Goal: Transaction & Acquisition: Book appointment/travel/reservation

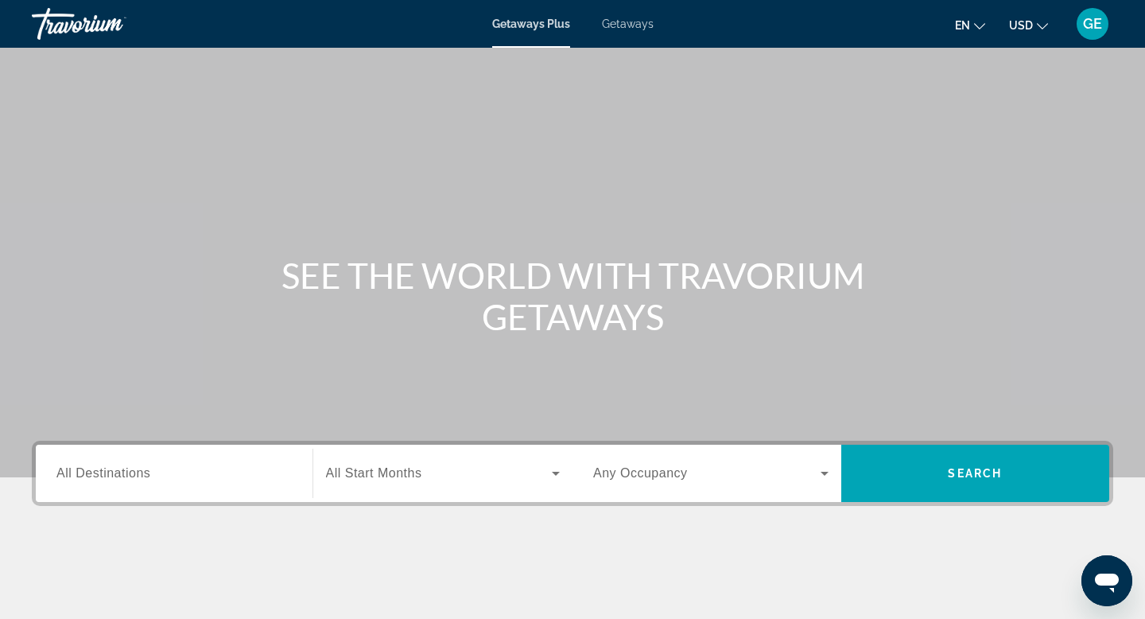
click at [1033, 24] on button "USD USD ($) MXN (Mex$) CAD (Can$) GBP (£) EUR (€) AUD (A$) NZD (NZ$) CNY (CN¥)" at bounding box center [1028, 25] width 39 height 23
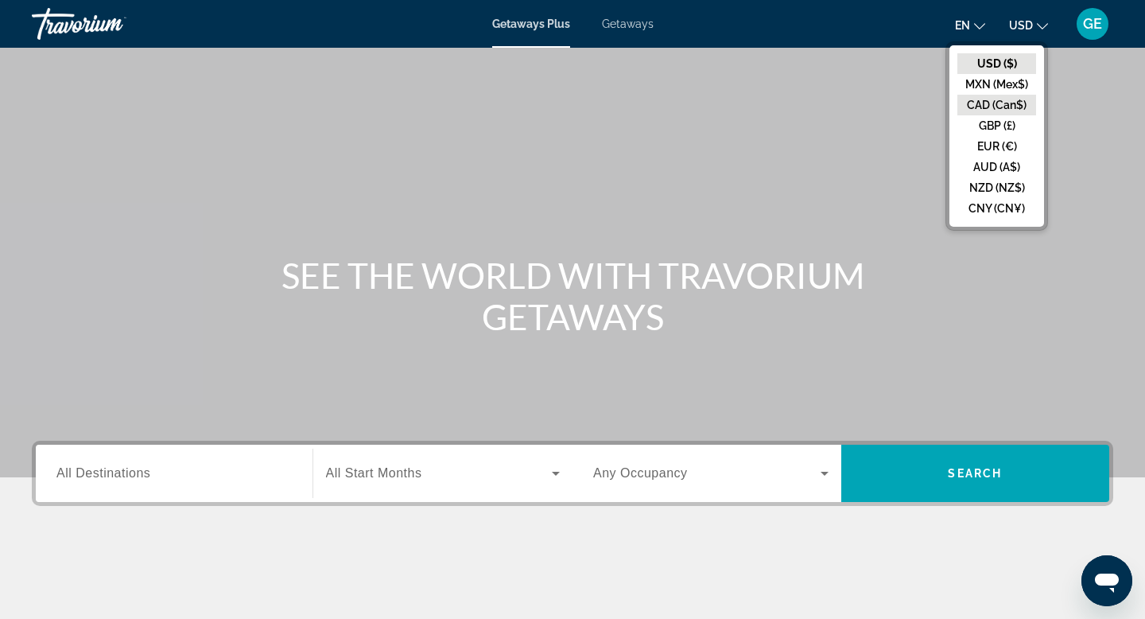
click at [1012, 107] on button "CAD (Can$)" at bounding box center [997, 105] width 79 height 21
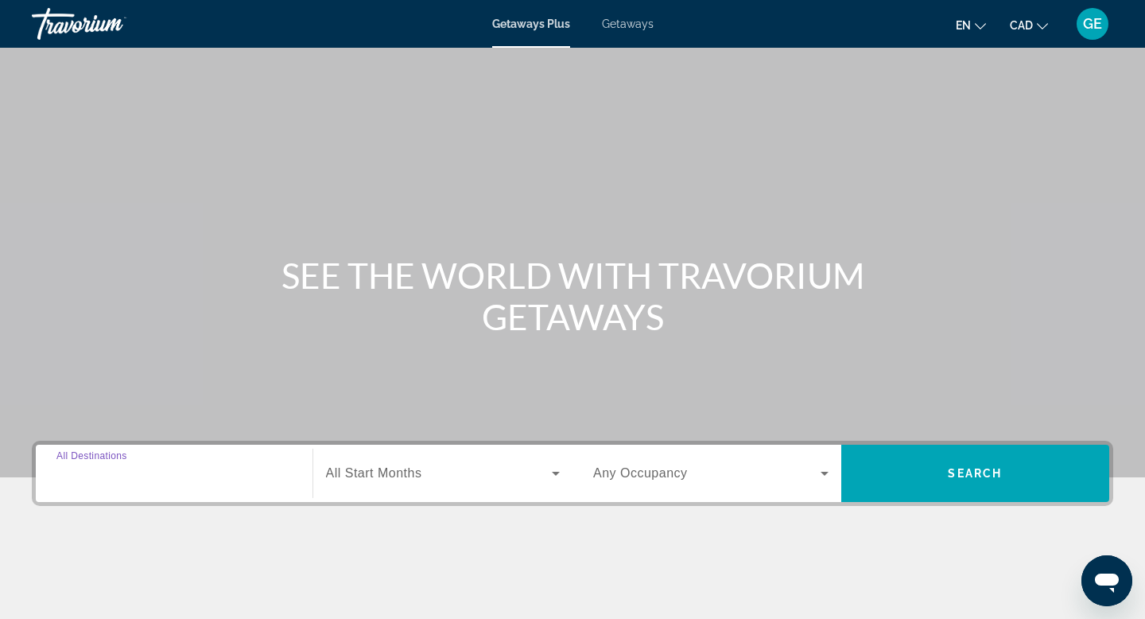
click at [188, 469] on input "Destination All Destinations" at bounding box center [173, 473] width 235 height 19
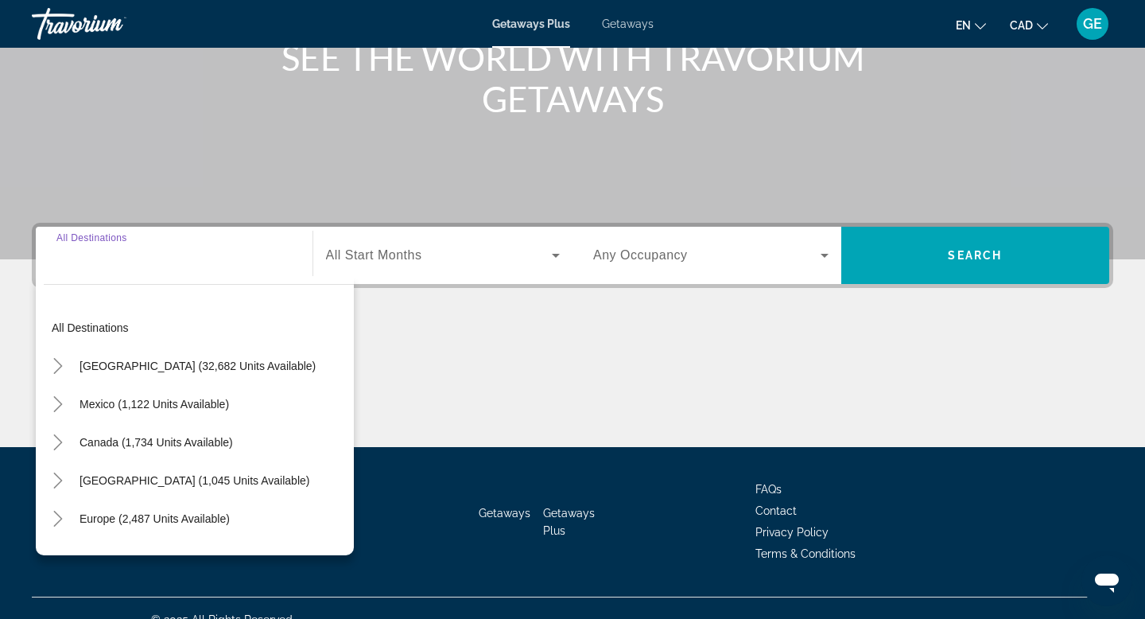
scroll to position [241, 0]
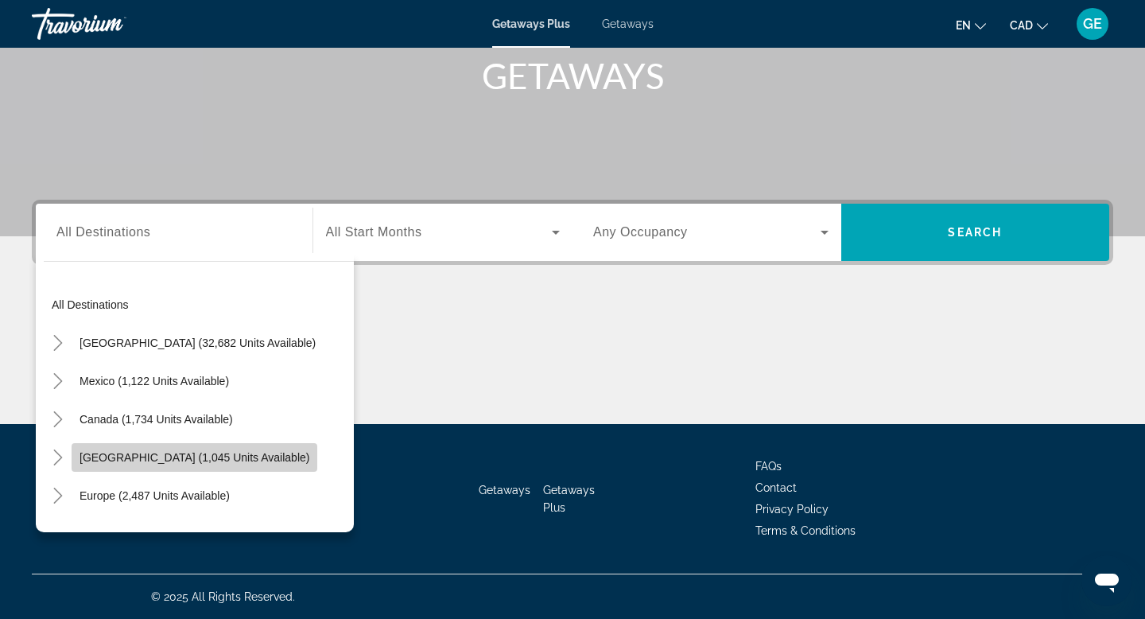
click at [187, 457] on span "[GEOGRAPHIC_DATA] (1,045 units available)" at bounding box center [195, 457] width 230 height 13
type input "**********"
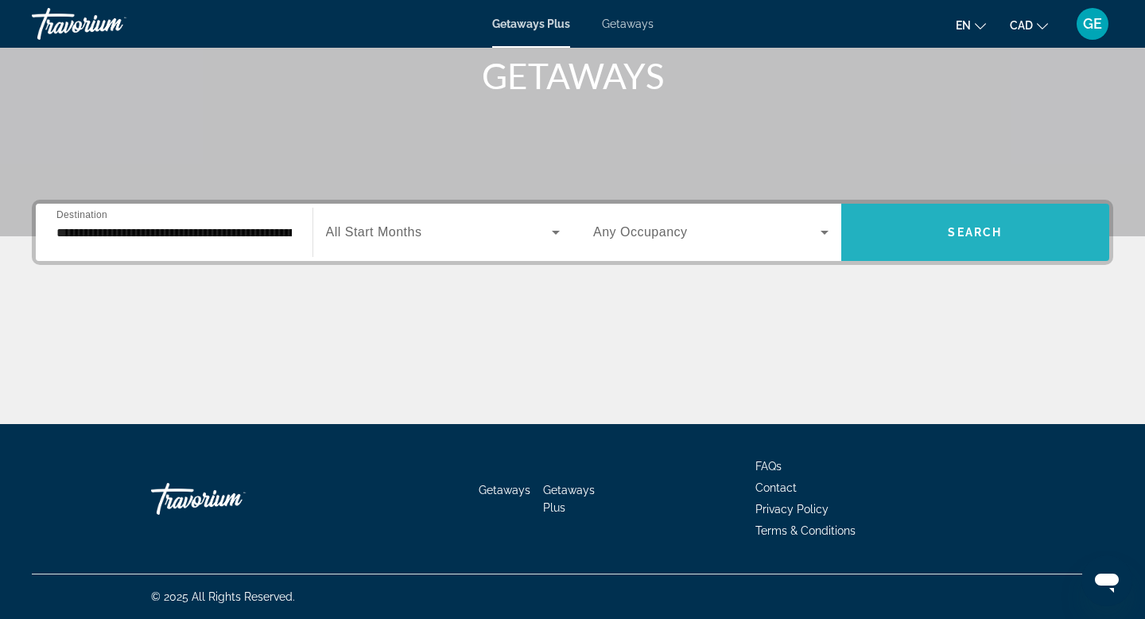
click at [998, 245] on span "Search widget" at bounding box center [976, 232] width 269 height 38
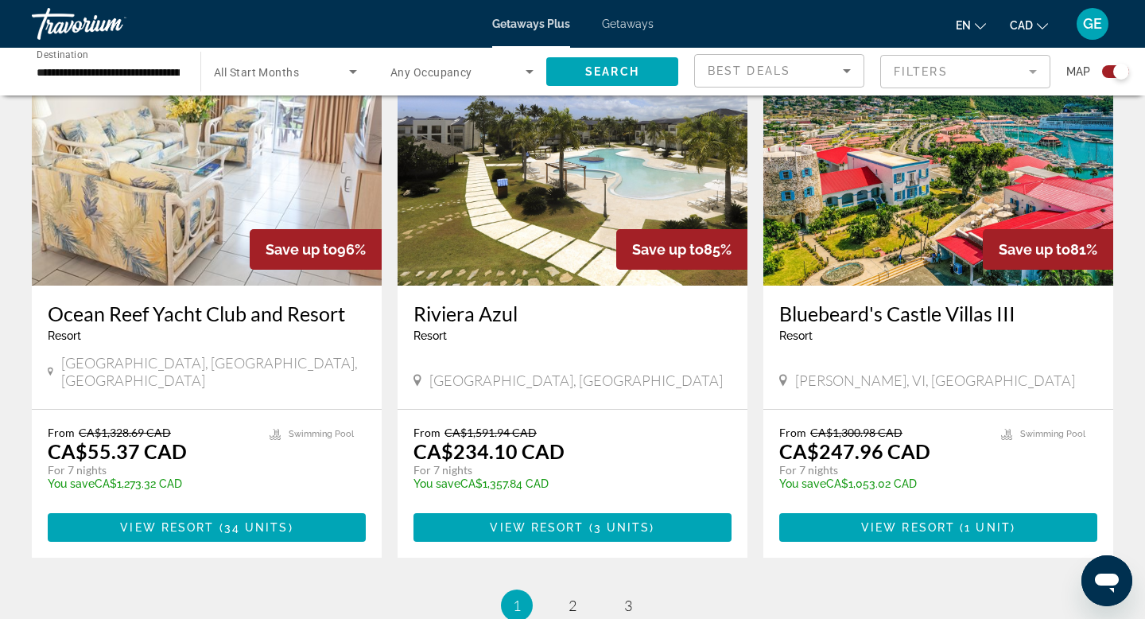
scroll to position [2276, 0]
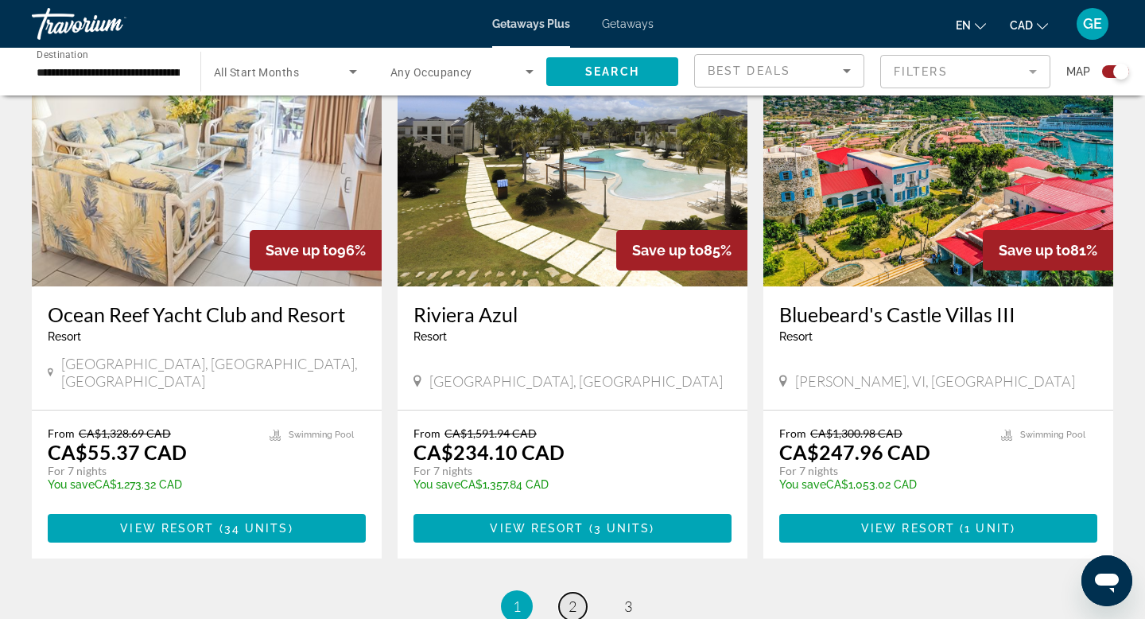
click at [579, 593] on link "page 2" at bounding box center [573, 607] width 28 height 28
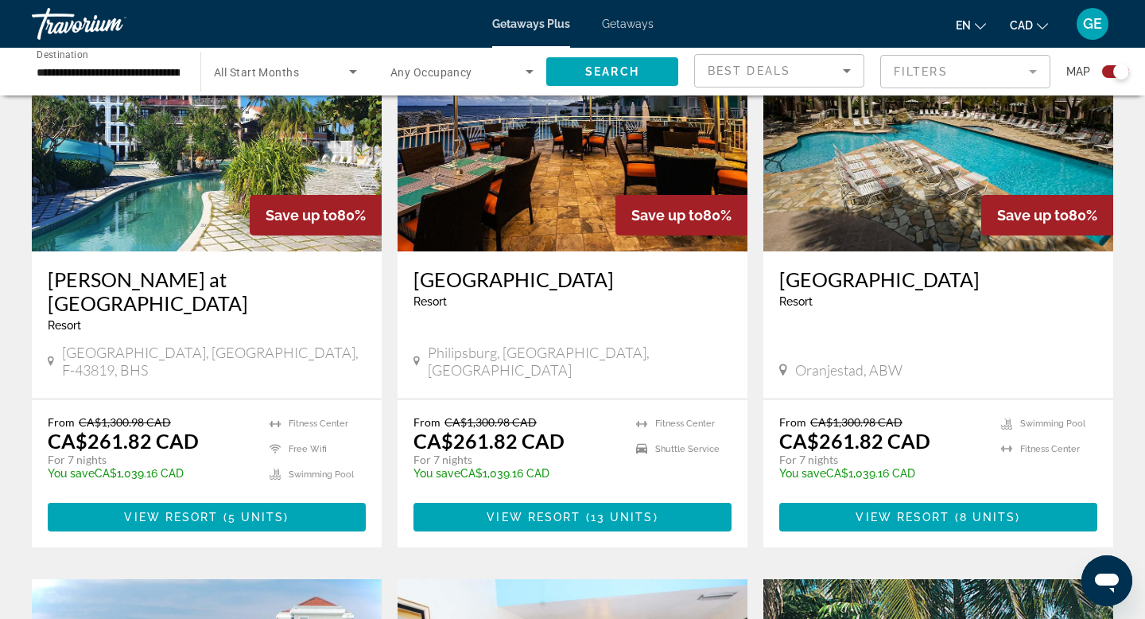
scroll to position [676, 0]
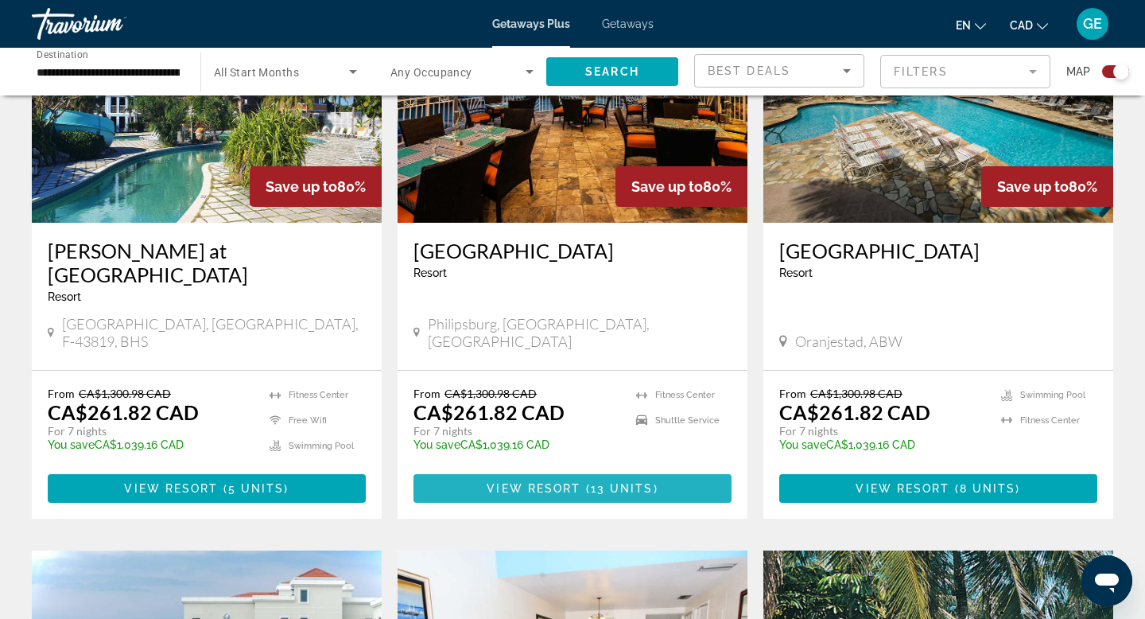
click at [565, 482] on span "View Resort" at bounding box center [534, 488] width 94 height 13
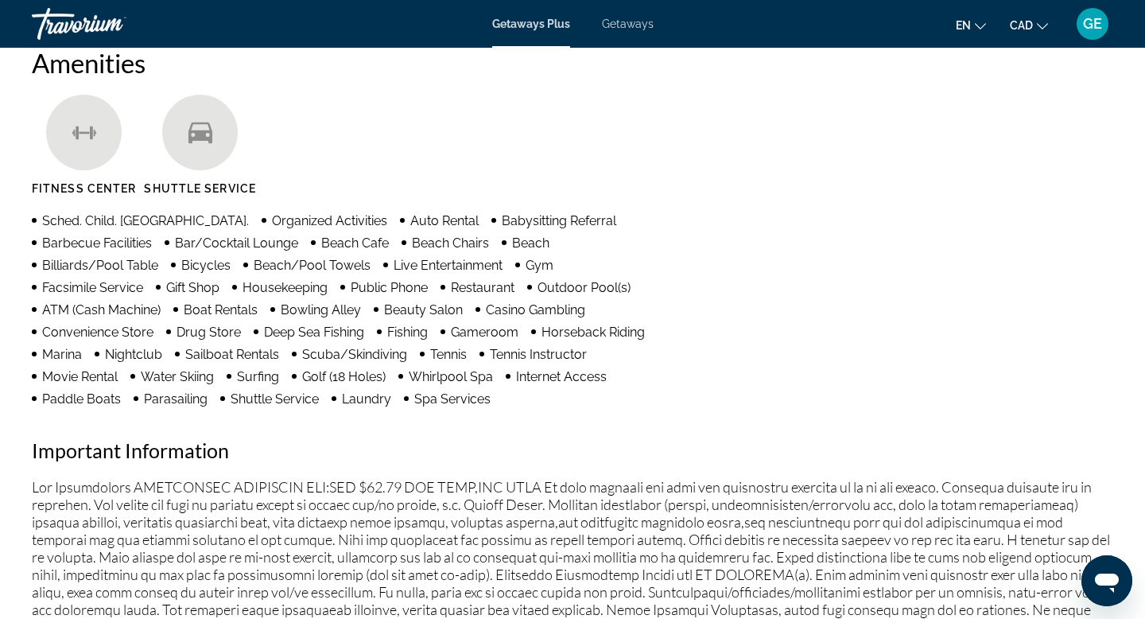
scroll to position [974, 0]
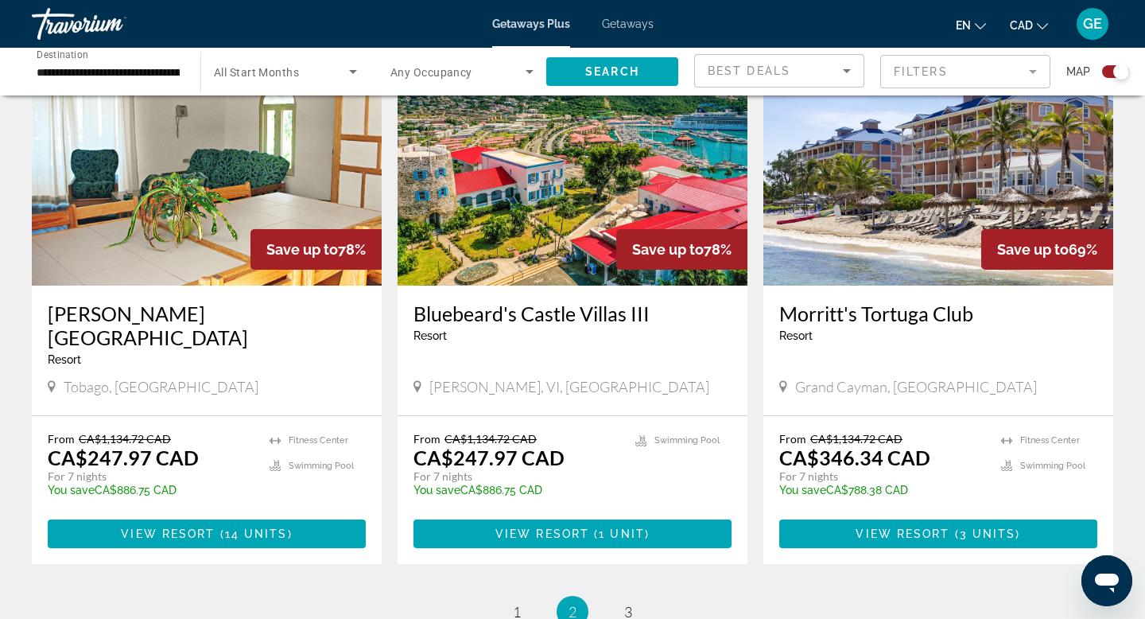
scroll to position [2319, 0]
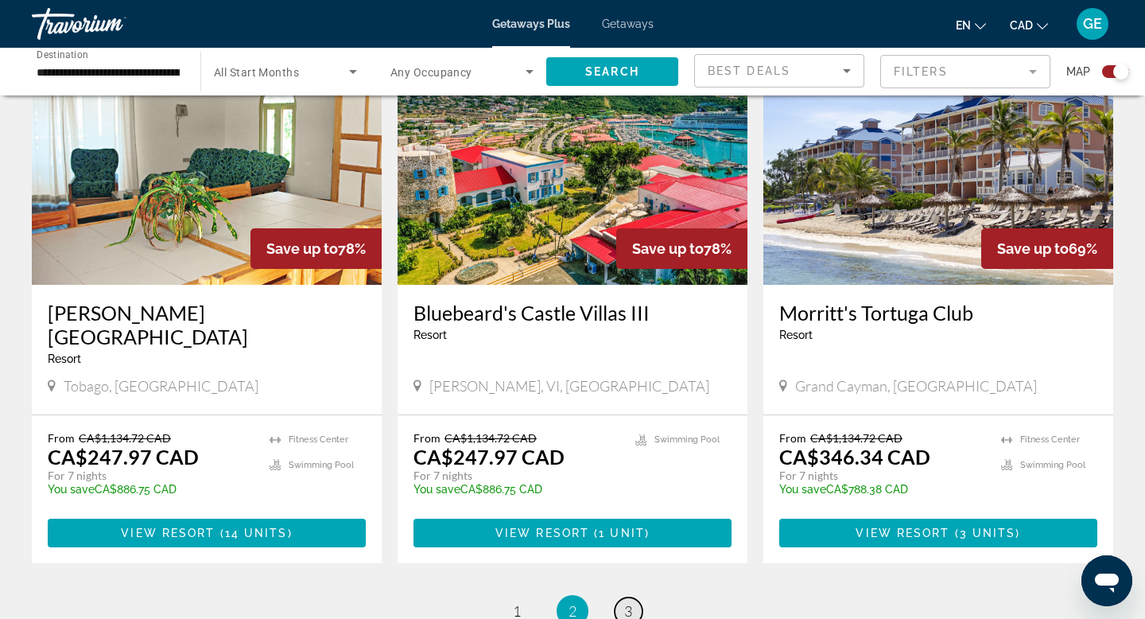
click at [625, 602] on span "3" at bounding box center [628, 610] width 8 height 17
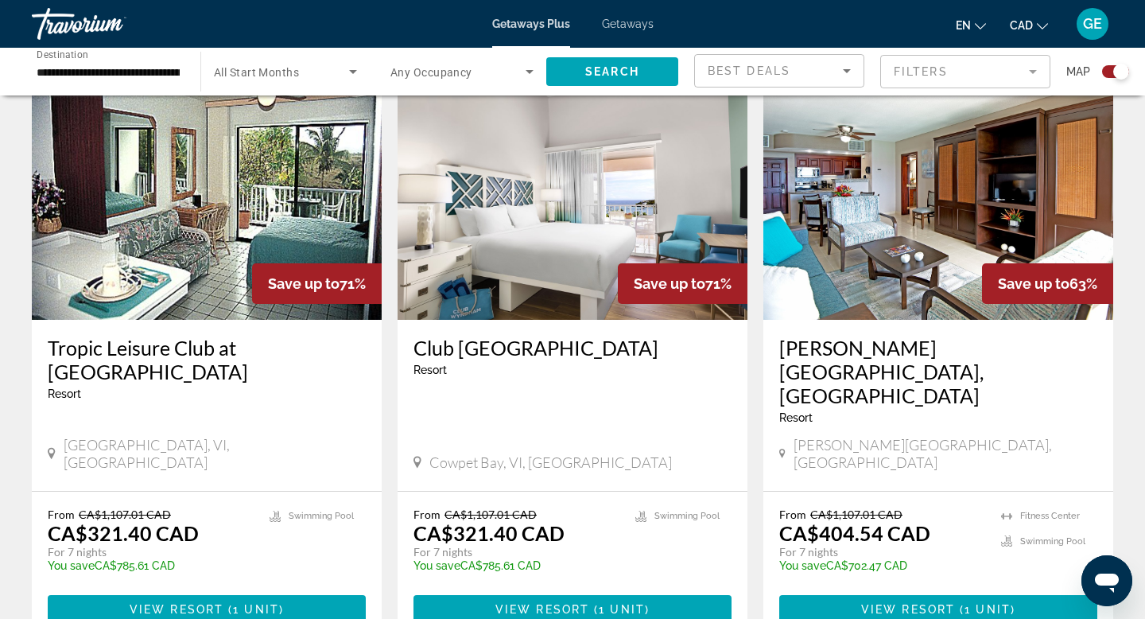
scroll to position [580, 0]
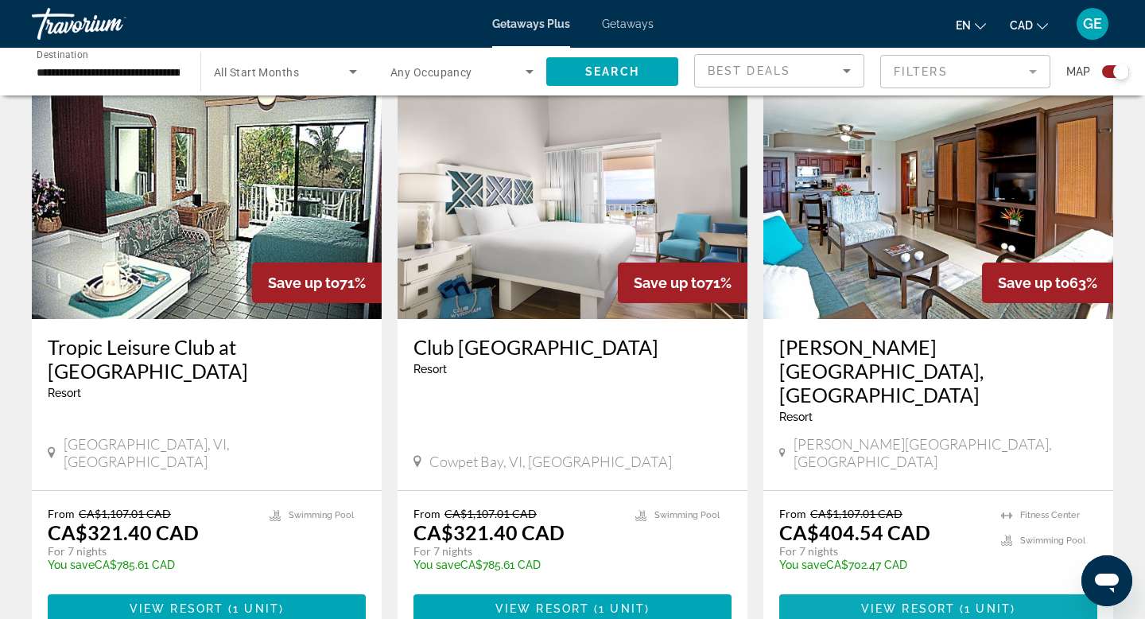
click at [961, 602] on span "( 1 unit )" at bounding box center [985, 608] width 60 height 13
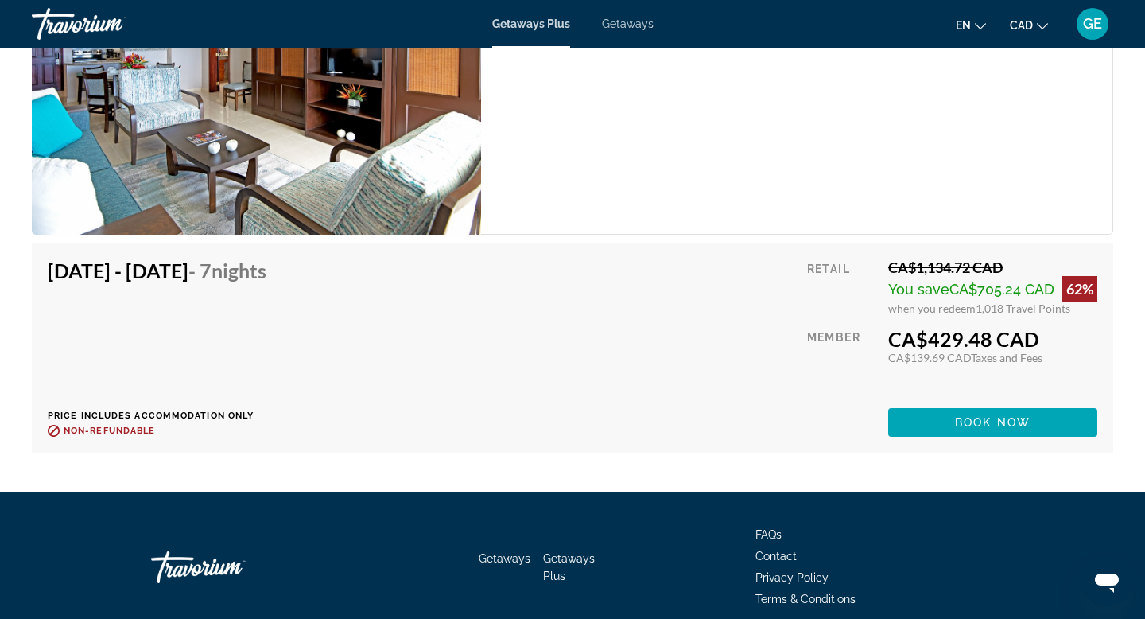
scroll to position [2769, 0]
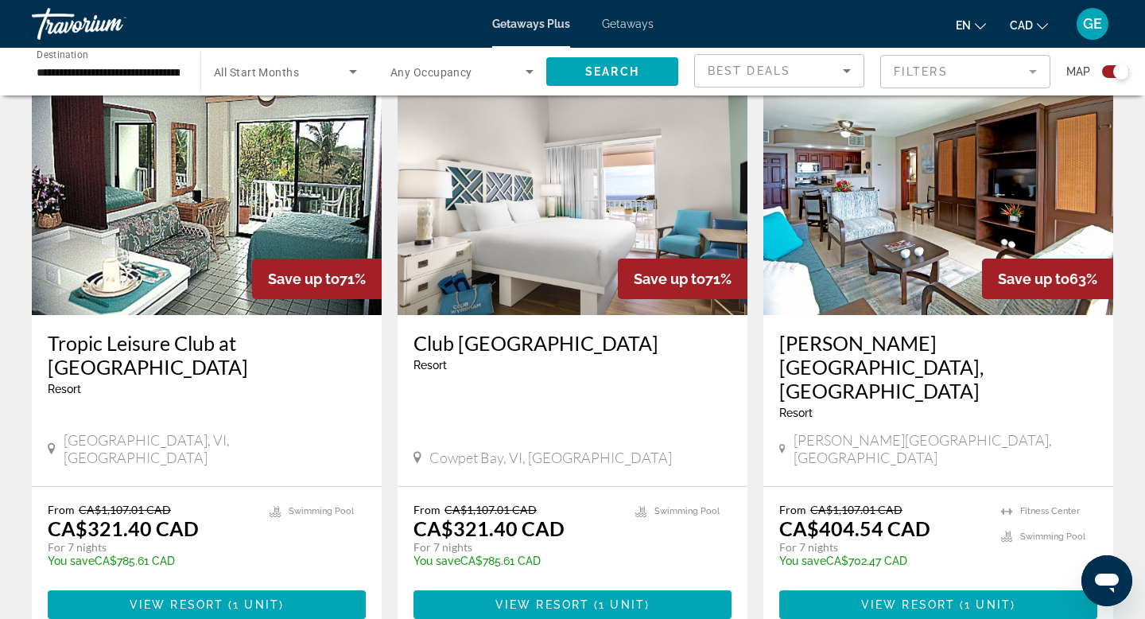
scroll to position [576, 0]
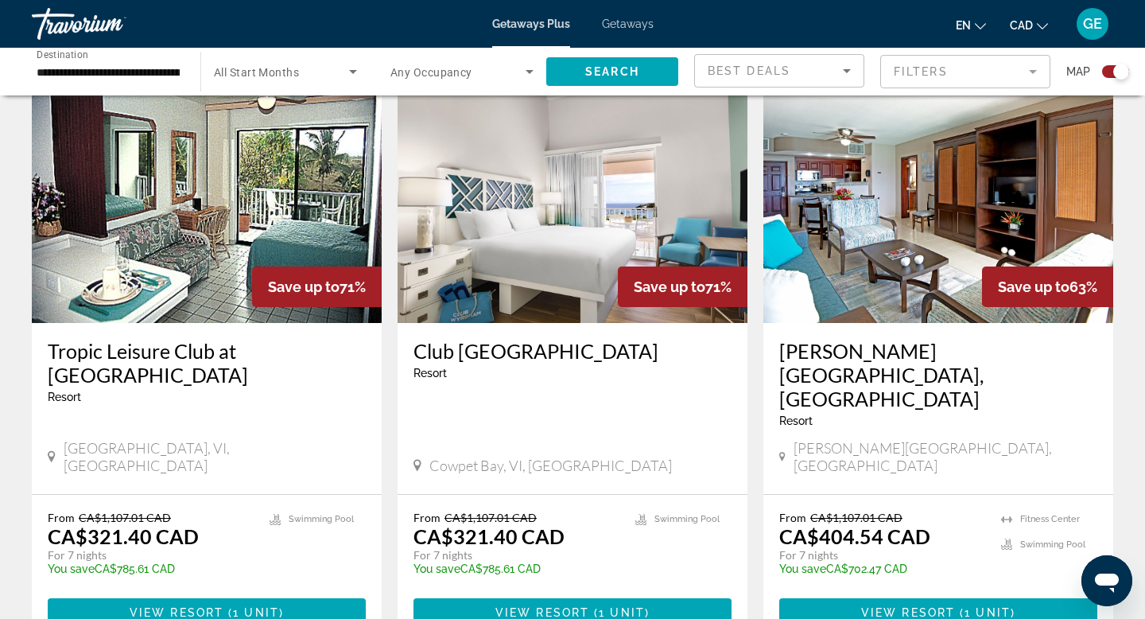
click at [472, 72] on span "Search widget" at bounding box center [458, 71] width 135 height 19
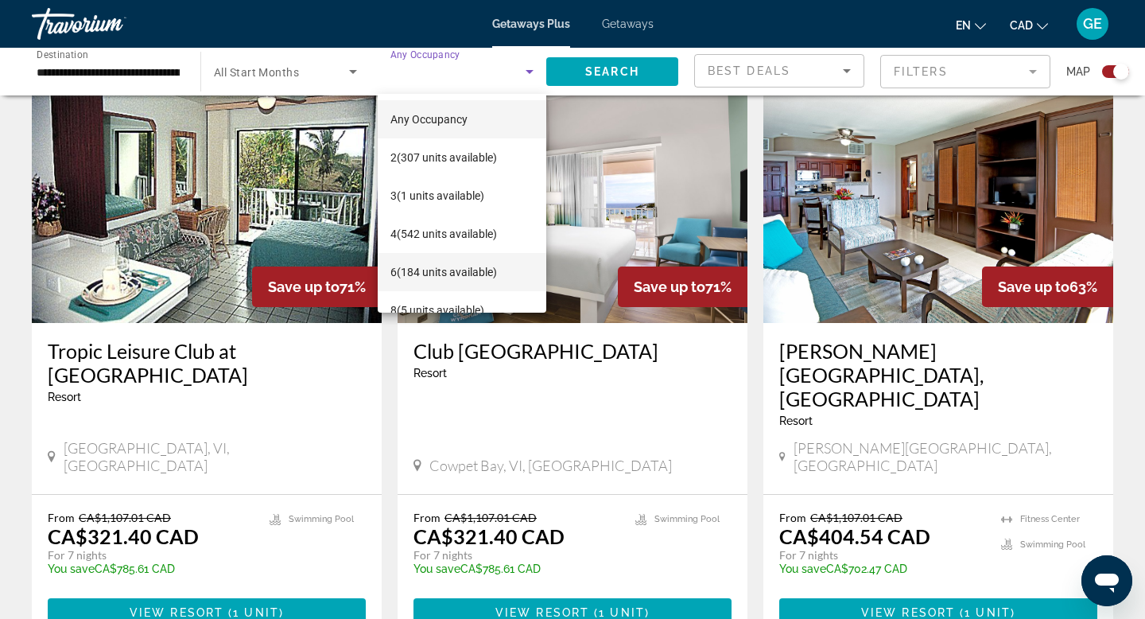
click at [477, 266] on span "6 (184 units available)" at bounding box center [444, 271] width 107 height 19
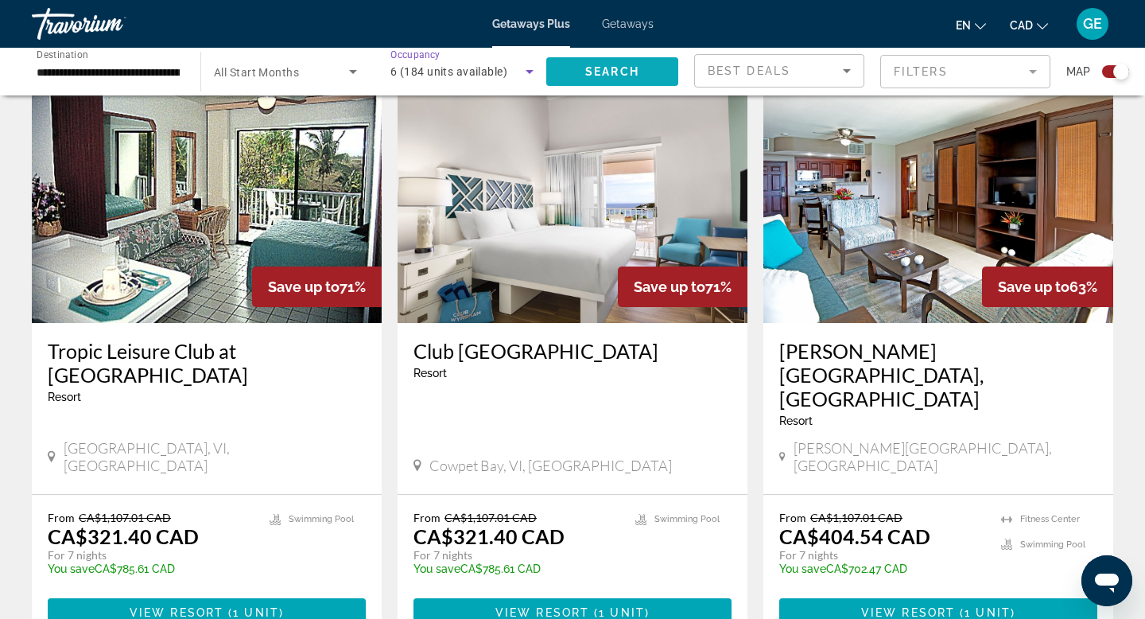
click at [637, 77] on span "Search" at bounding box center [612, 71] width 54 height 13
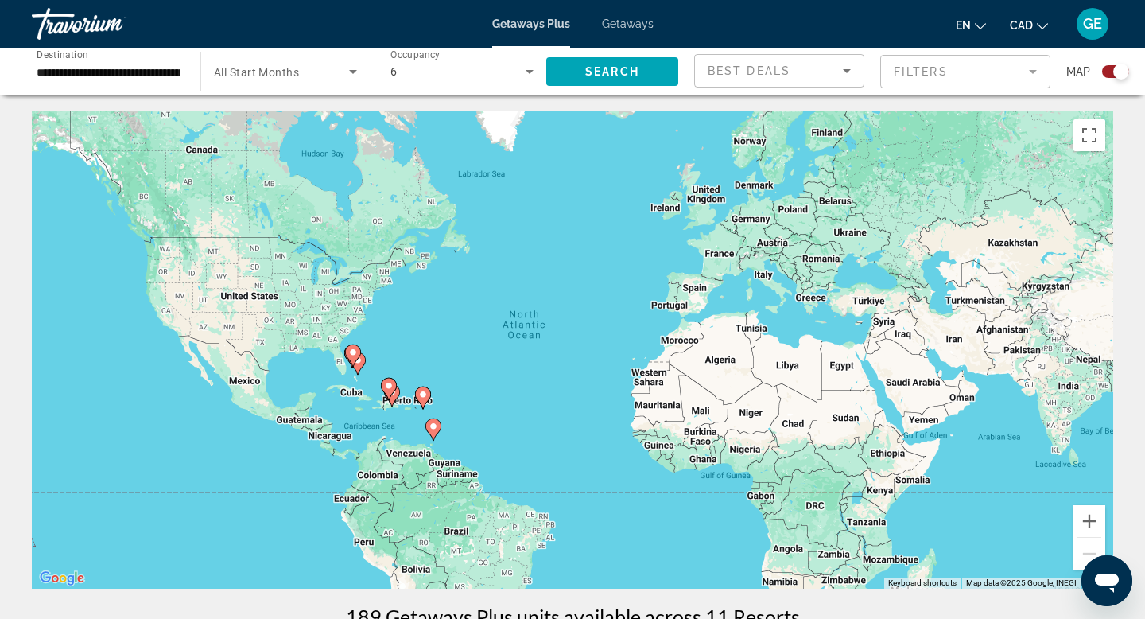
click at [624, 21] on span "Getaways" at bounding box center [628, 23] width 52 height 13
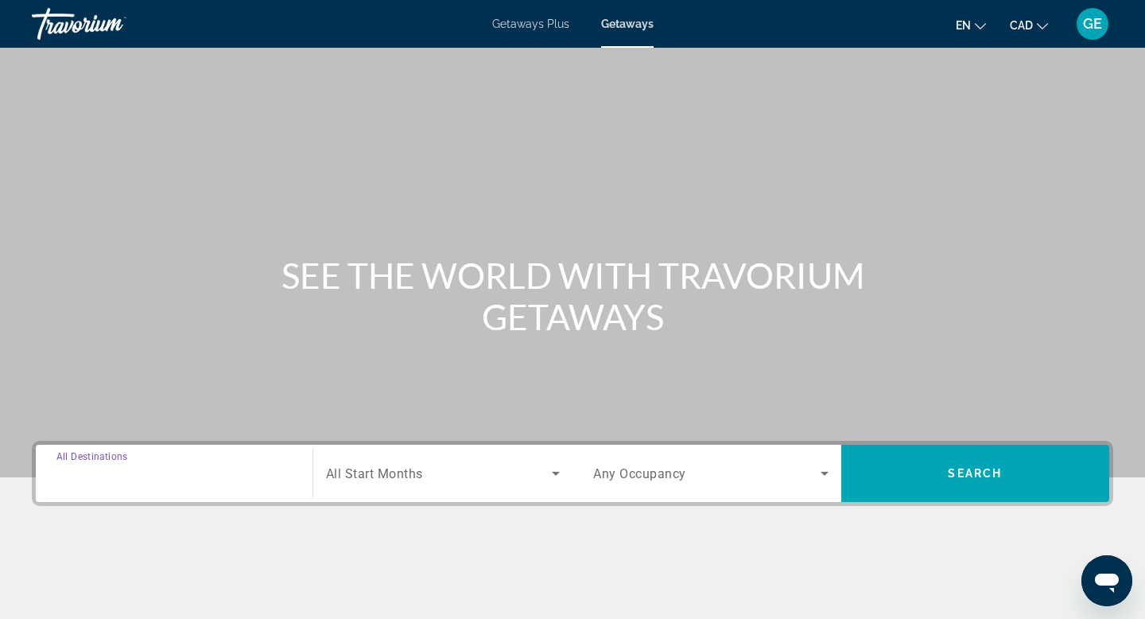
click at [169, 478] on input "Destination All Destinations" at bounding box center [173, 473] width 235 height 19
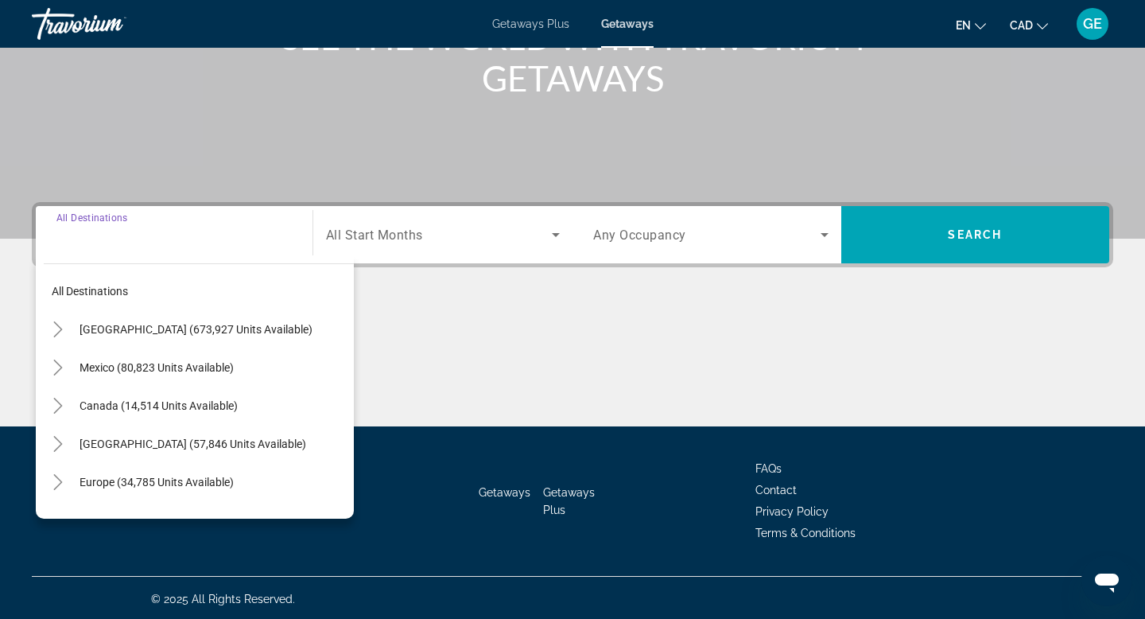
scroll to position [241, 0]
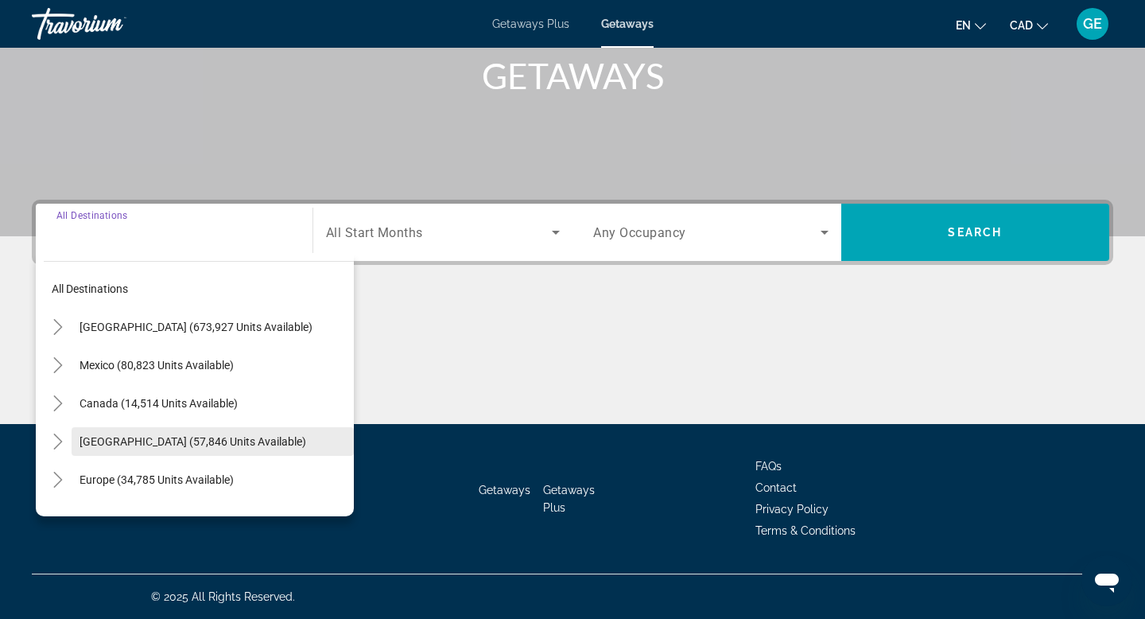
click at [186, 443] on span "[GEOGRAPHIC_DATA] (57,846 units available)" at bounding box center [193, 441] width 227 height 13
type input "**********"
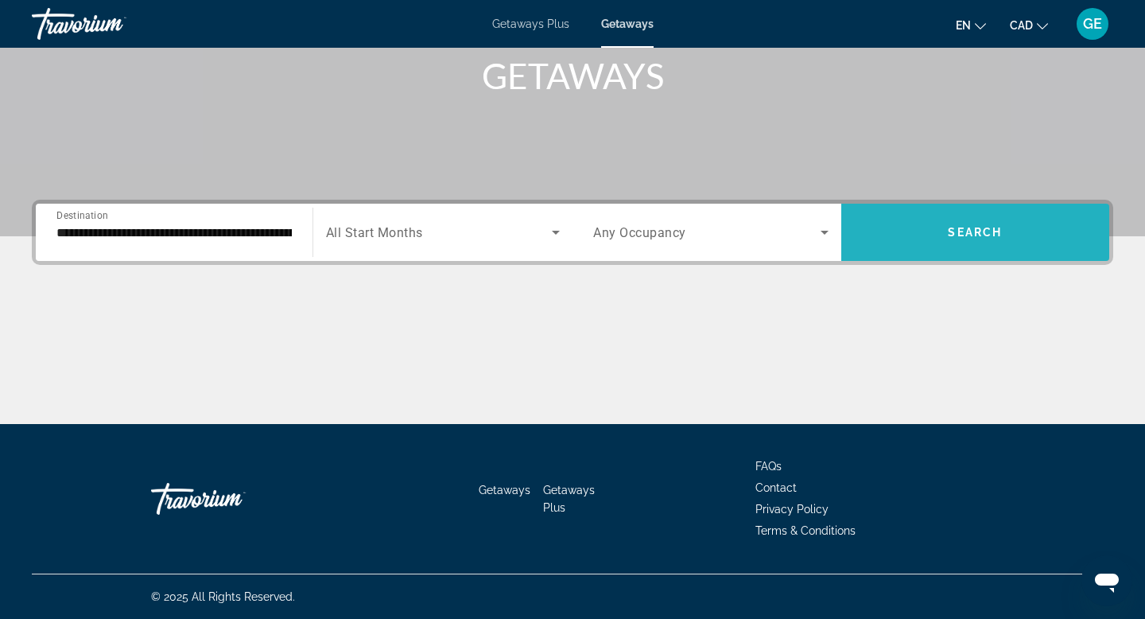
click at [888, 232] on span "Search widget" at bounding box center [976, 232] width 269 height 38
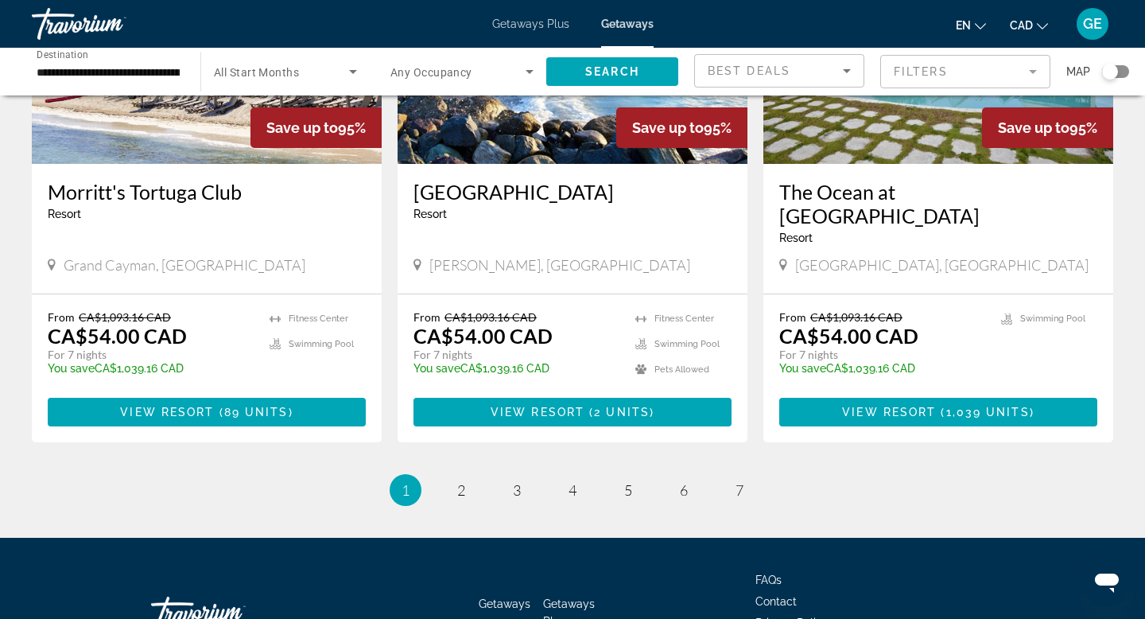
scroll to position [1926, 0]
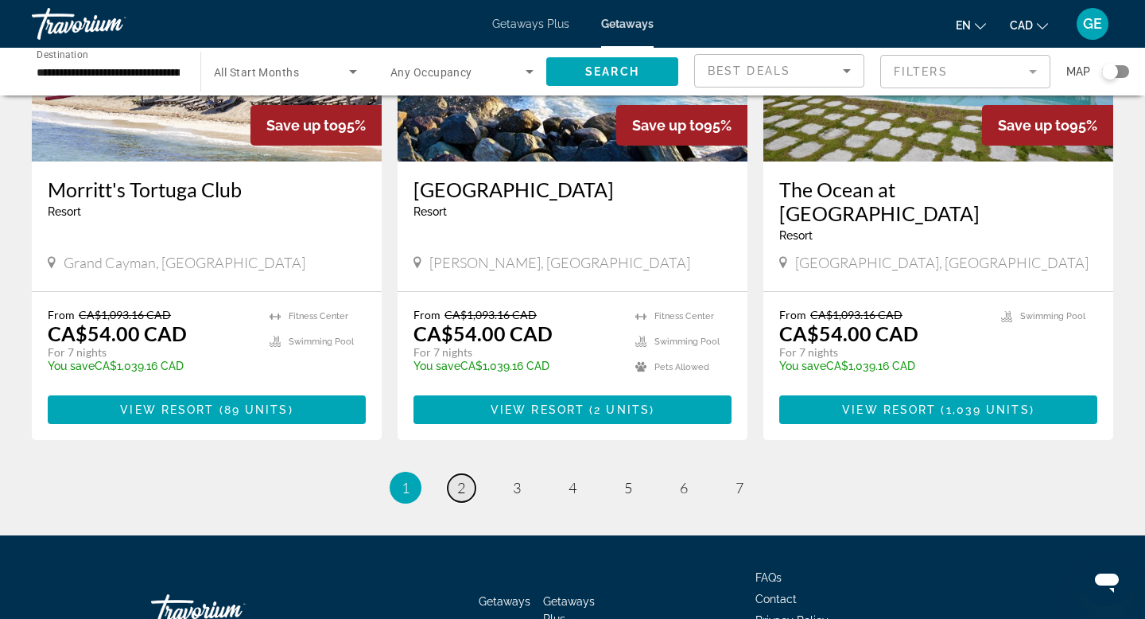
click at [467, 474] on link "page 2" at bounding box center [462, 488] width 28 height 28
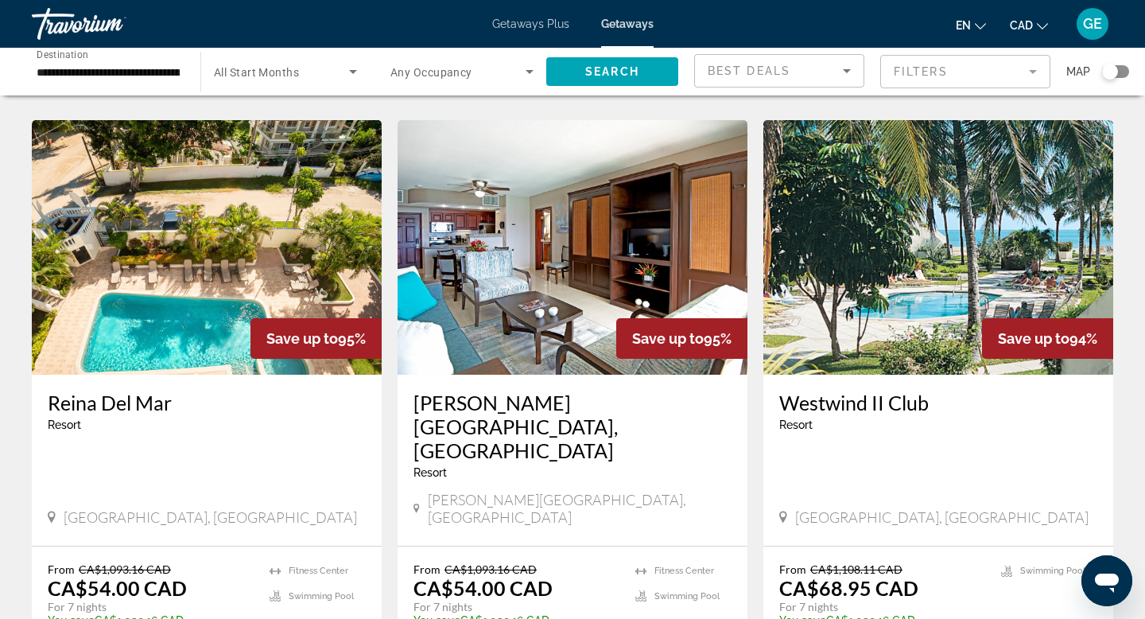
scroll to position [1164, 0]
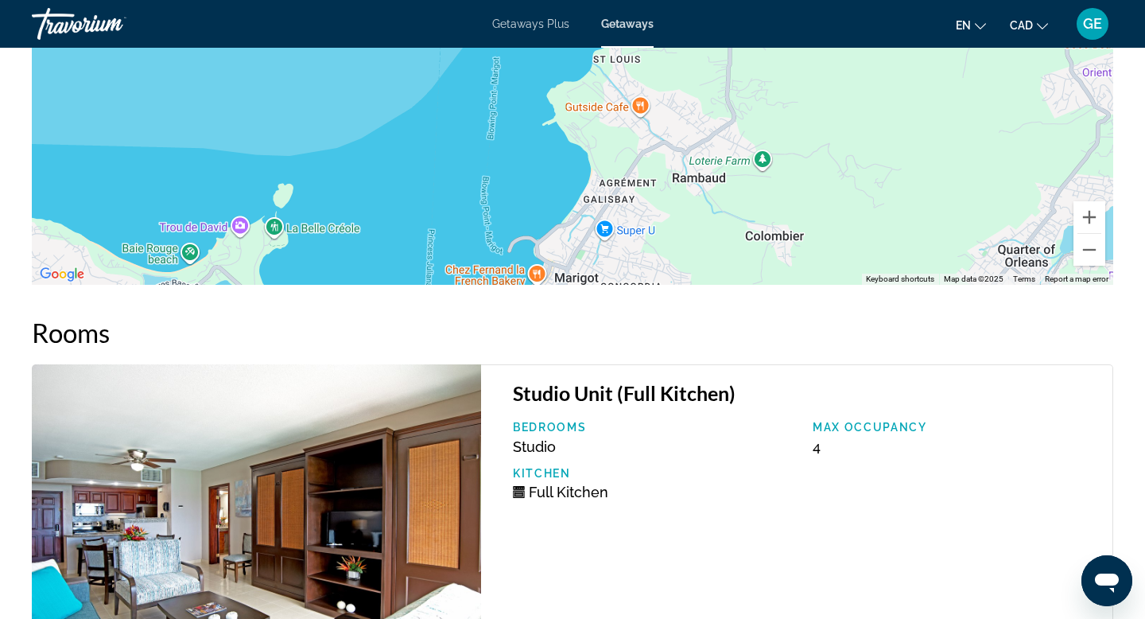
scroll to position [2293, 0]
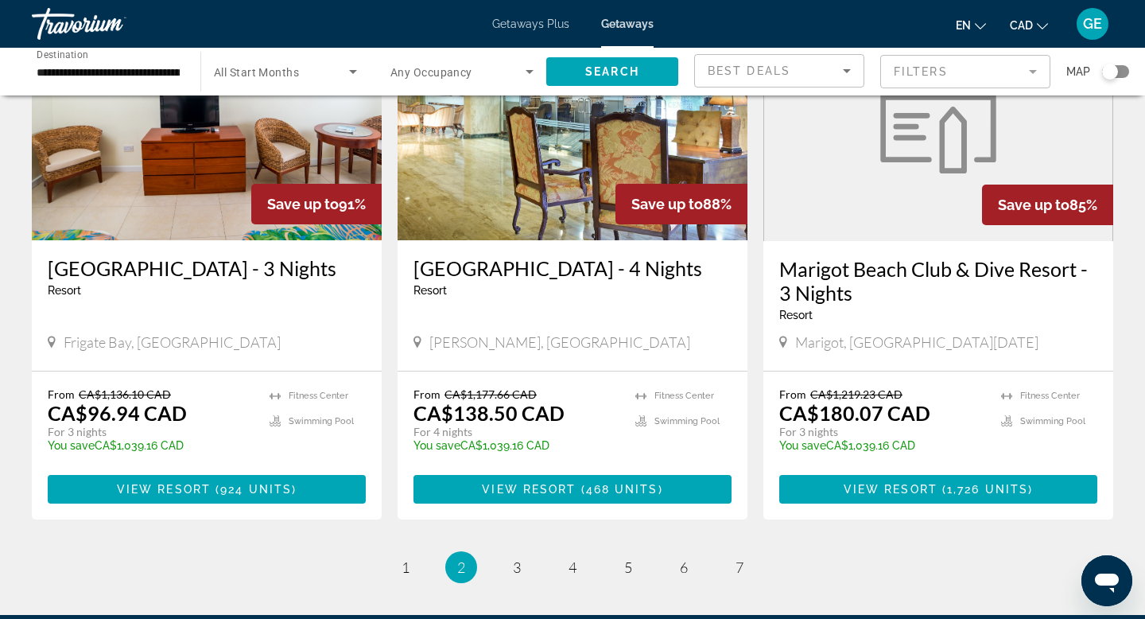
scroll to position [2003, 0]
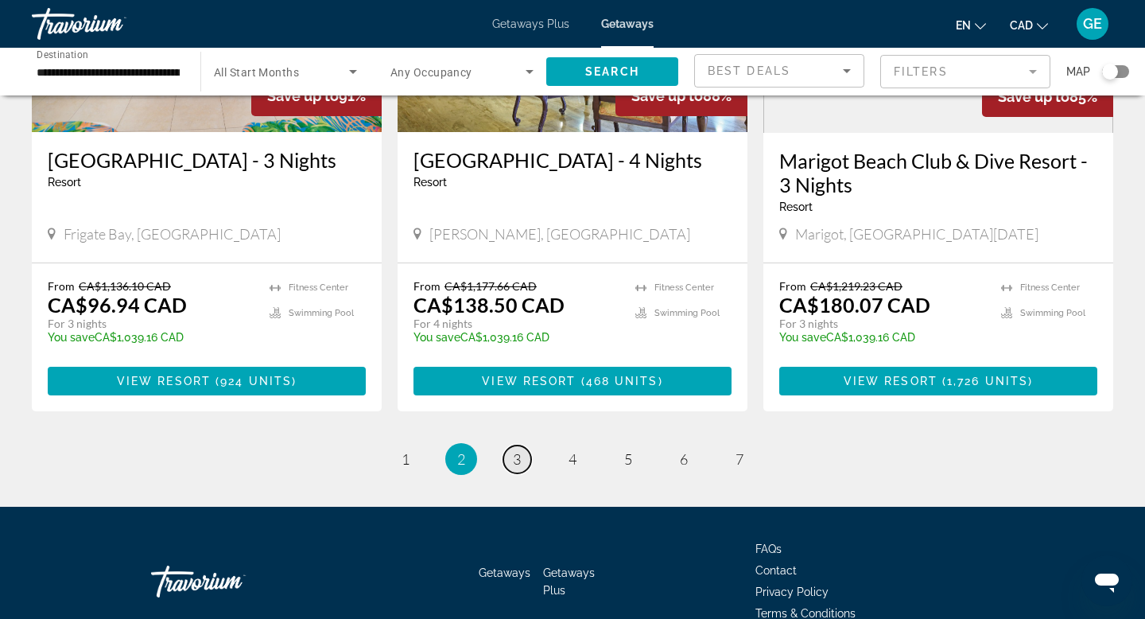
click at [521, 445] on link "page 3" at bounding box center [517, 459] width 28 height 28
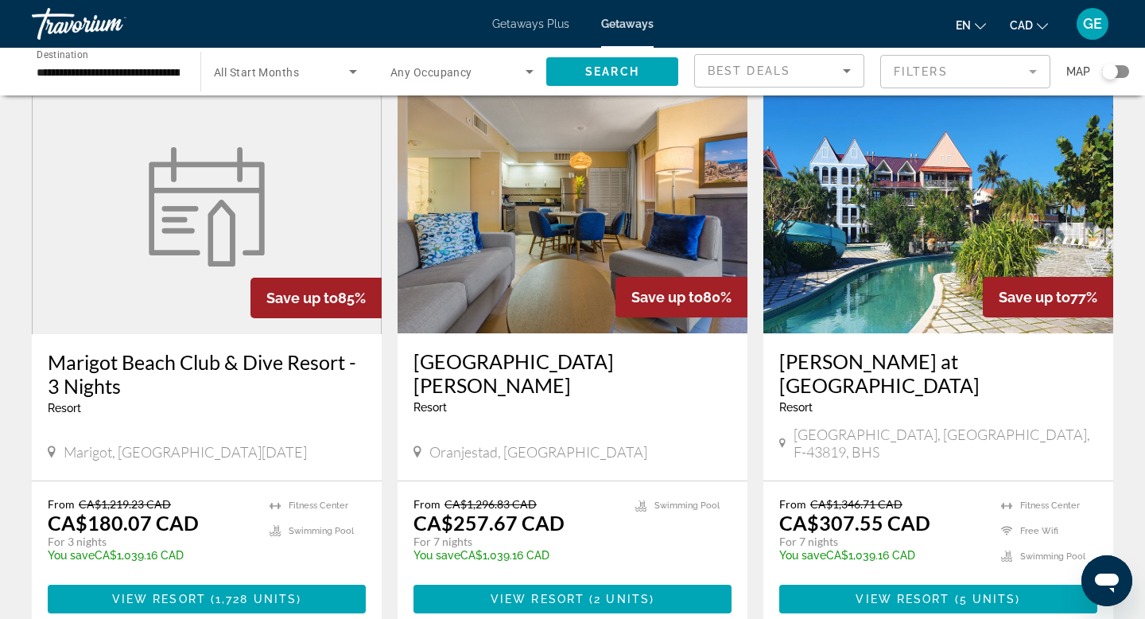
scroll to position [73, 0]
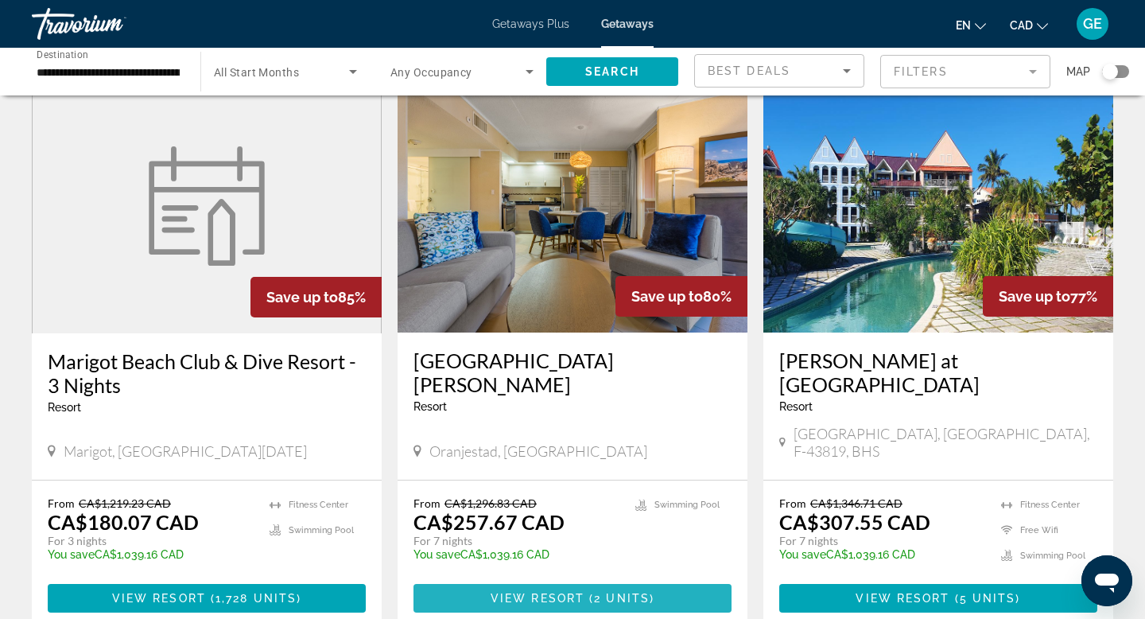
click at [611, 588] on span "Main content" at bounding box center [573, 598] width 318 height 38
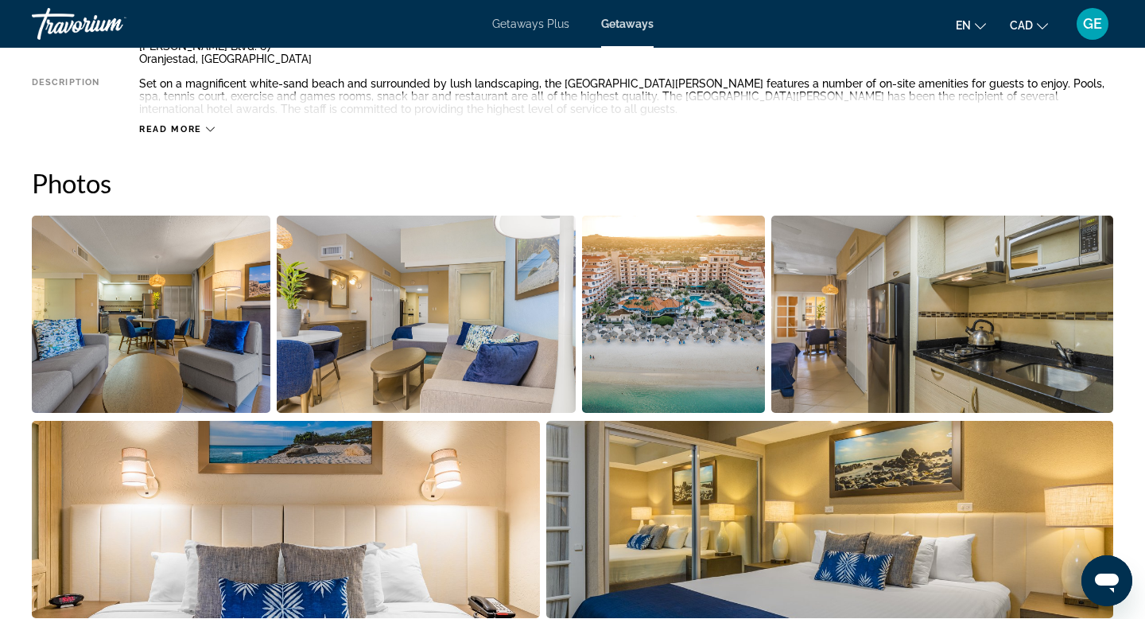
scroll to position [668, 0]
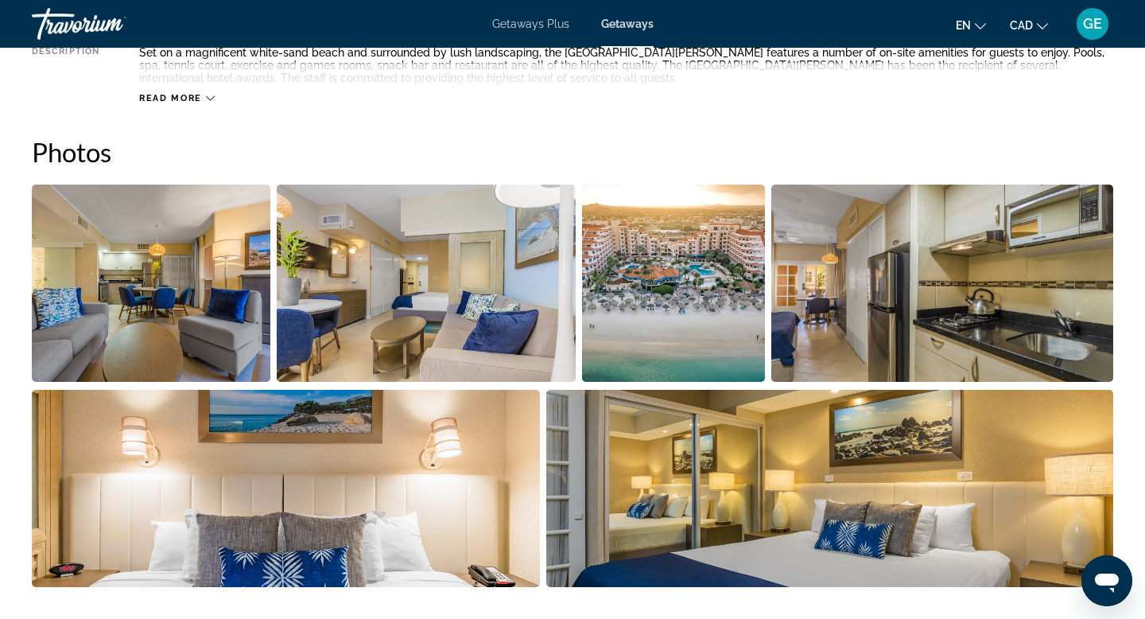
click at [479, 338] on img "Open full-screen image slider" at bounding box center [426, 283] width 298 height 197
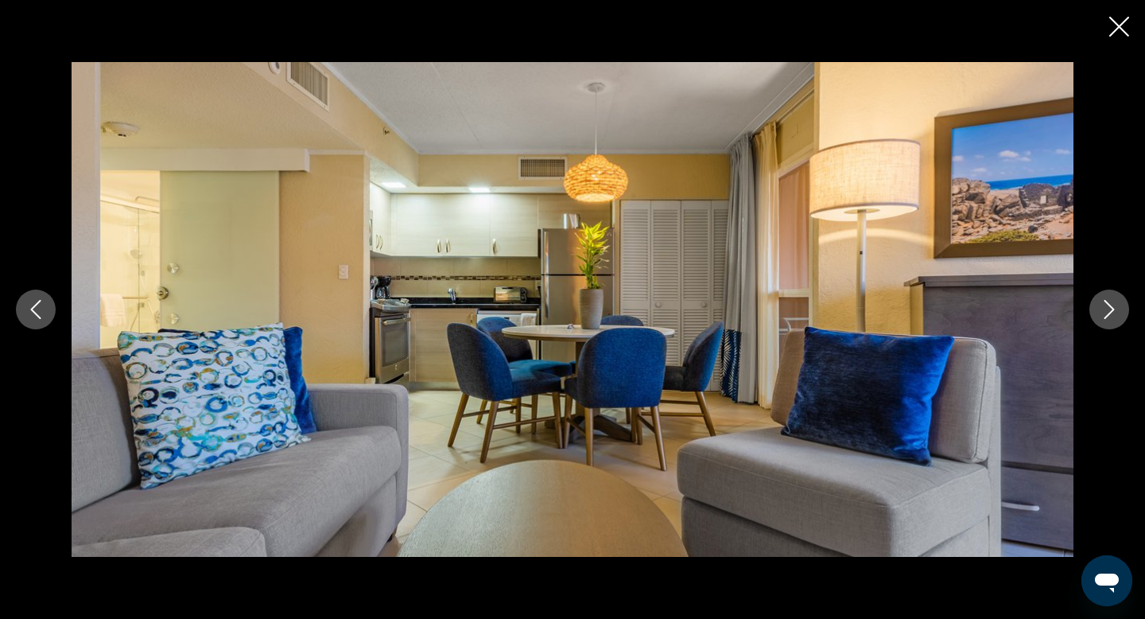
click at [1106, 313] on icon "Next image" at bounding box center [1109, 309] width 19 height 19
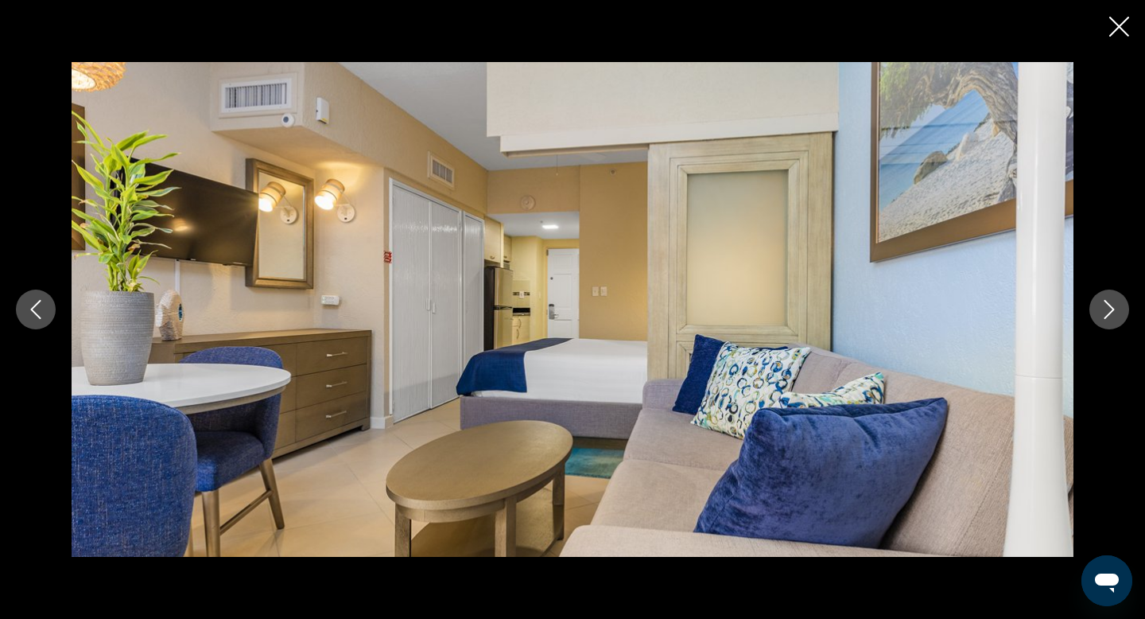
click at [1106, 313] on icon "Next image" at bounding box center [1109, 309] width 19 height 19
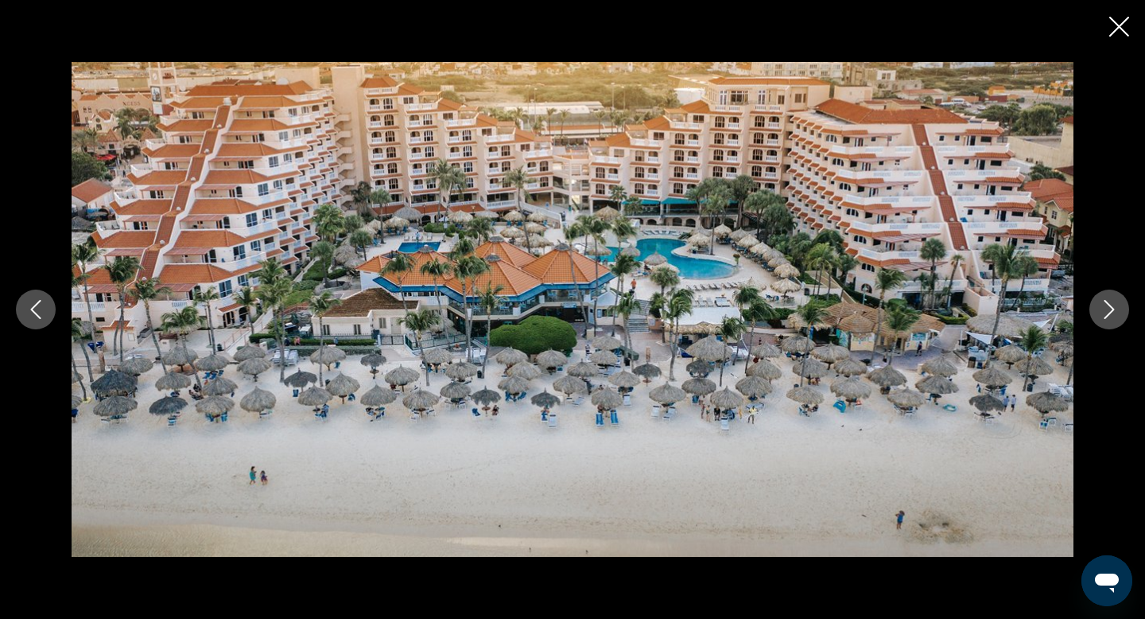
click at [1106, 313] on icon "Next image" at bounding box center [1109, 309] width 19 height 19
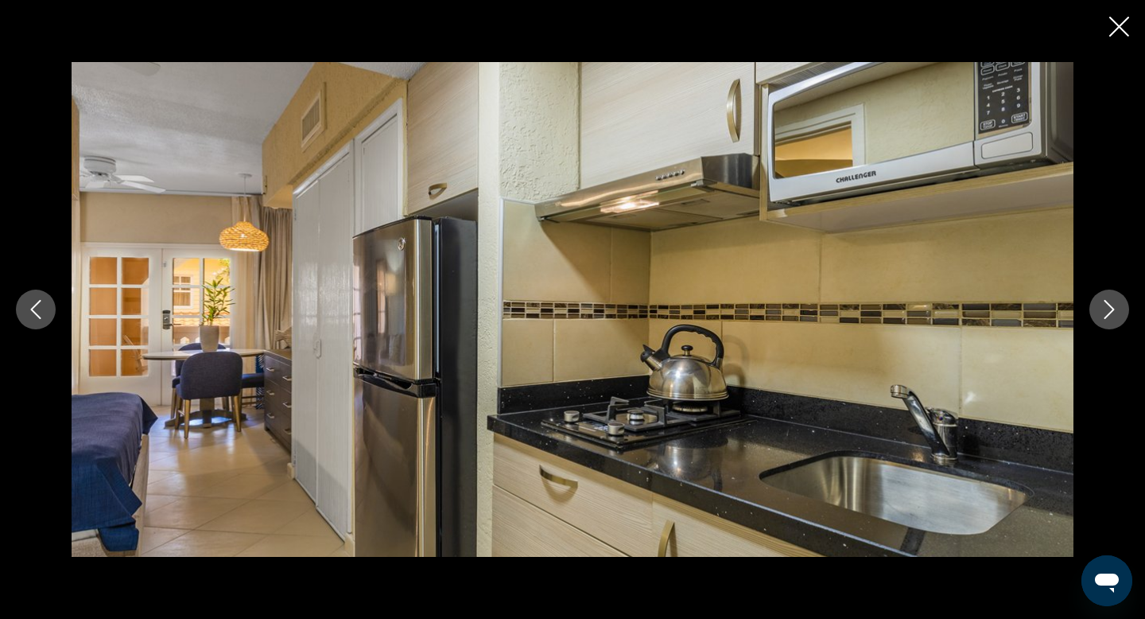
click at [1106, 313] on icon "Next image" at bounding box center [1109, 309] width 19 height 19
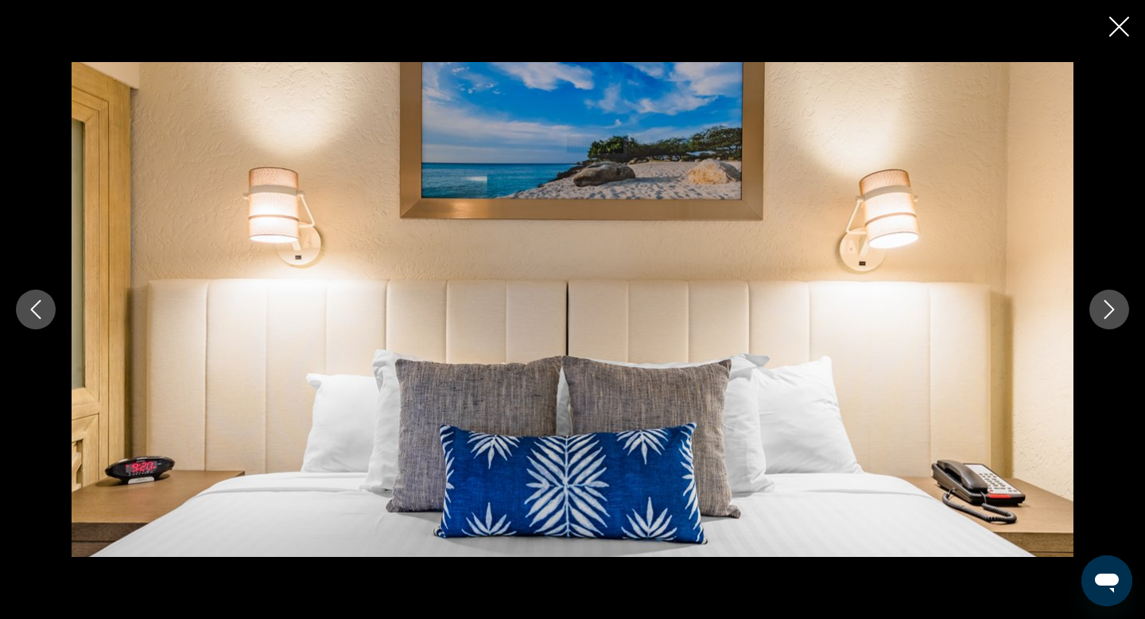
click at [1106, 313] on icon "Next image" at bounding box center [1109, 309] width 19 height 19
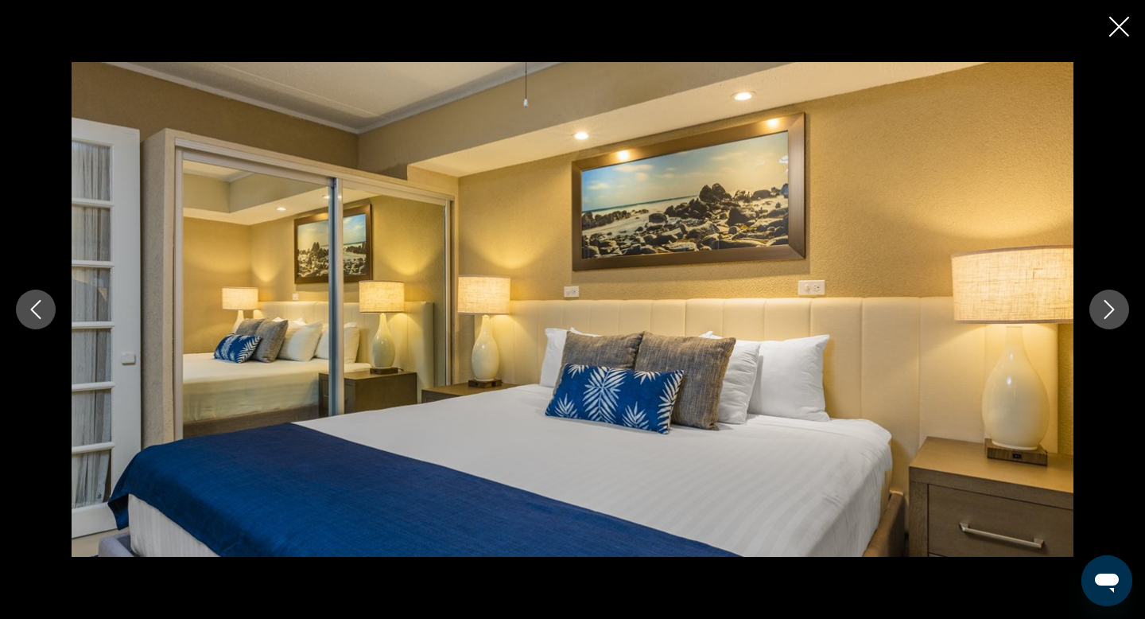
click at [1106, 313] on icon "Next image" at bounding box center [1109, 309] width 19 height 19
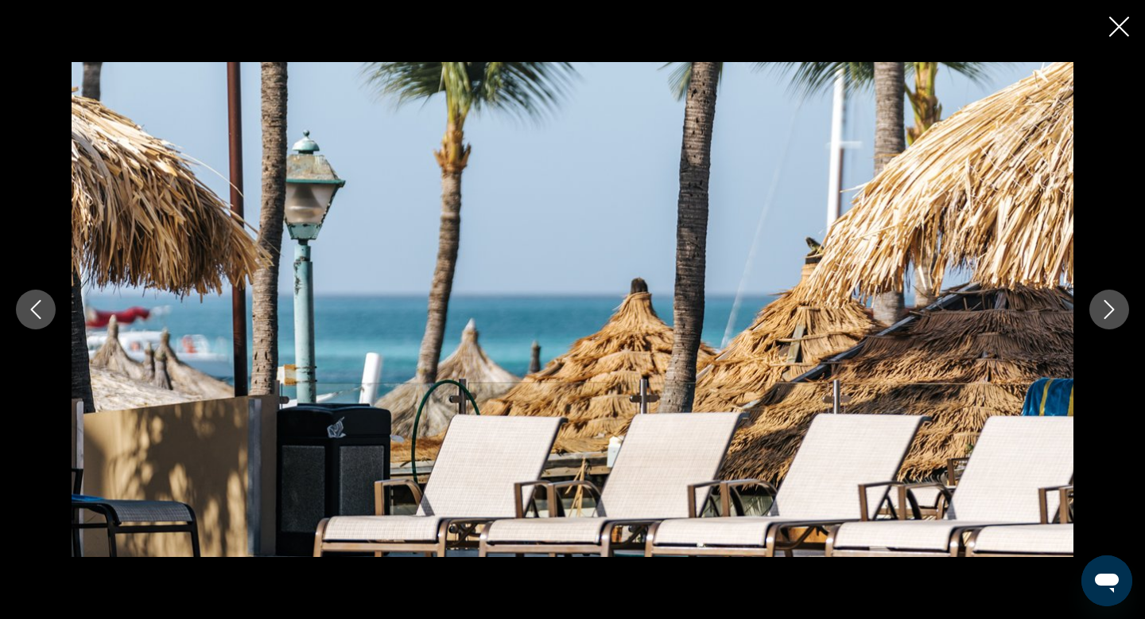
click at [1106, 313] on icon "Next image" at bounding box center [1109, 309] width 19 height 19
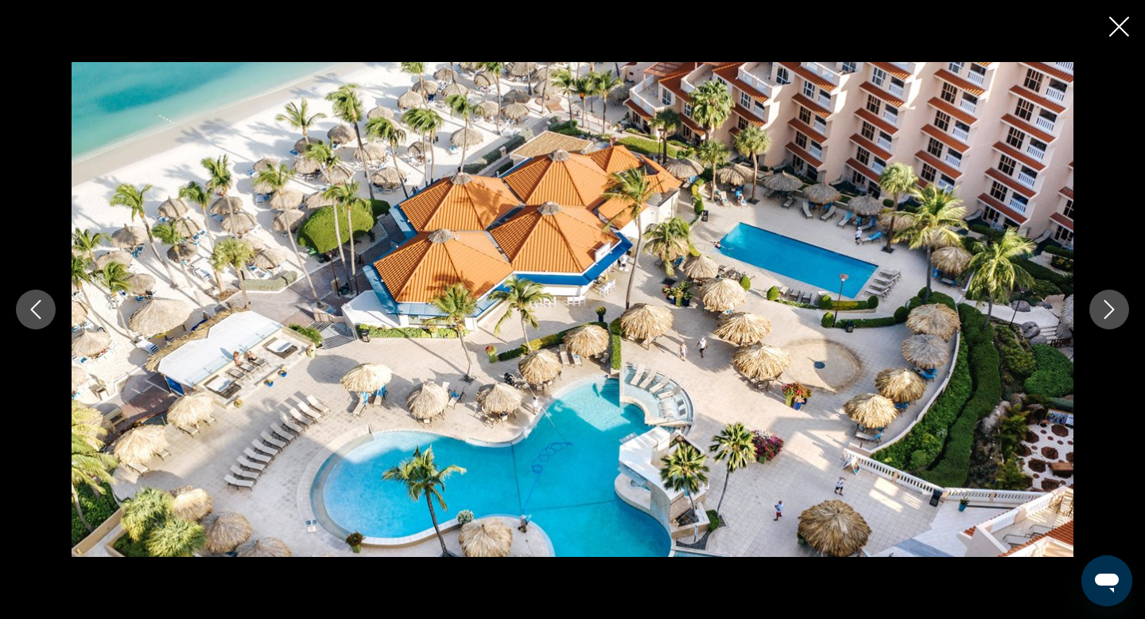
click at [1106, 313] on icon "Next image" at bounding box center [1109, 309] width 19 height 19
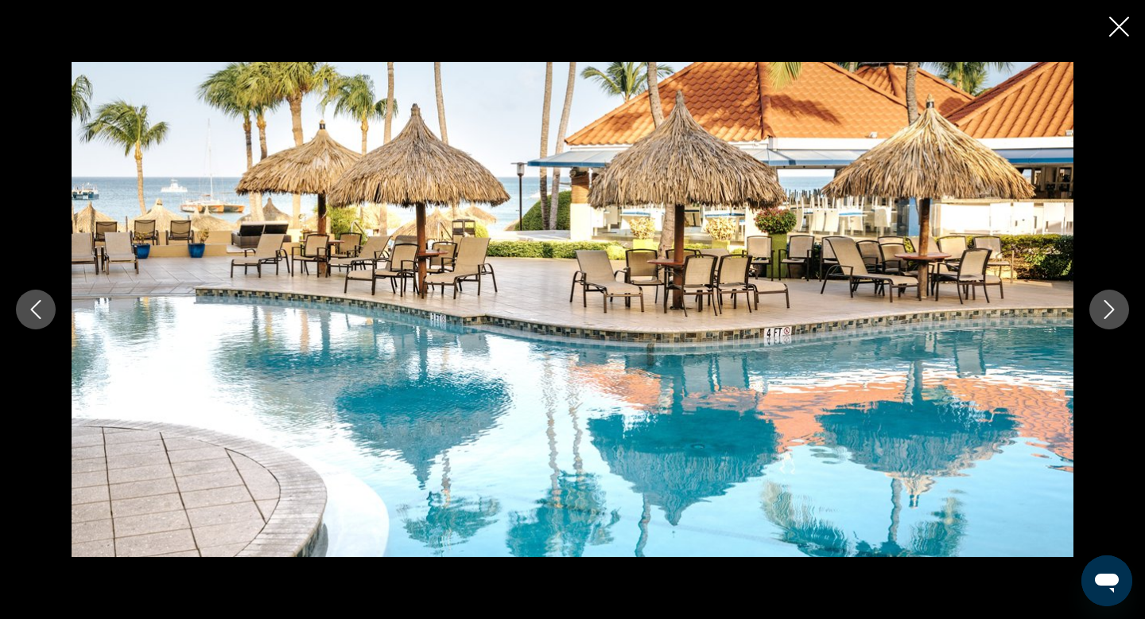
click at [1106, 313] on icon "Next image" at bounding box center [1109, 309] width 19 height 19
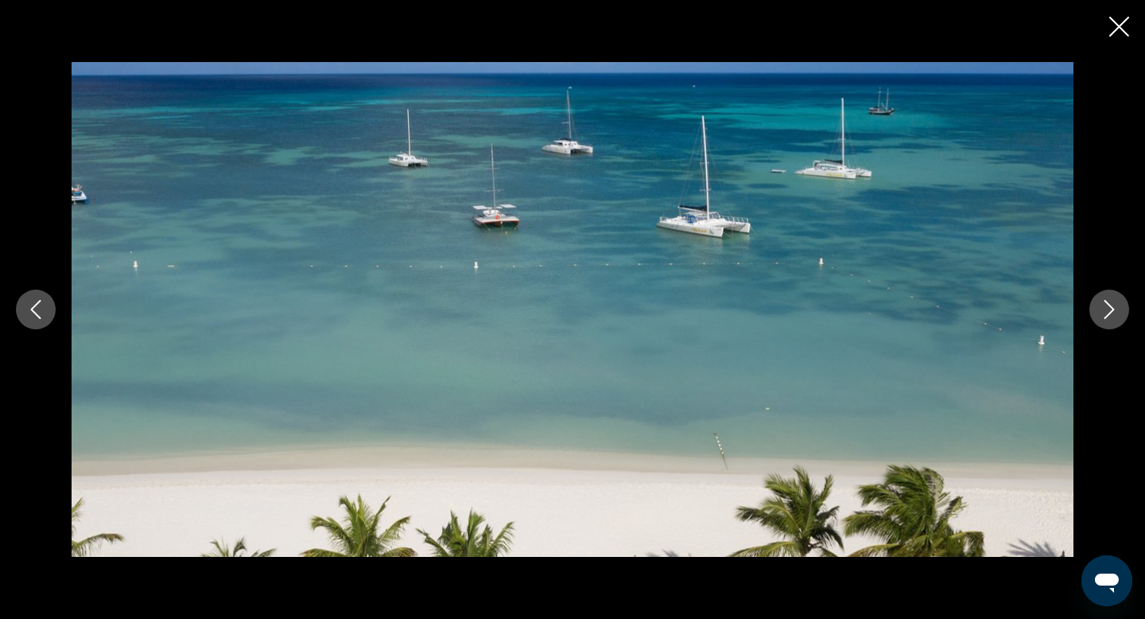
click at [1104, 313] on icon "Next image" at bounding box center [1109, 309] width 19 height 19
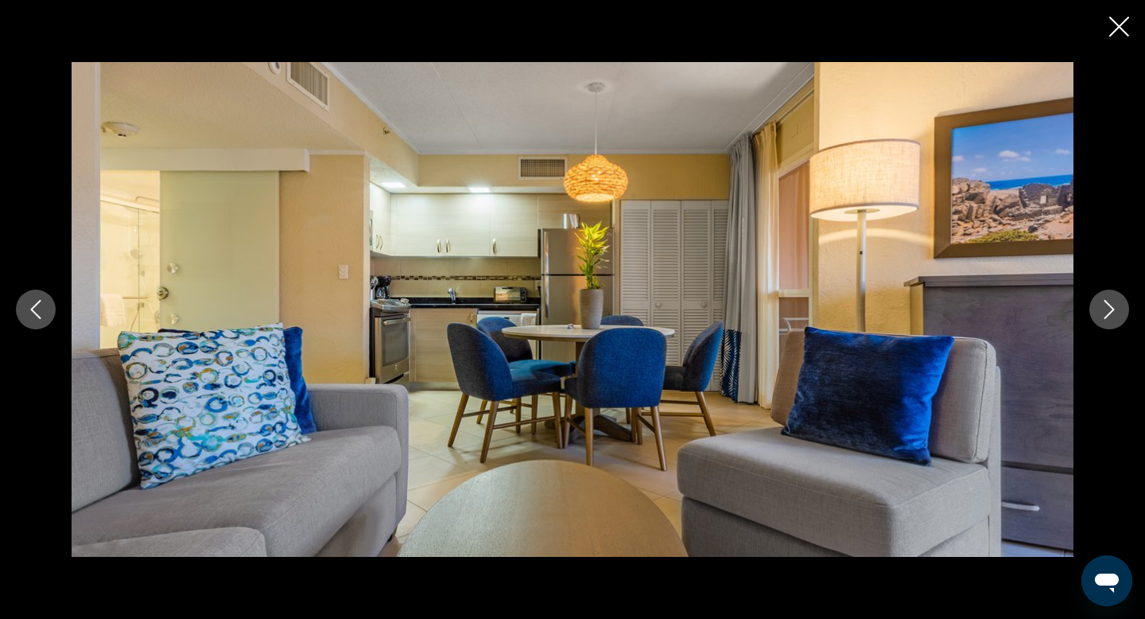
click at [1104, 313] on icon "Next image" at bounding box center [1109, 309] width 19 height 19
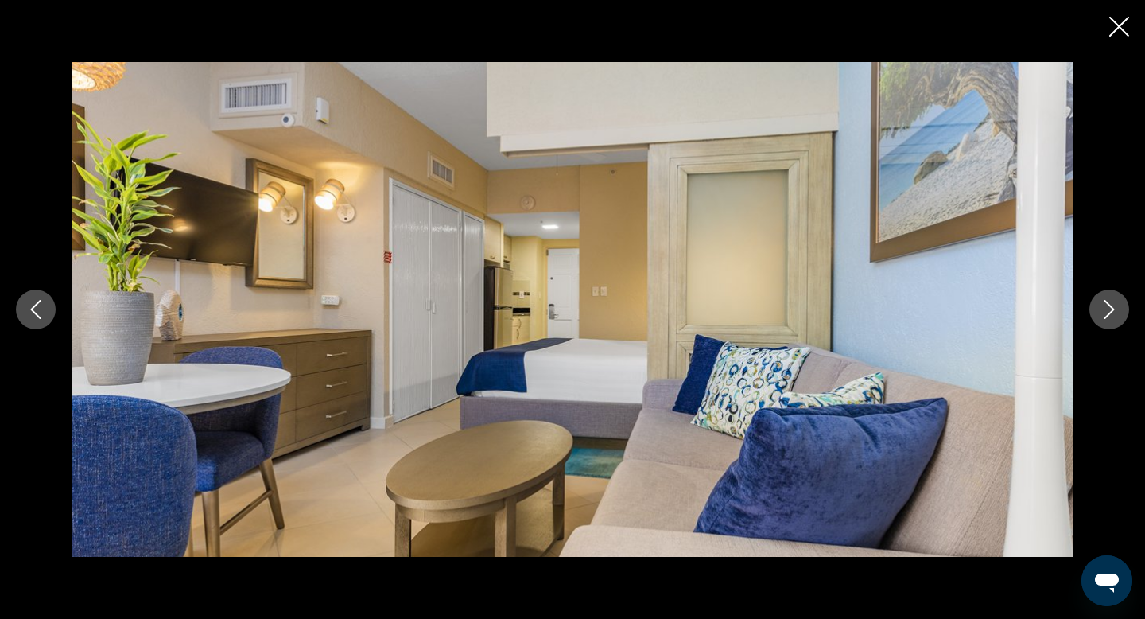
click at [1104, 313] on icon "Next image" at bounding box center [1109, 309] width 19 height 19
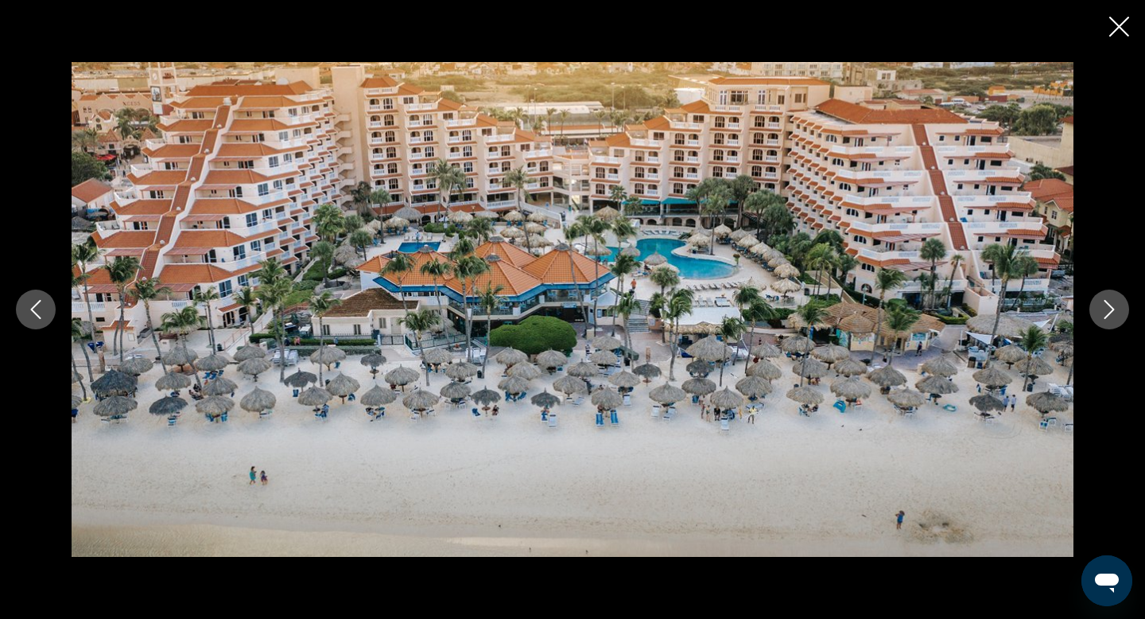
click at [1121, 19] on icon "Close slideshow" at bounding box center [1120, 27] width 20 height 20
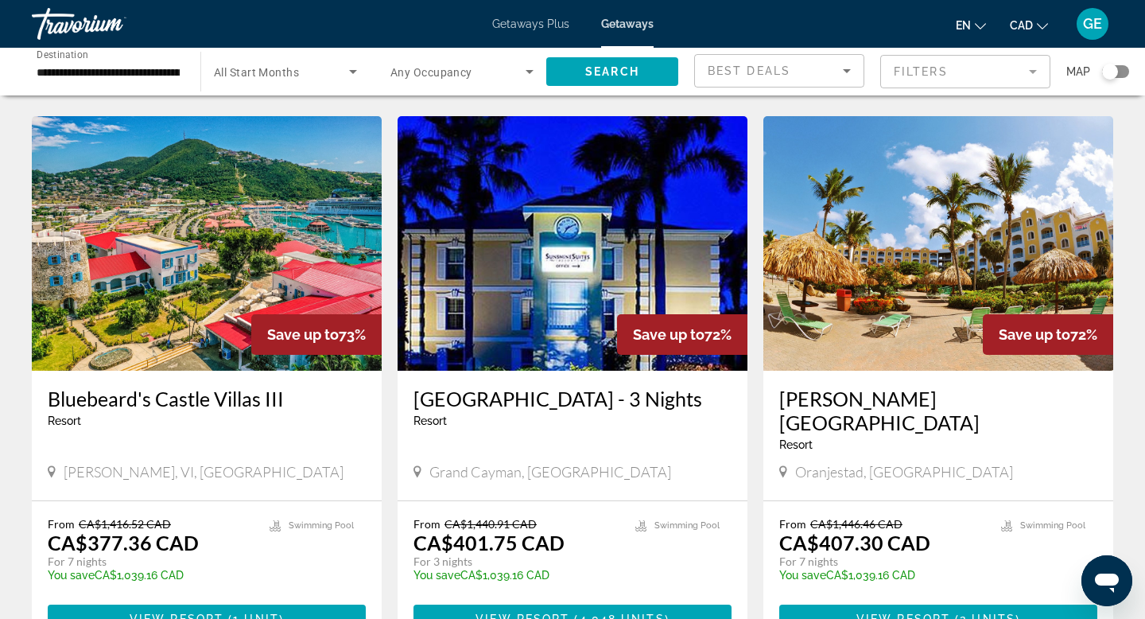
scroll to position [1987, 0]
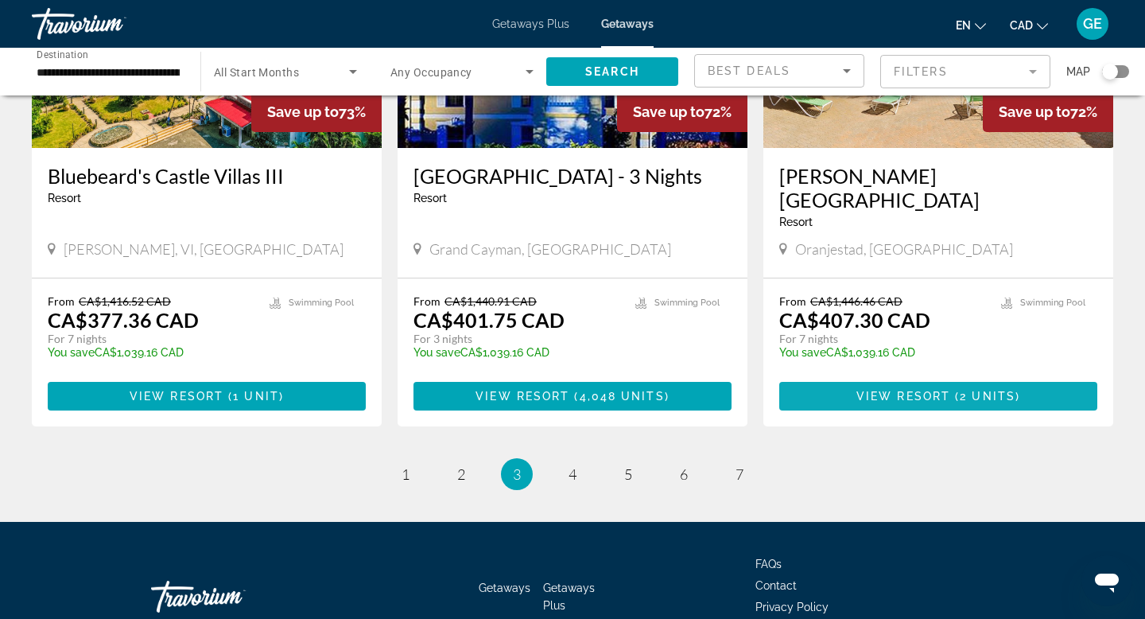
click at [896, 390] on span "View Resort" at bounding box center [904, 396] width 94 height 13
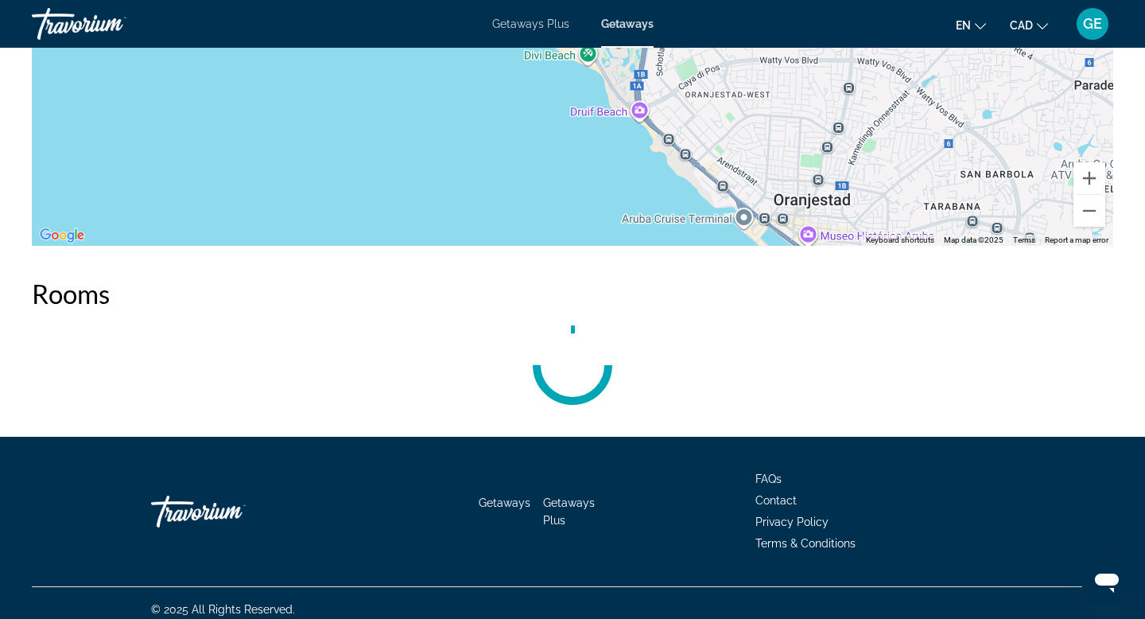
scroll to position [2415, 0]
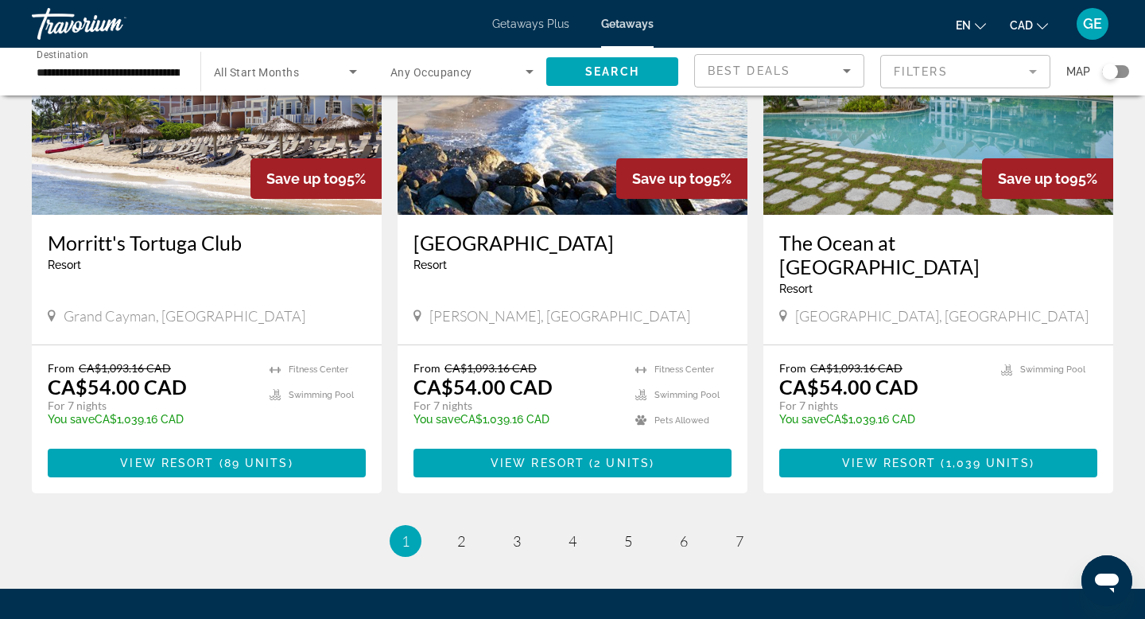
scroll to position [1874, 0]
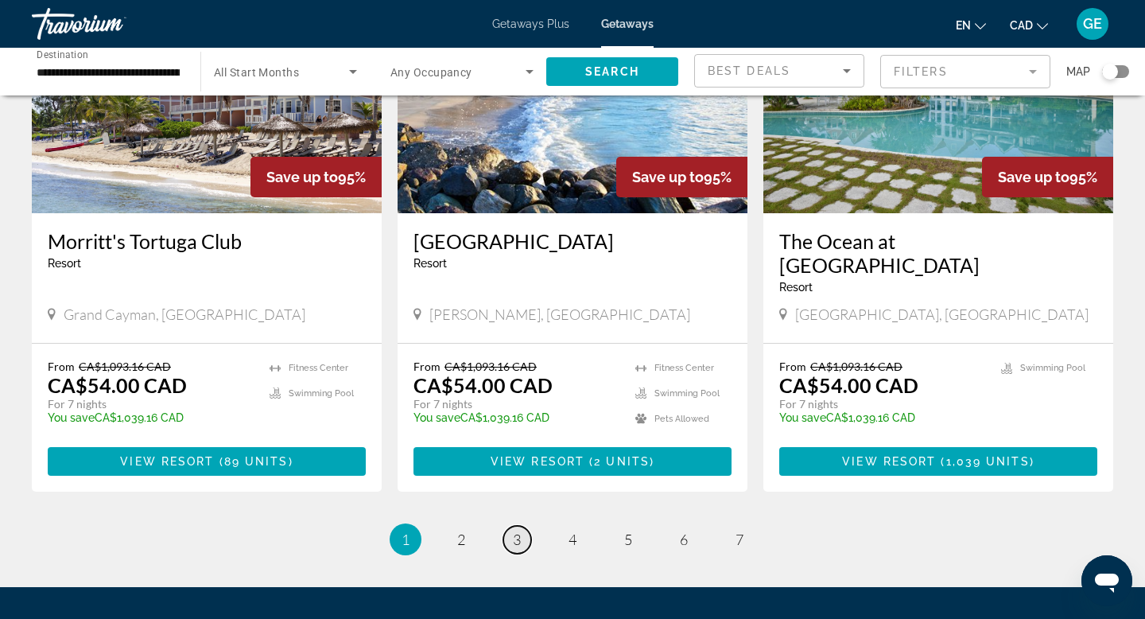
click at [521, 526] on link "page 3" at bounding box center [517, 540] width 28 height 28
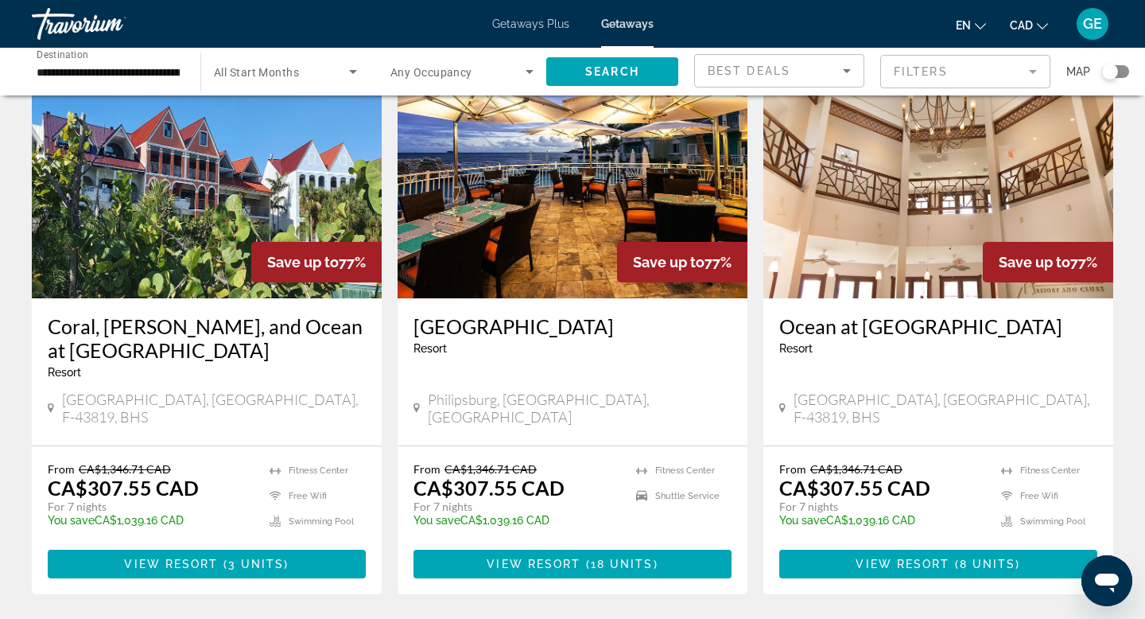
scroll to position [721, 0]
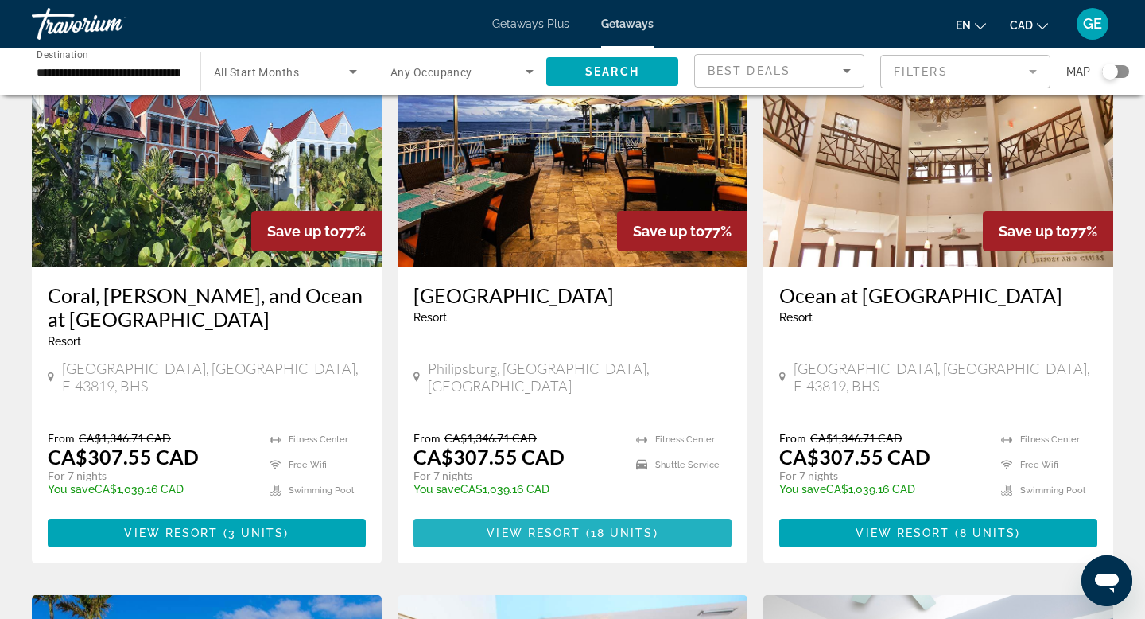
click at [536, 514] on span "Main content" at bounding box center [573, 533] width 318 height 38
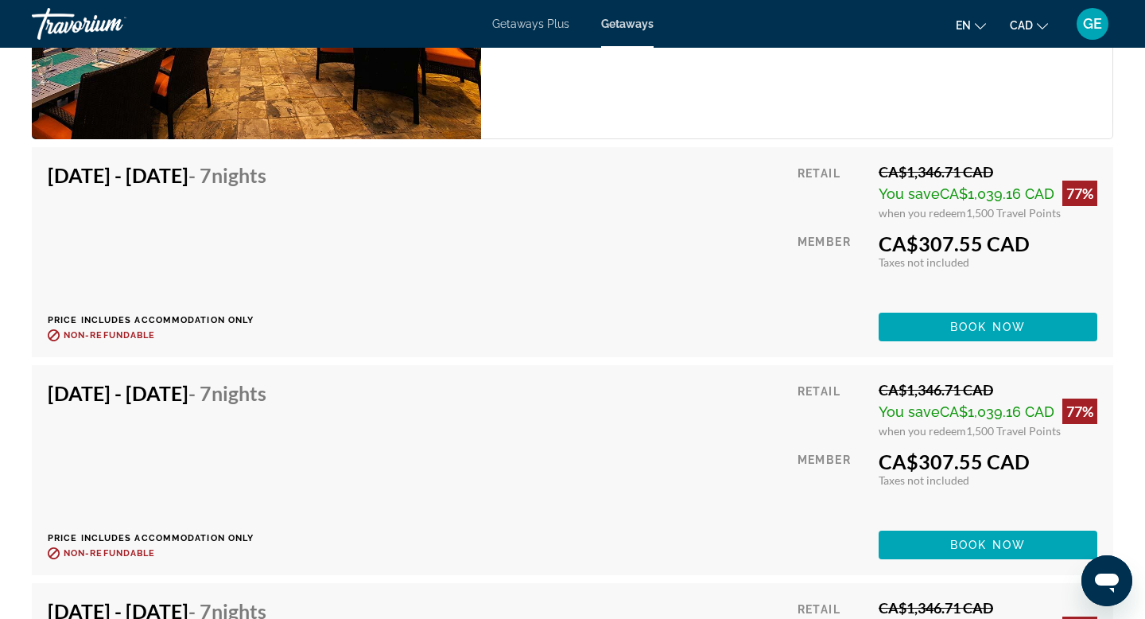
scroll to position [2715, 0]
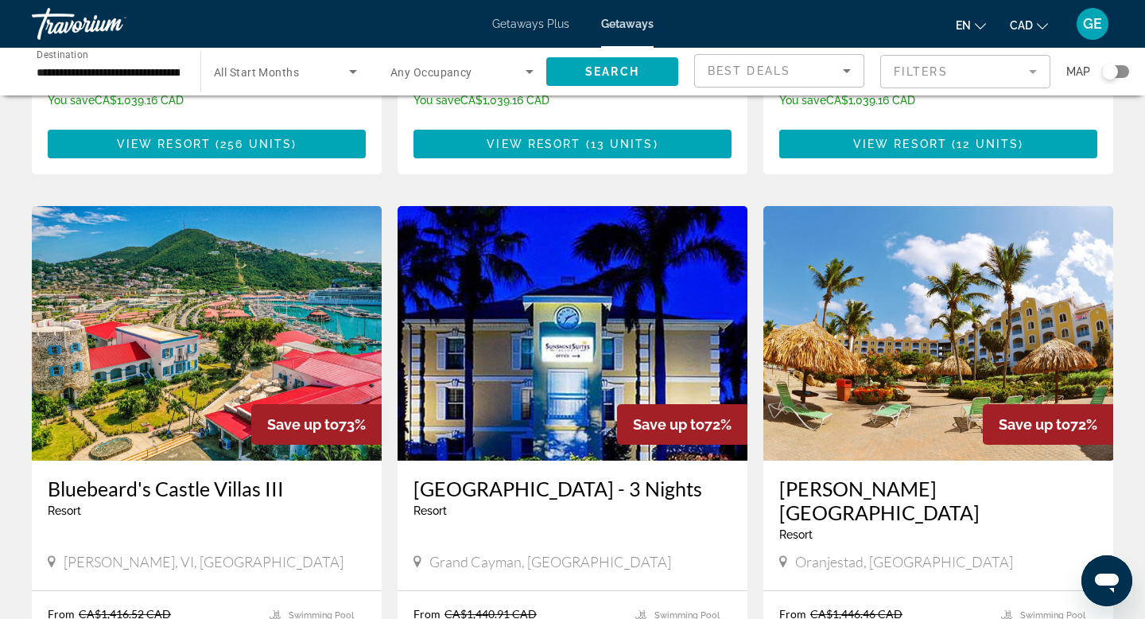
scroll to position [2027, 0]
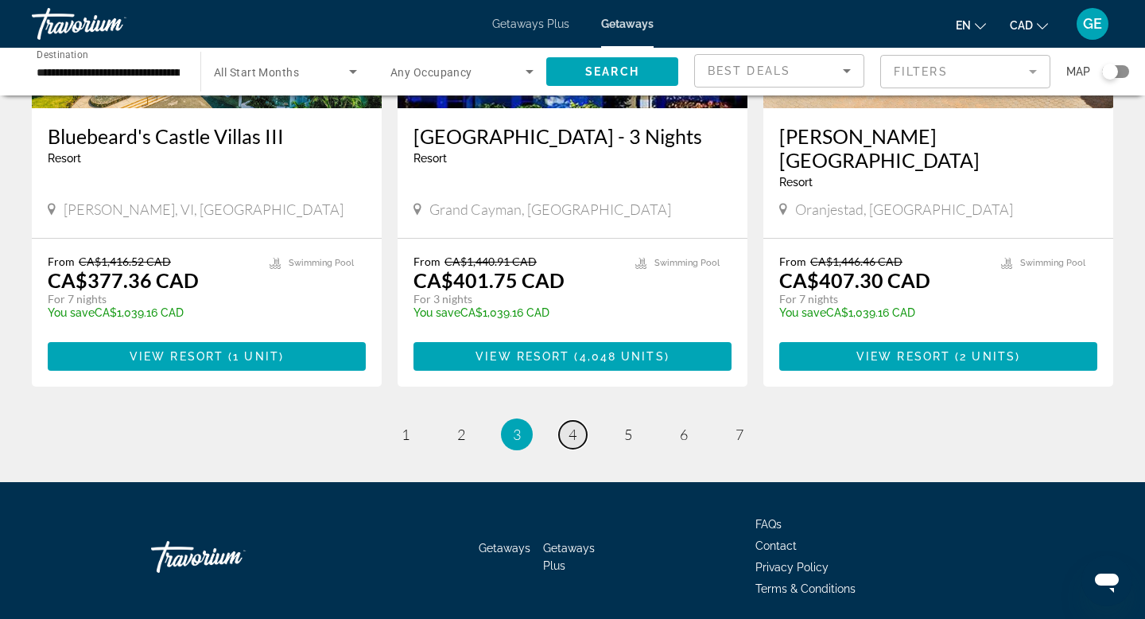
click at [574, 426] on span "4" at bounding box center [573, 434] width 8 height 17
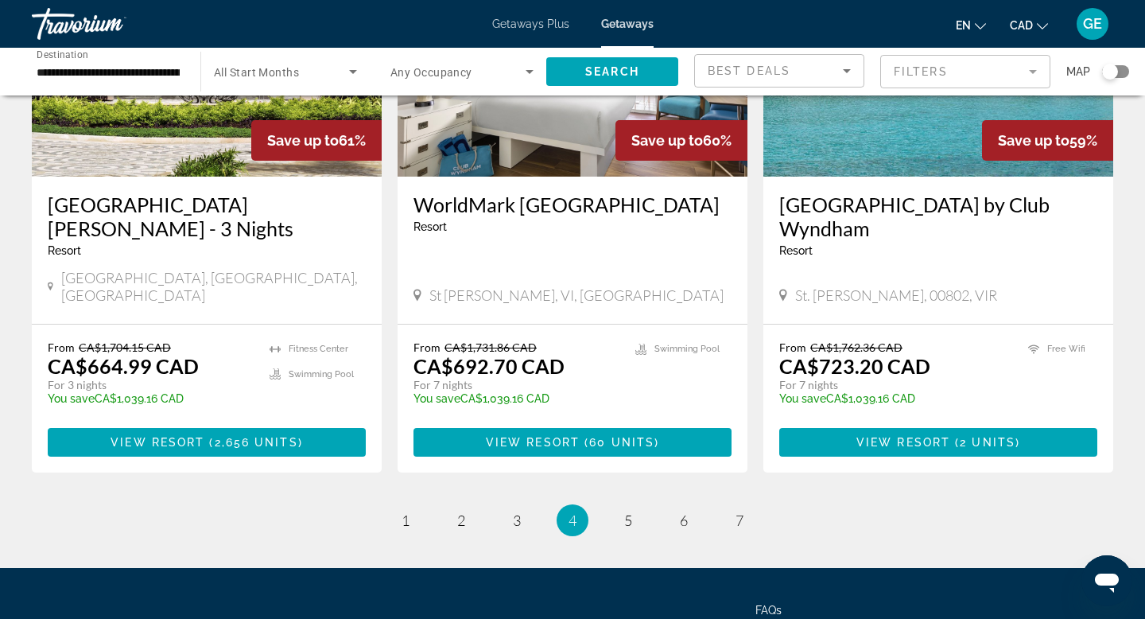
scroll to position [1969, 0]
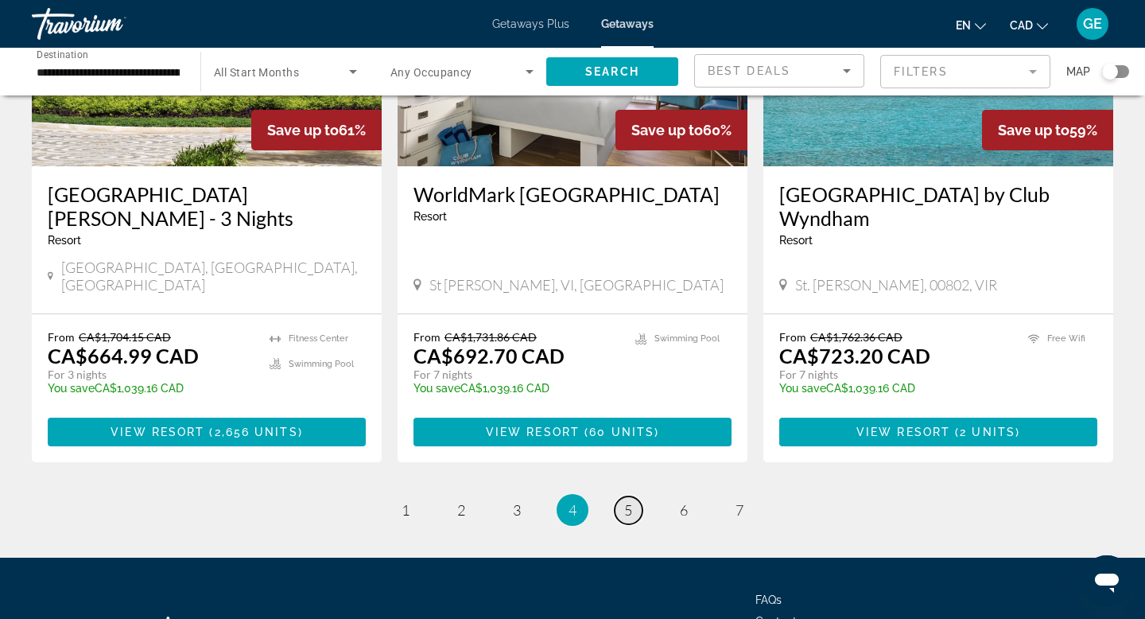
click at [627, 501] on span "5" at bounding box center [628, 509] width 8 height 17
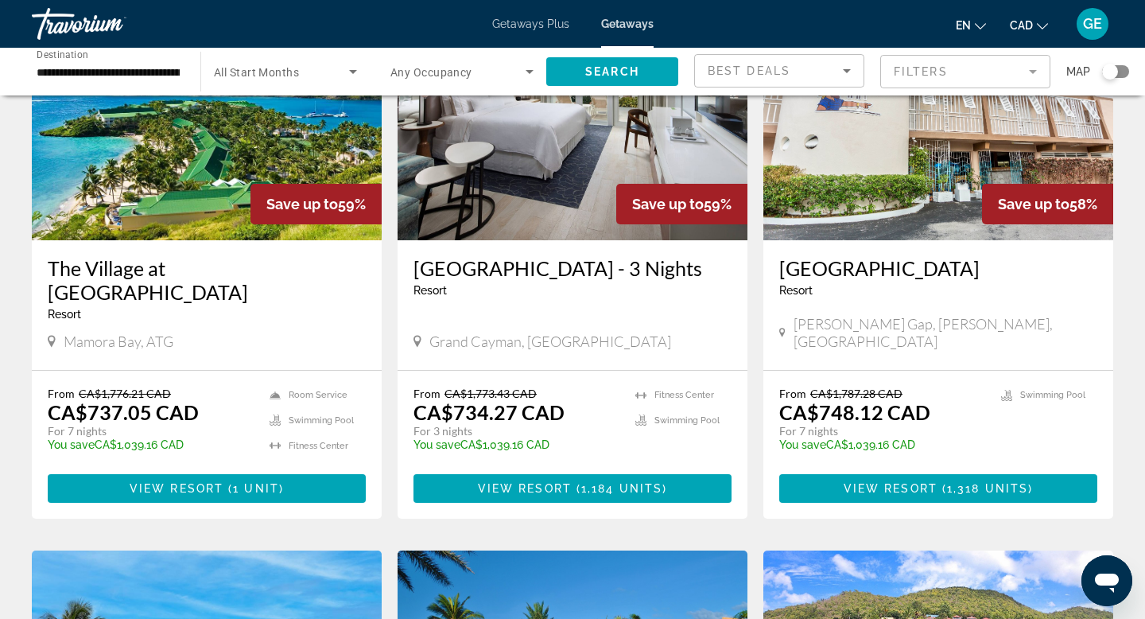
scroll to position [166, 0]
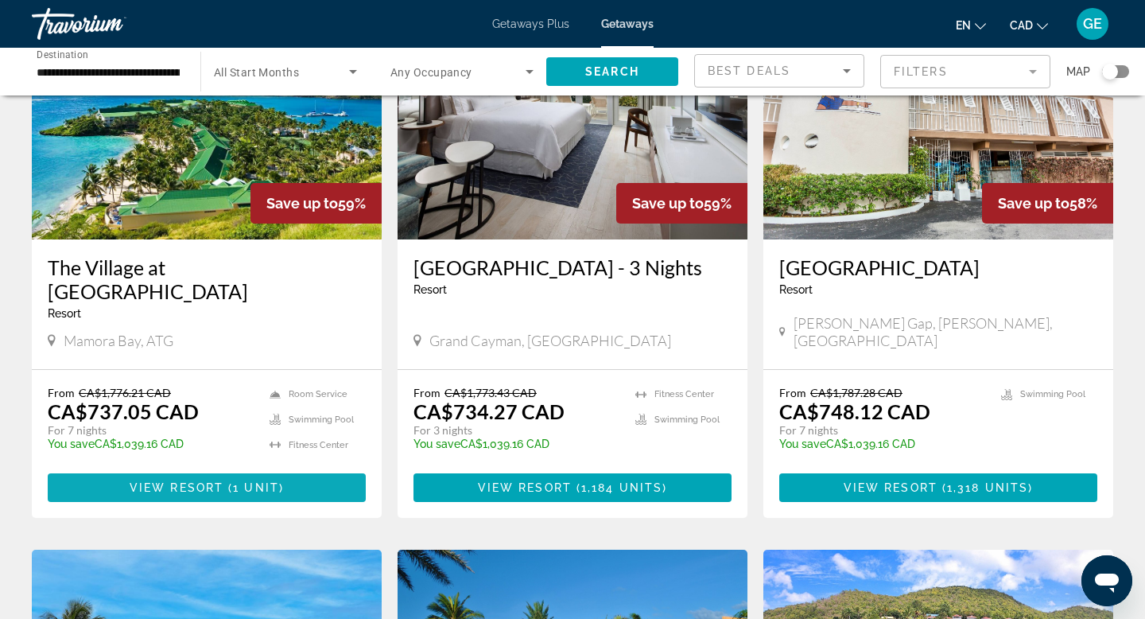
click at [211, 492] on span "View Resort" at bounding box center [177, 487] width 94 height 13
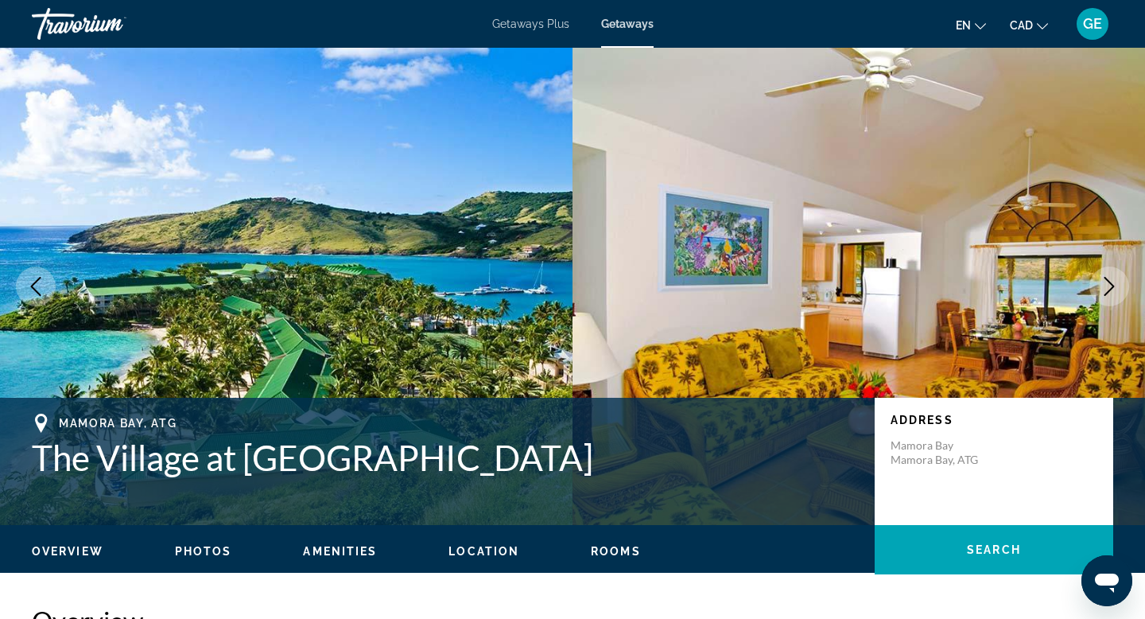
click at [1000, 258] on img "Main content" at bounding box center [859, 286] width 573 height 477
click at [1116, 287] on icon "Next image" at bounding box center [1109, 286] width 19 height 19
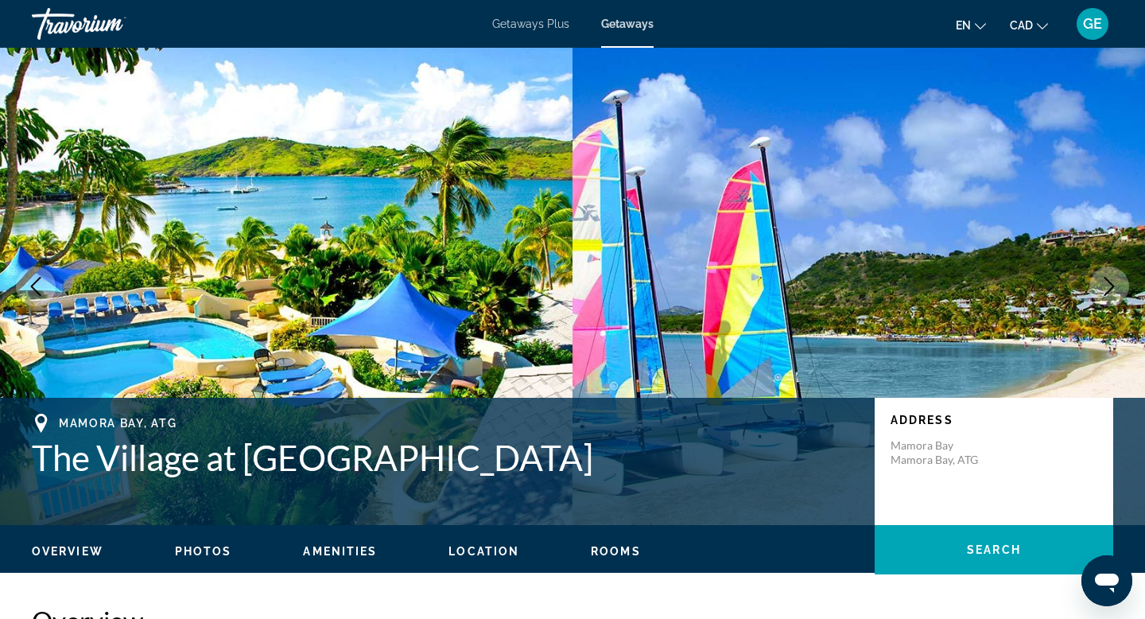
click at [1116, 287] on icon "Next image" at bounding box center [1109, 286] width 19 height 19
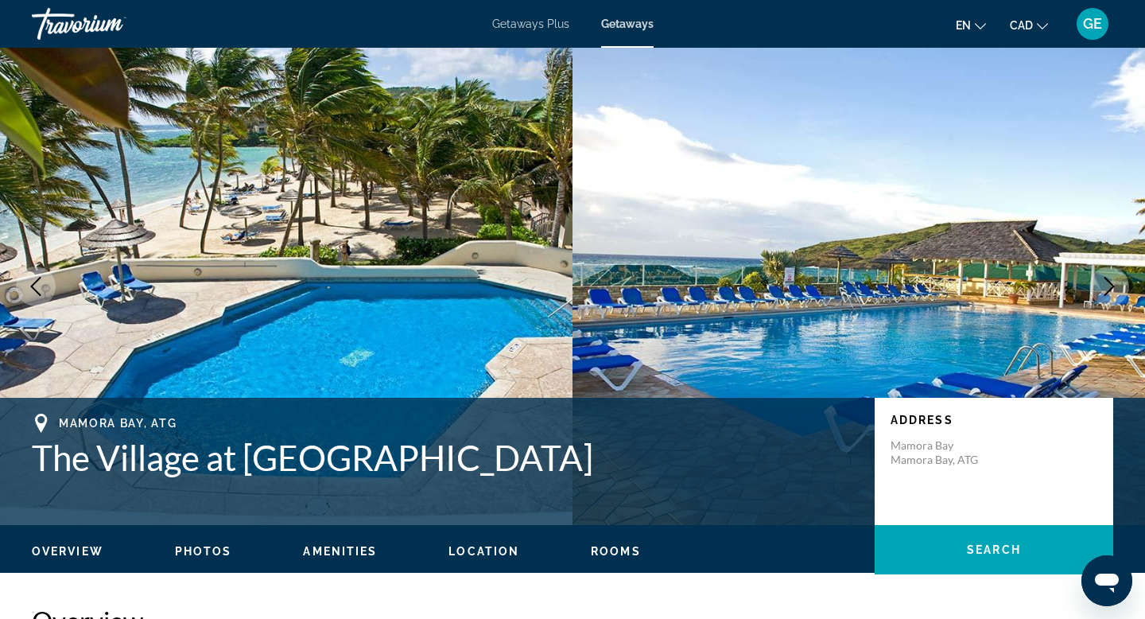
click at [1116, 287] on icon "Next image" at bounding box center [1109, 286] width 19 height 19
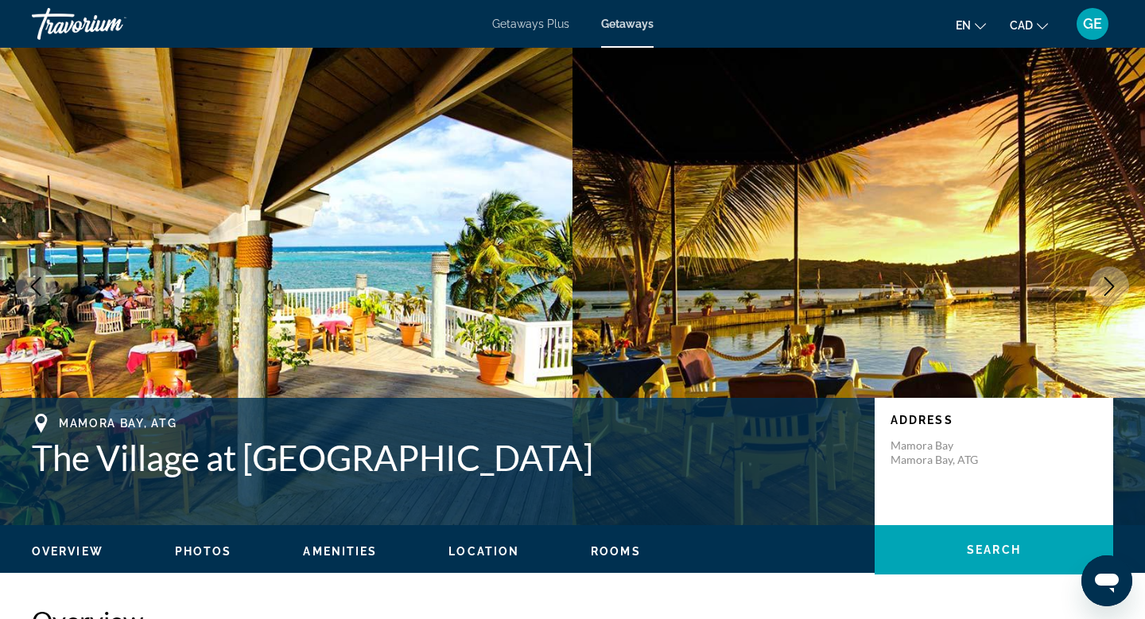
click at [1116, 287] on icon "Next image" at bounding box center [1109, 286] width 19 height 19
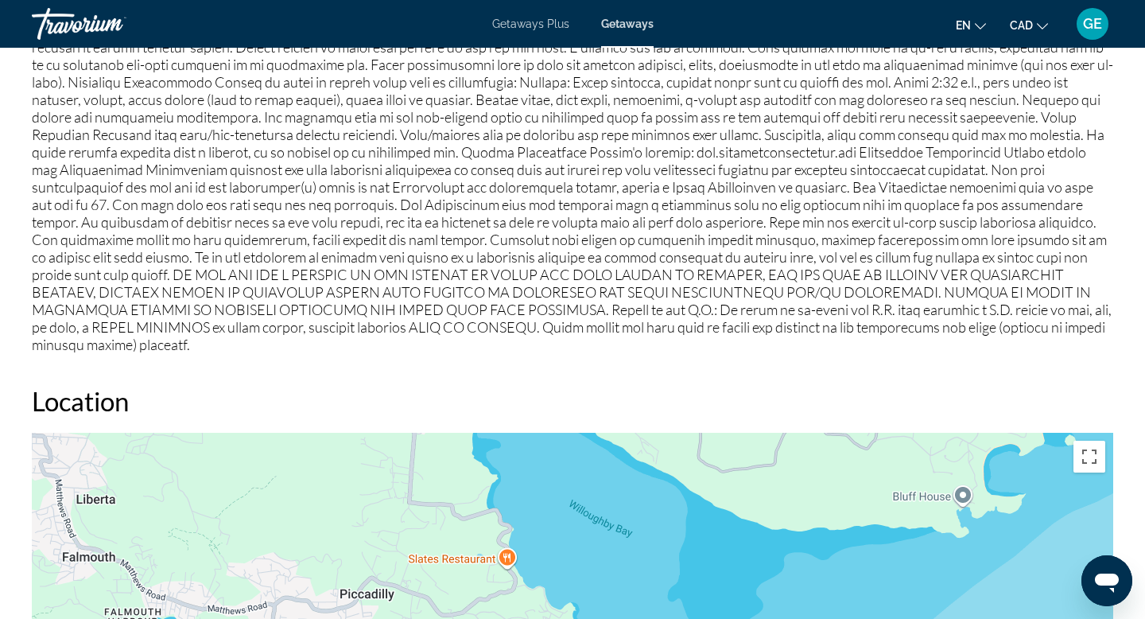
scroll to position [1759, 0]
click at [885, 128] on p "Main content" at bounding box center [573, 159] width 1082 height 385
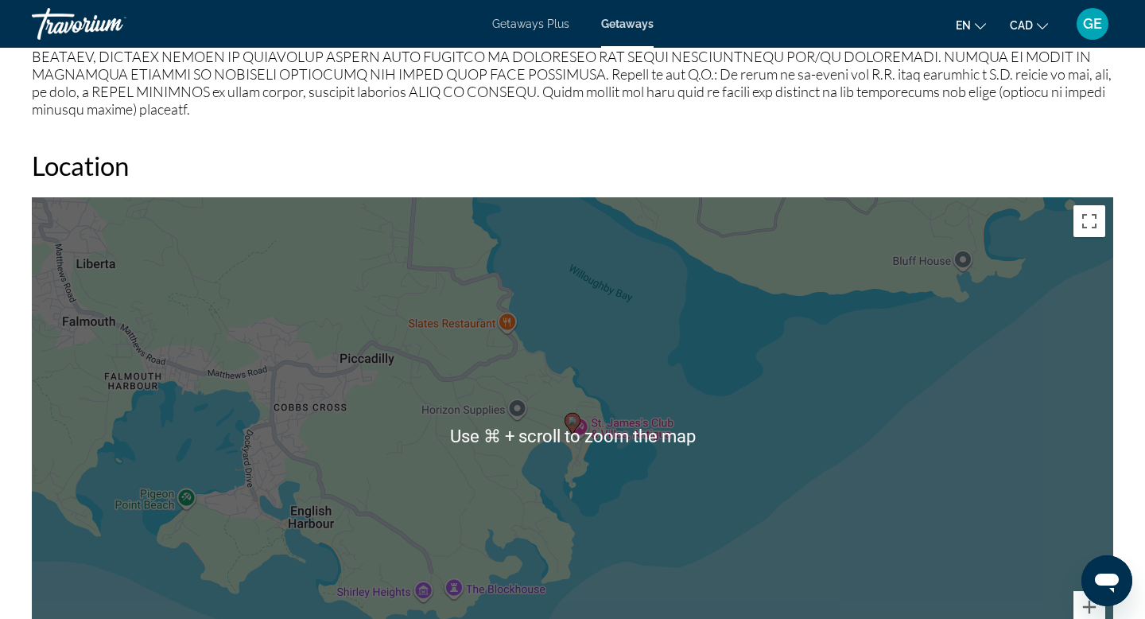
scroll to position [1988, 0]
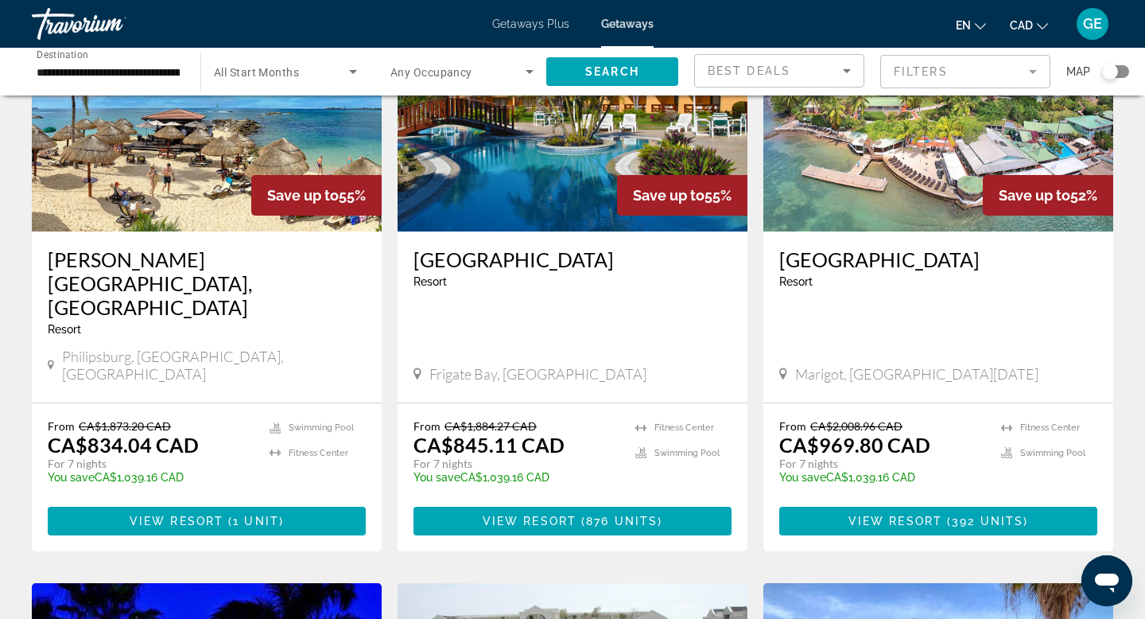
scroll to position [745, 0]
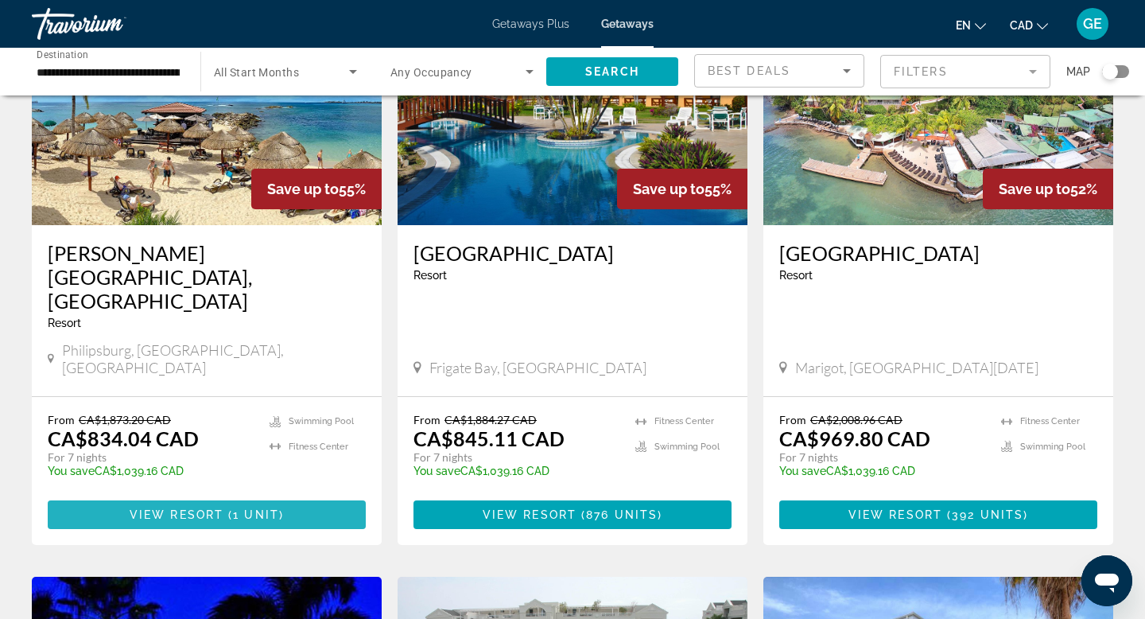
click at [235, 508] on span "1 unit" at bounding box center [256, 514] width 46 height 13
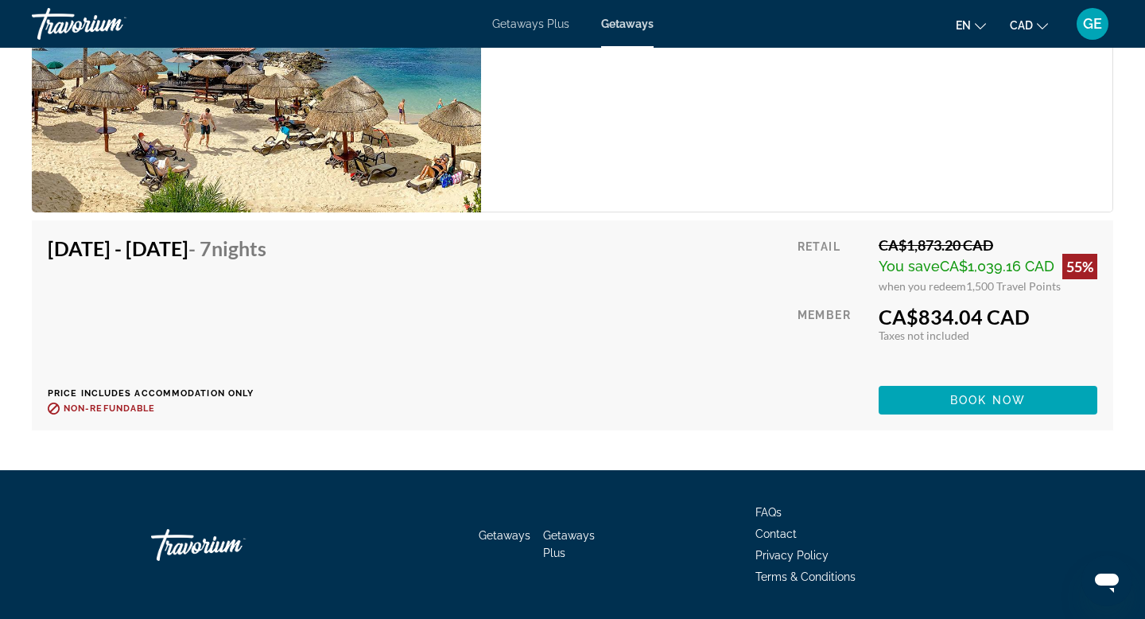
scroll to position [2878, 0]
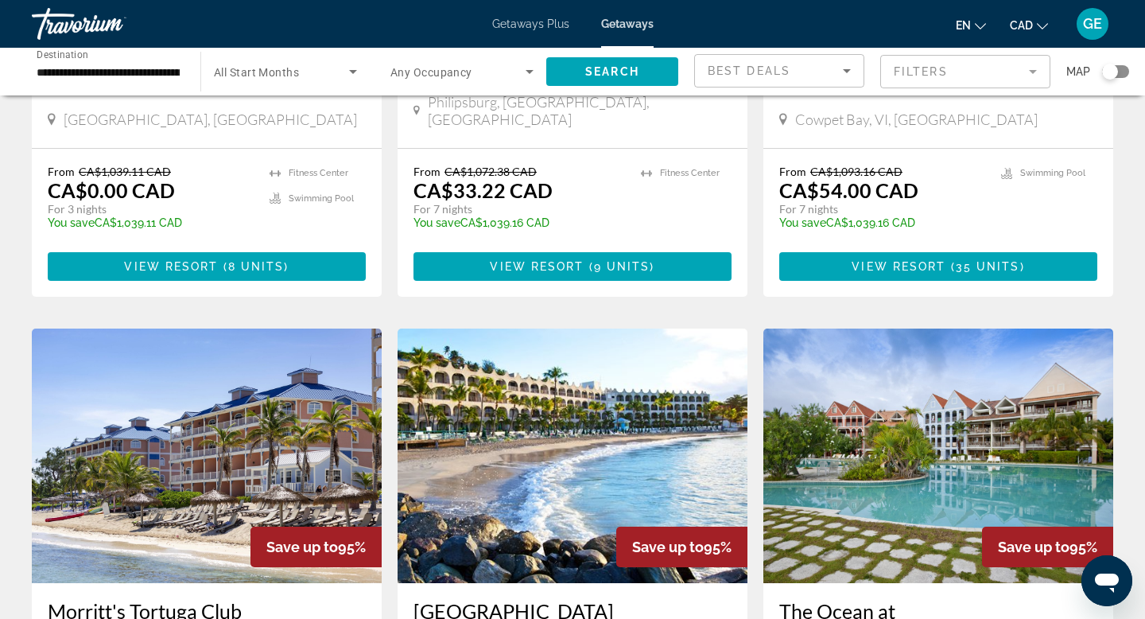
scroll to position [2002, 0]
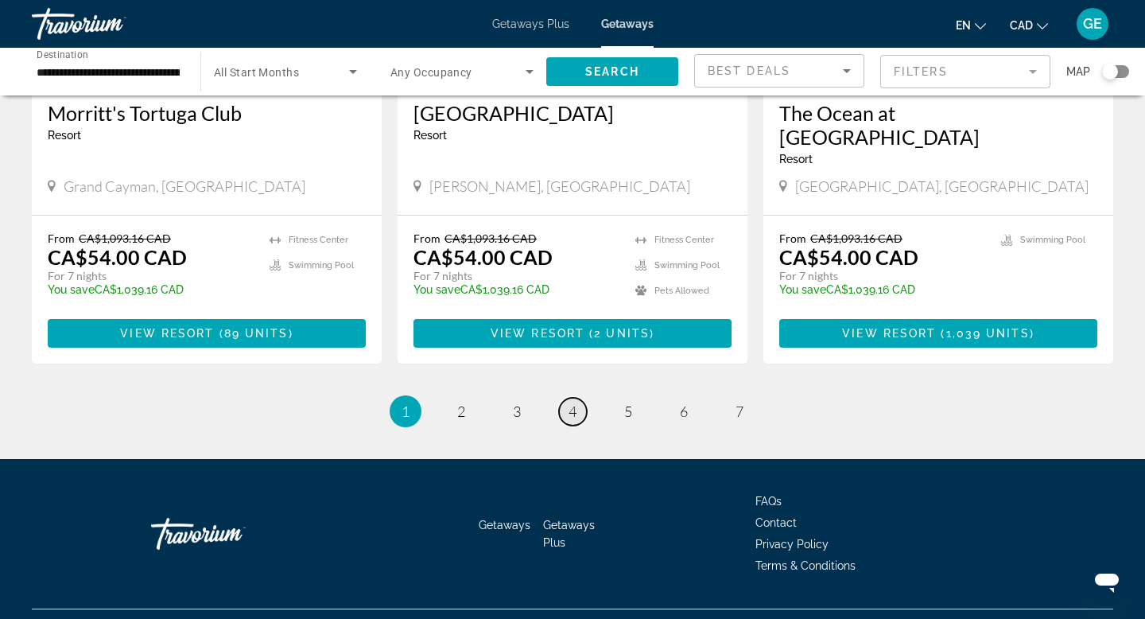
click at [572, 402] on span "4" at bounding box center [573, 410] width 8 height 17
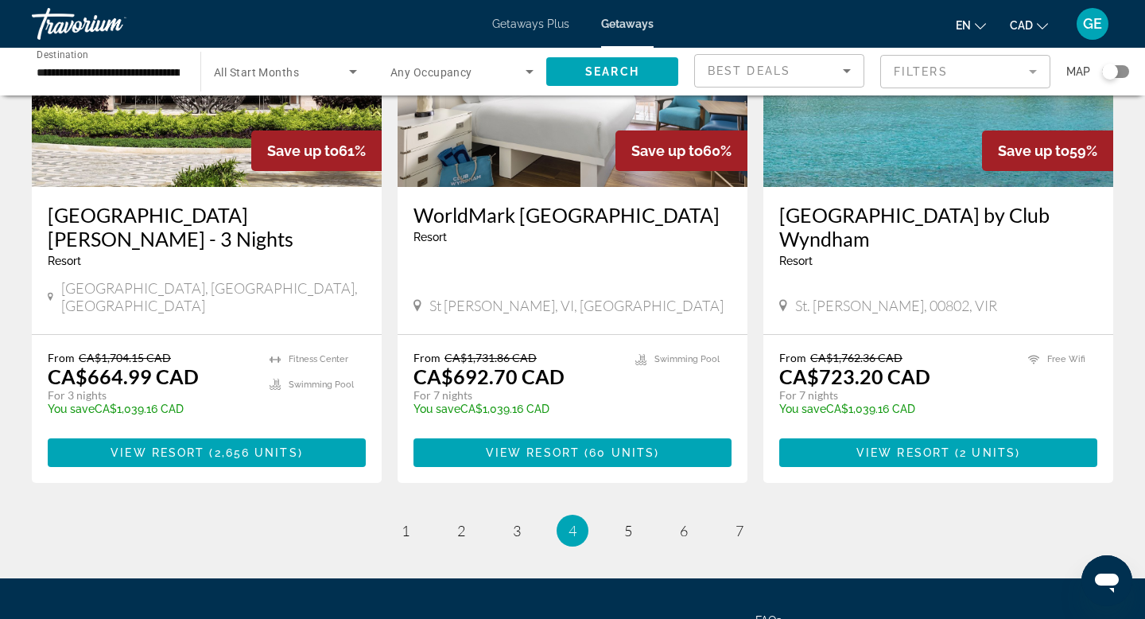
scroll to position [1952, 0]
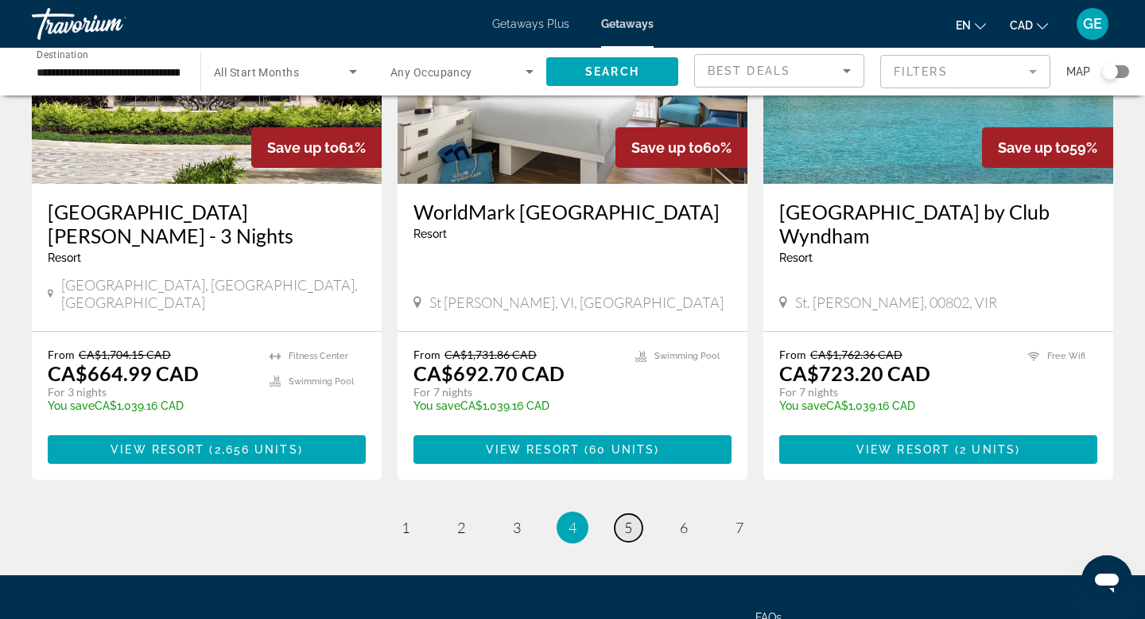
click at [631, 519] on span "5" at bounding box center [628, 527] width 8 height 17
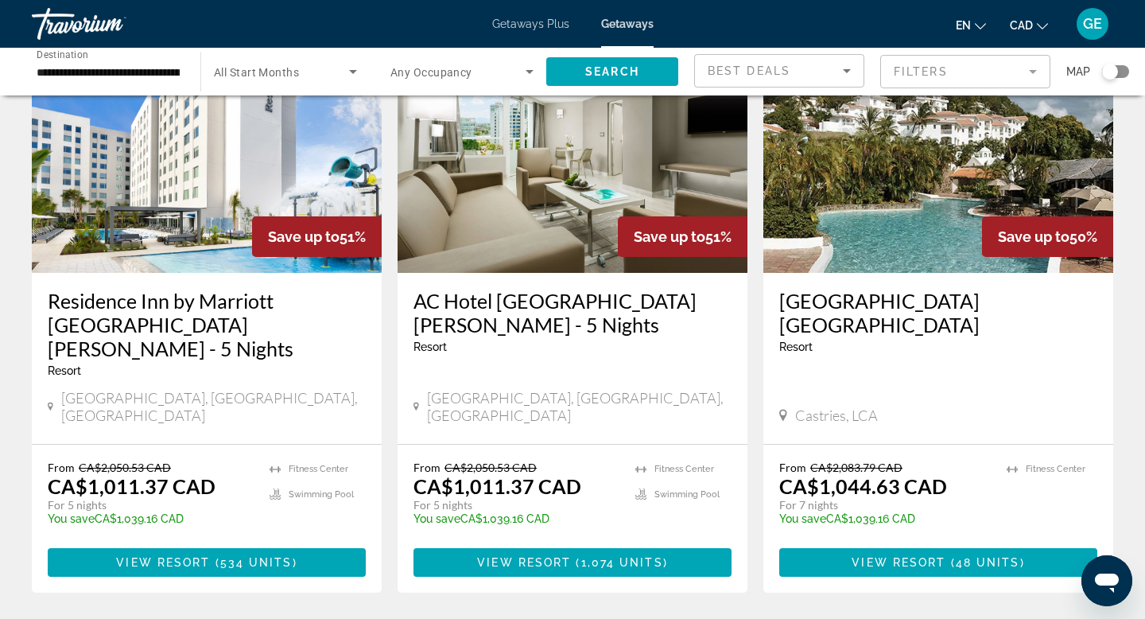
scroll to position [1872, 0]
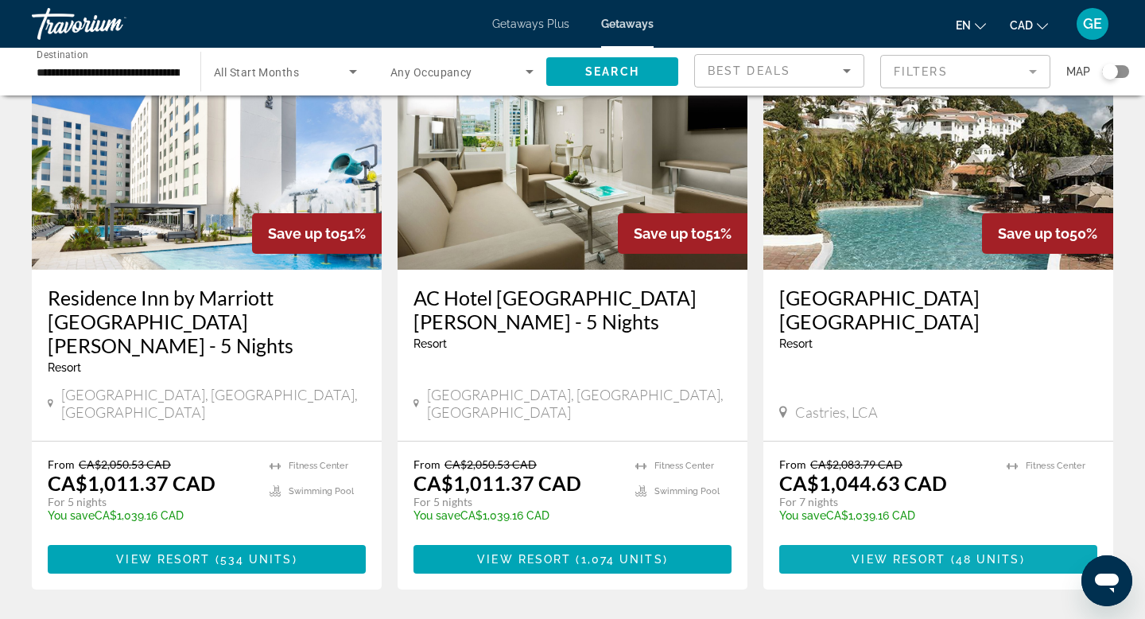
click at [945, 553] on span "View Resort" at bounding box center [899, 559] width 94 height 13
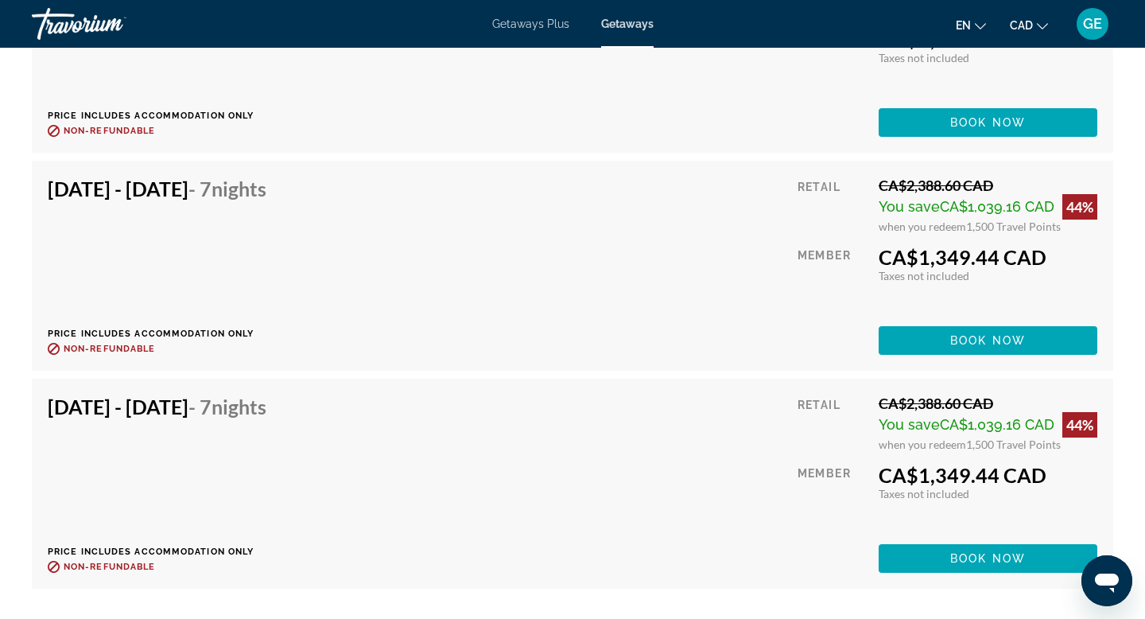
scroll to position [10465, 0]
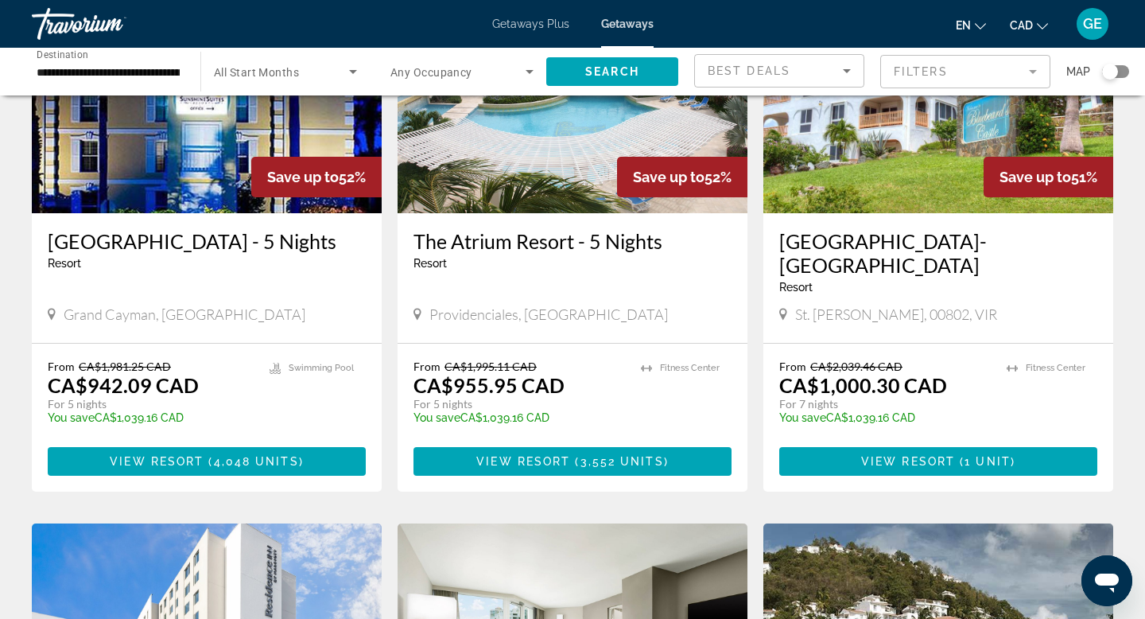
scroll to position [1246, 0]
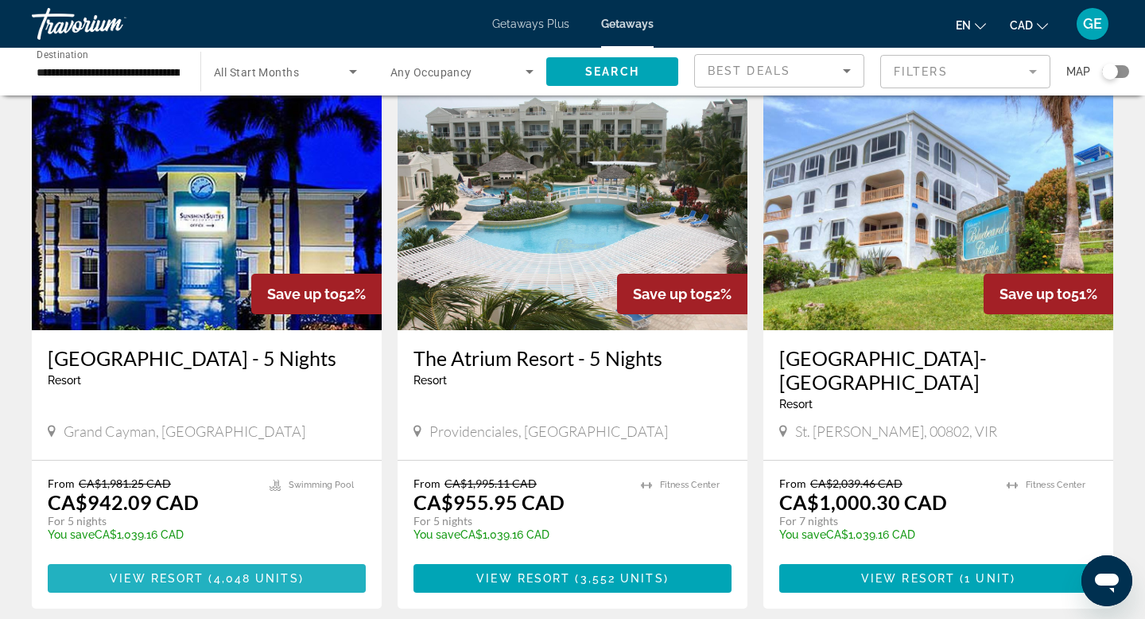
click at [277, 572] on span "4,048 units" at bounding box center [256, 578] width 85 height 13
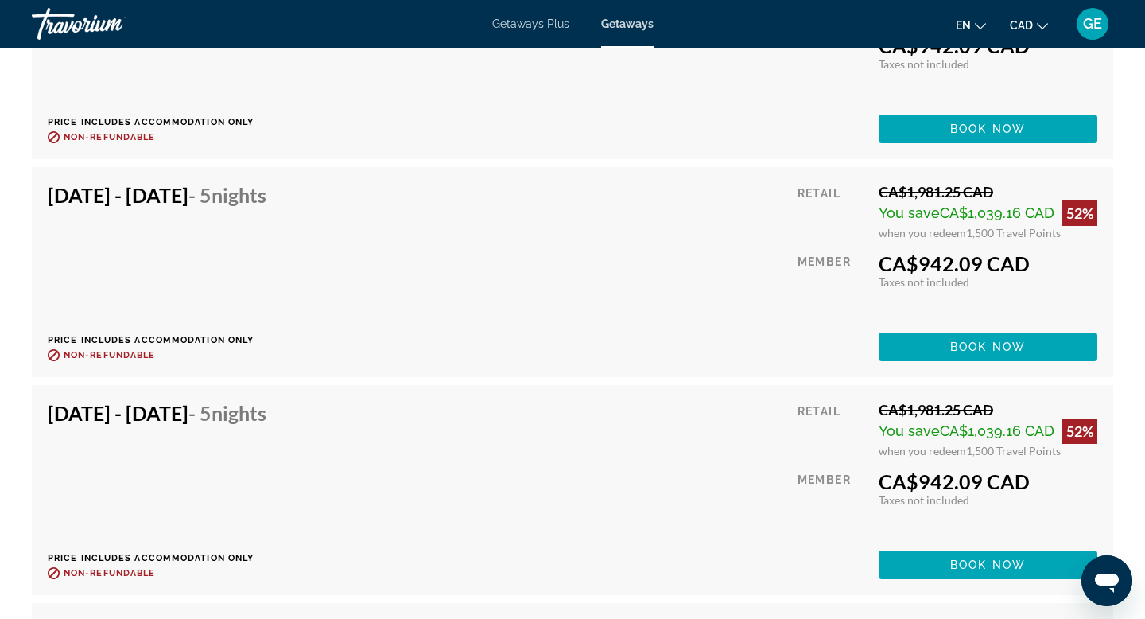
scroll to position [53493, 0]
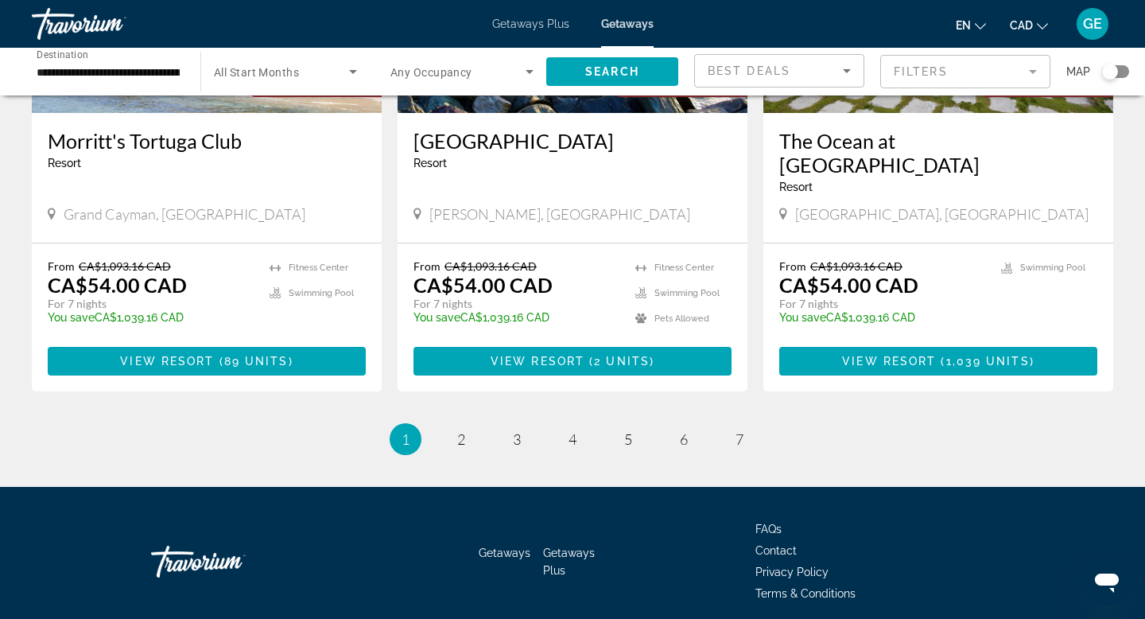
scroll to position [2002, 0]
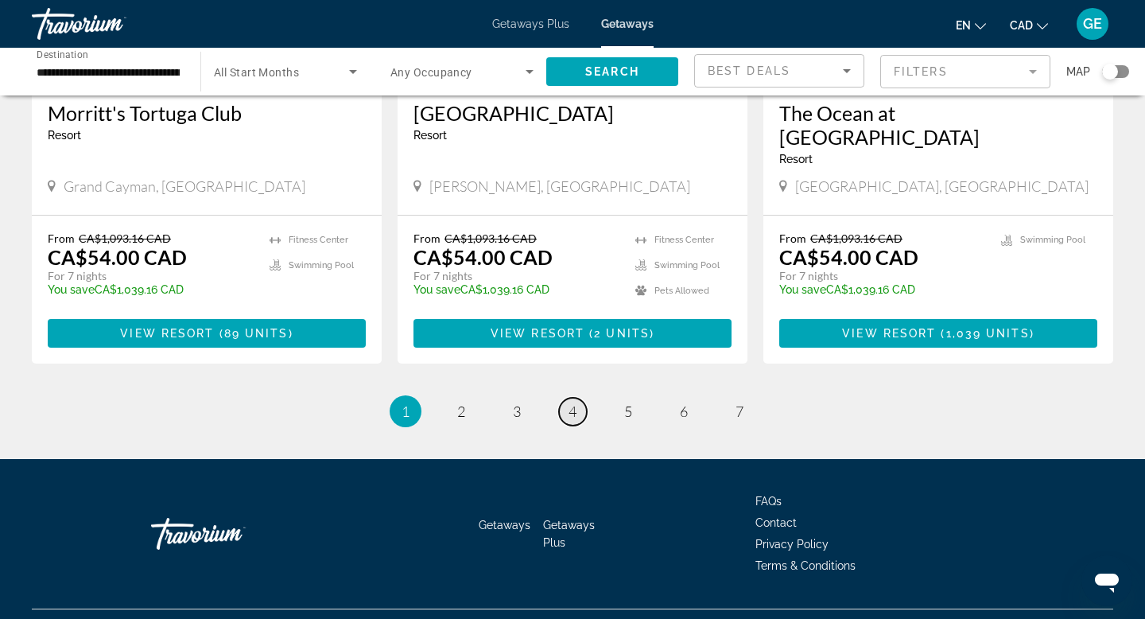
click at [569, 402] on span "4" at bounding box center [573, 410] width 8 height 17
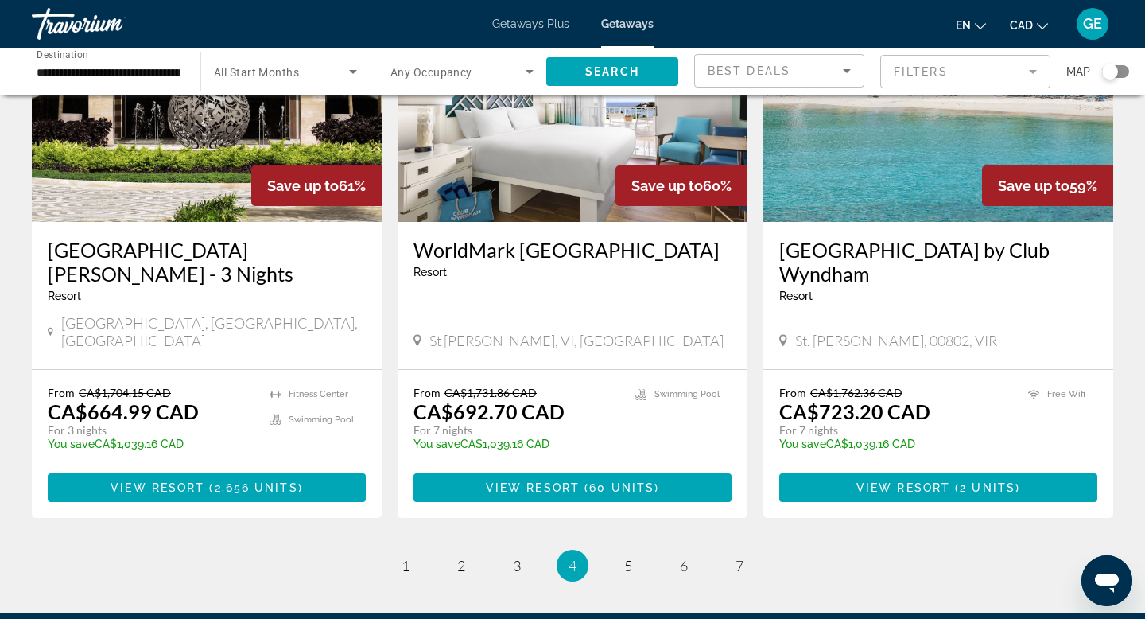
scroll to position [2050, 0]
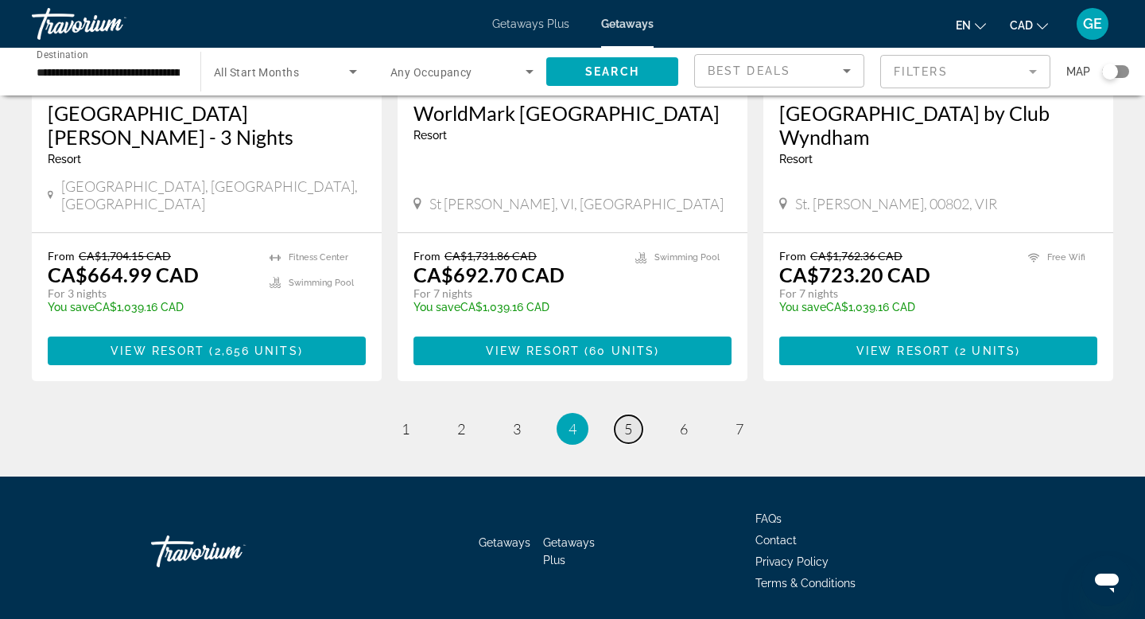
click at [634, 415] on link "page 5" at bounding box center [629, 429] width 28 height 28
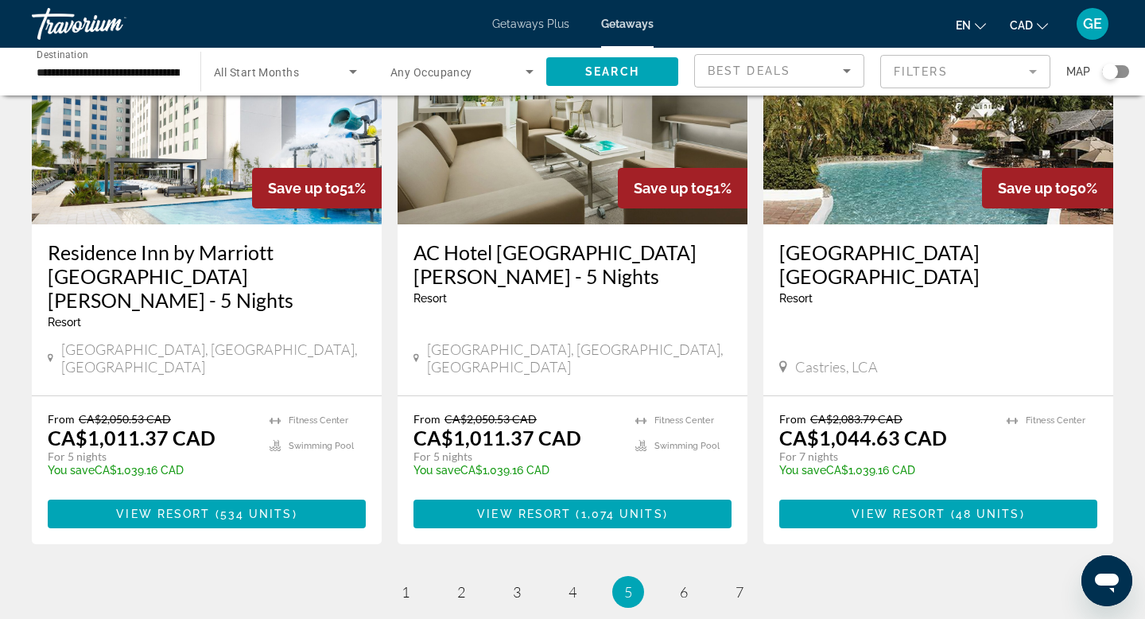
scroll to position [1926, 0]
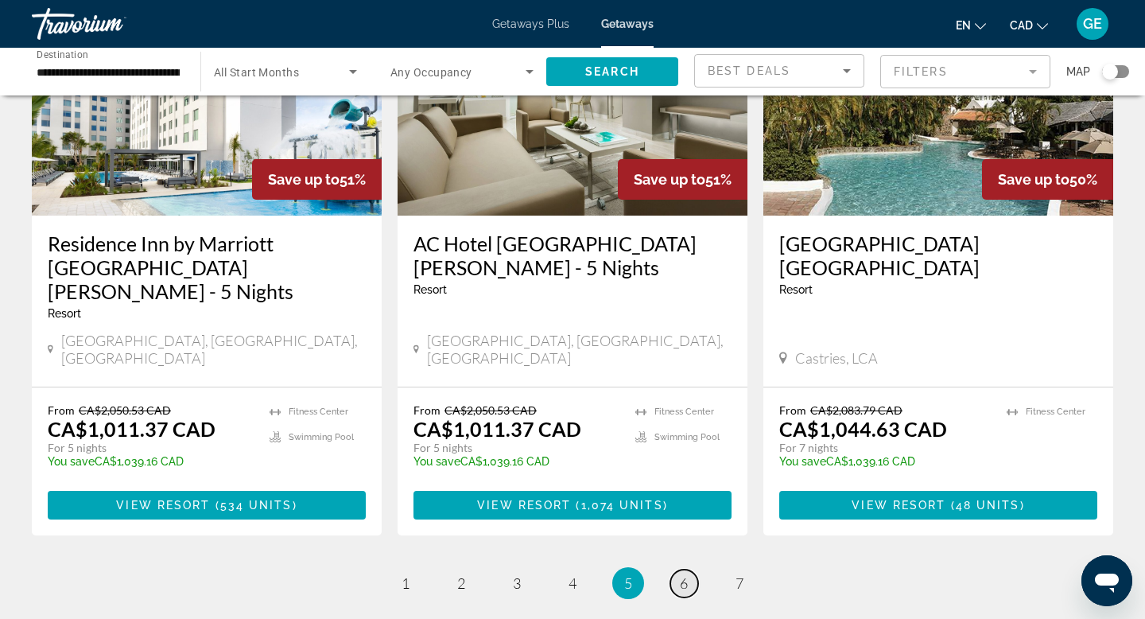
click at [678, 569] on link "page 6" at bounding box center [684, 583] width 28 height 28
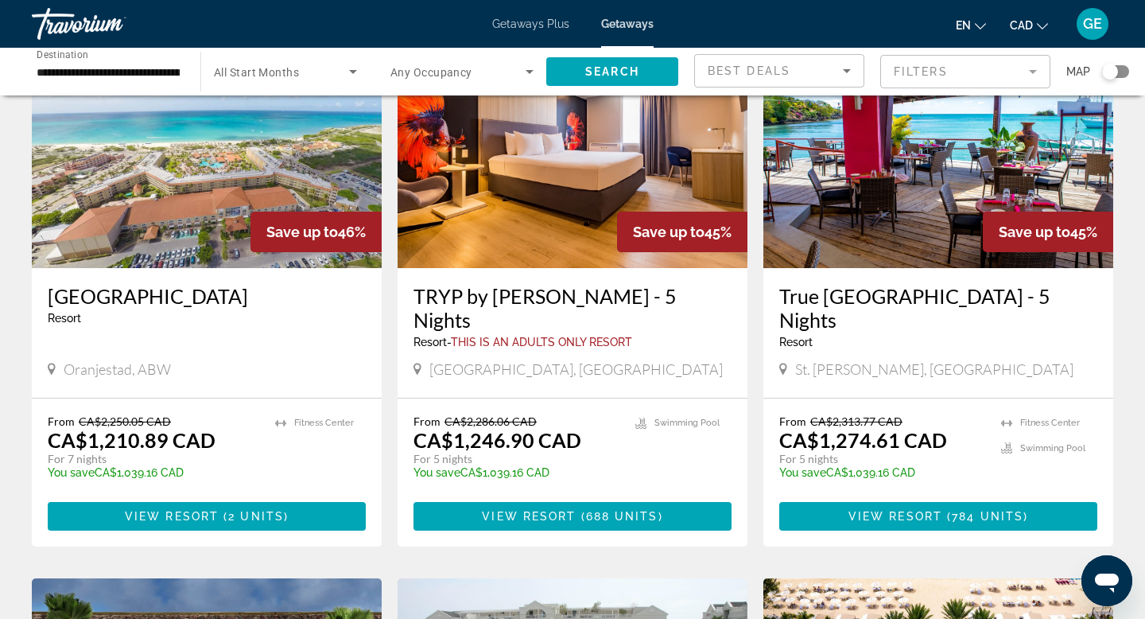
scroll to position [705, 0]
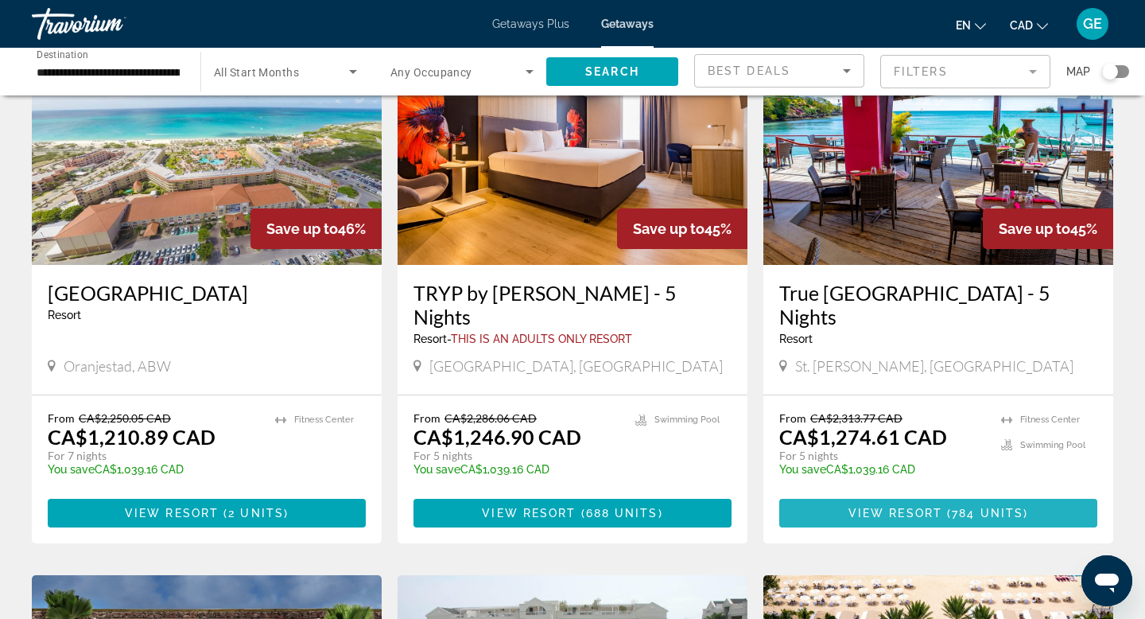
click at [879, 507] on span "View Resort" at bounding box center [896, 513] width 94 height 13
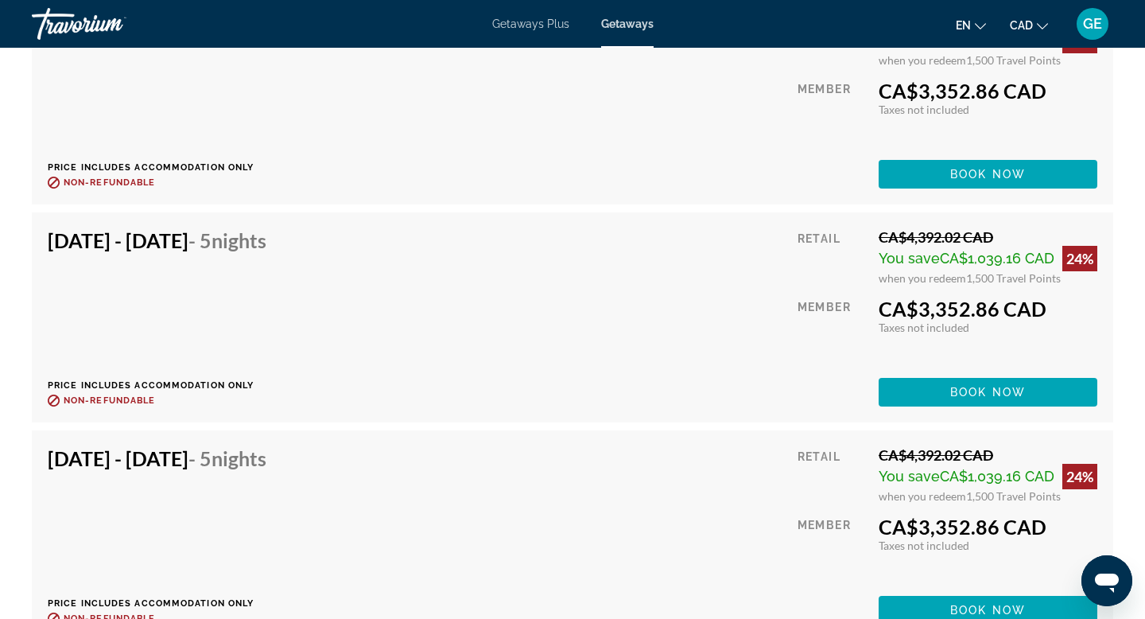
scroll to position [32898, 0]
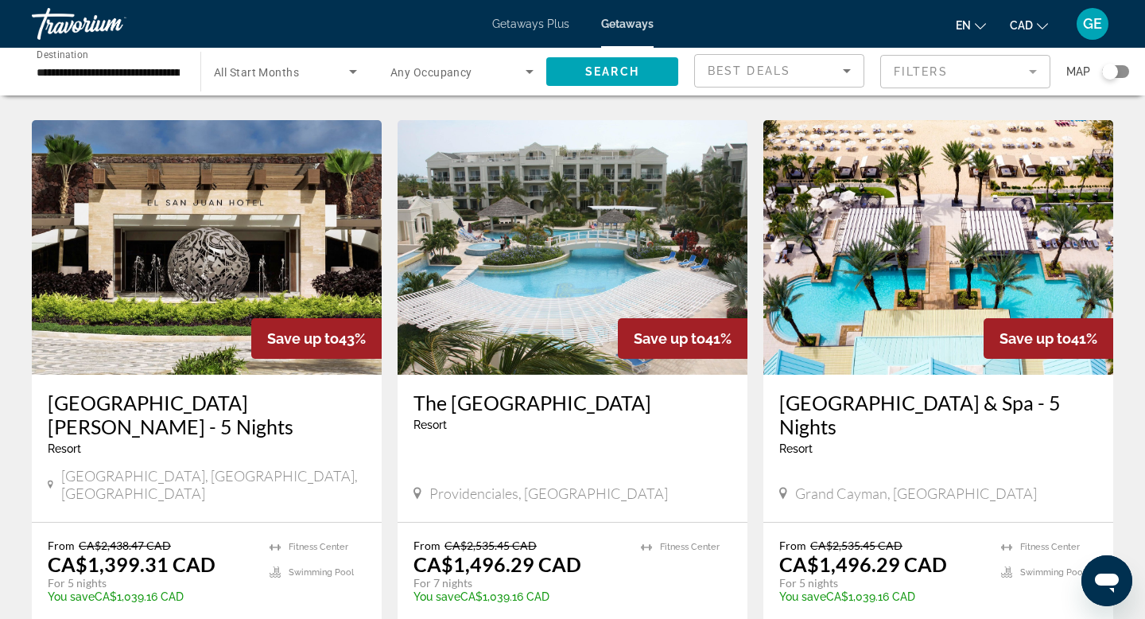
scroll to position [1173, 0]
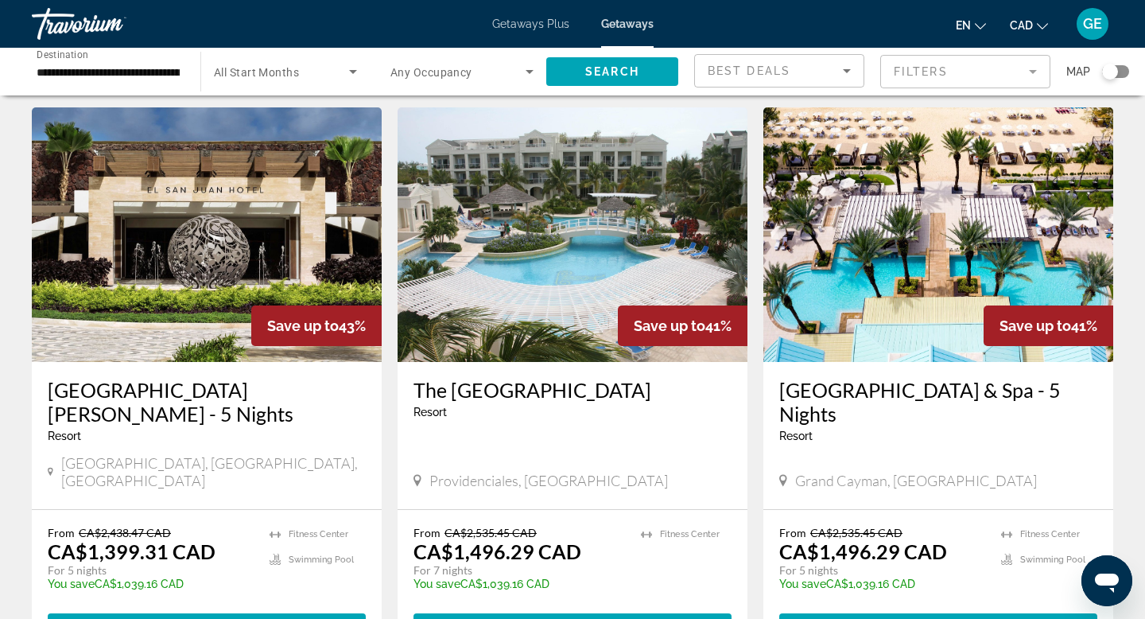
click at [457, 66] on span "Any Occupancy" at bounding box center [432, 72] width 82 height 13
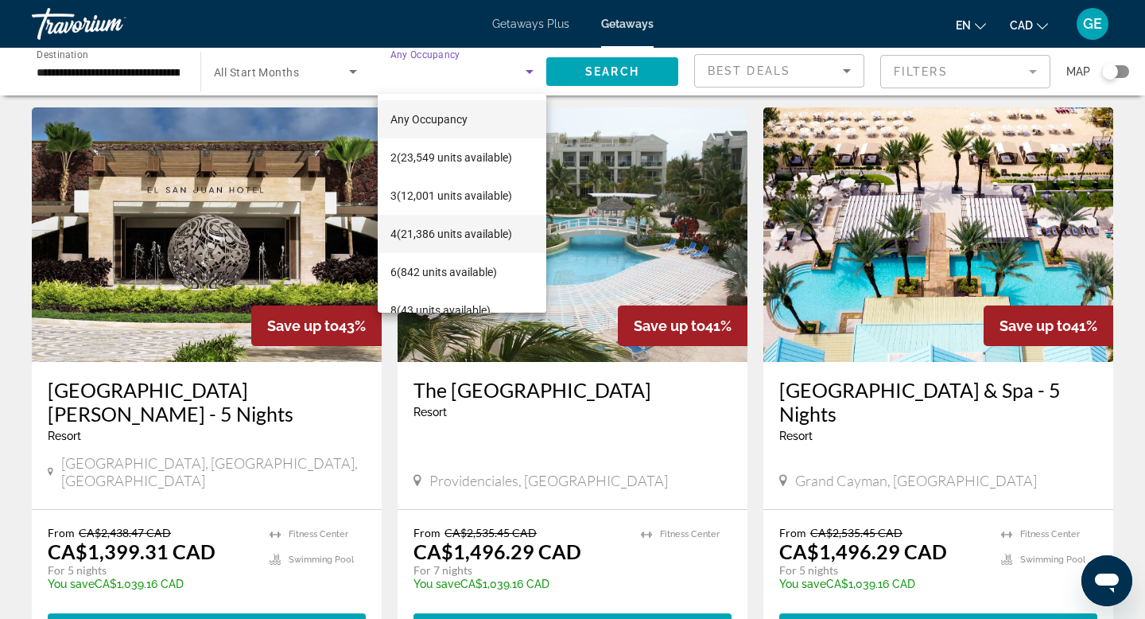
click at [457, 234] on span "4 (21,386 units available)" at bounding box center [452, 233] width 122 height 19
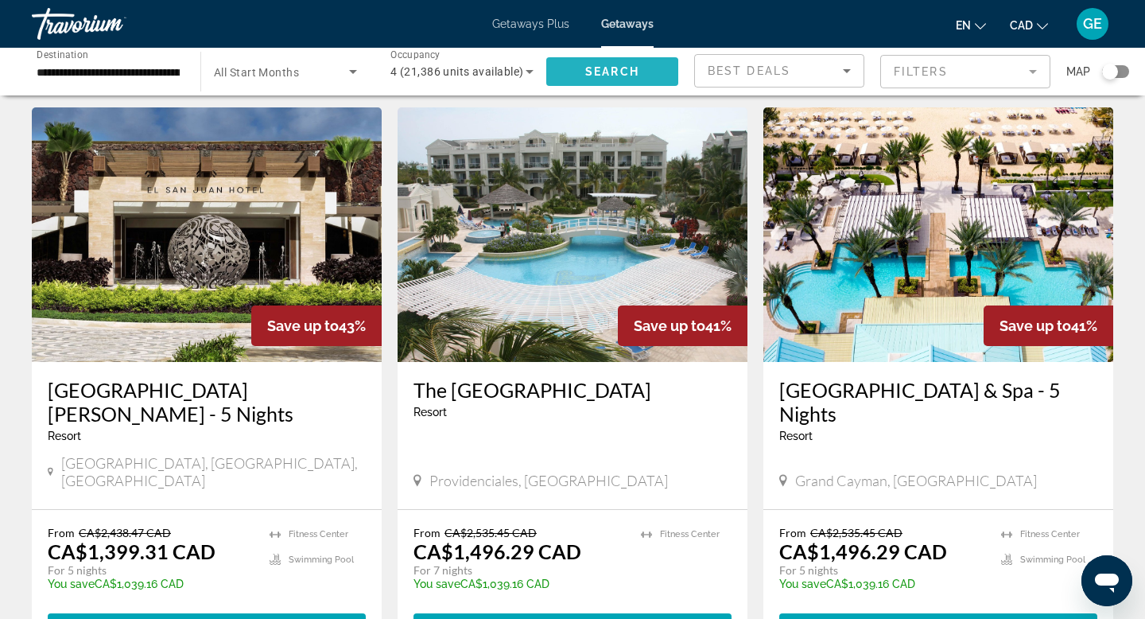
click at [604, 72] on span "Search" at bounding box center [612, 71] width 54 height 13
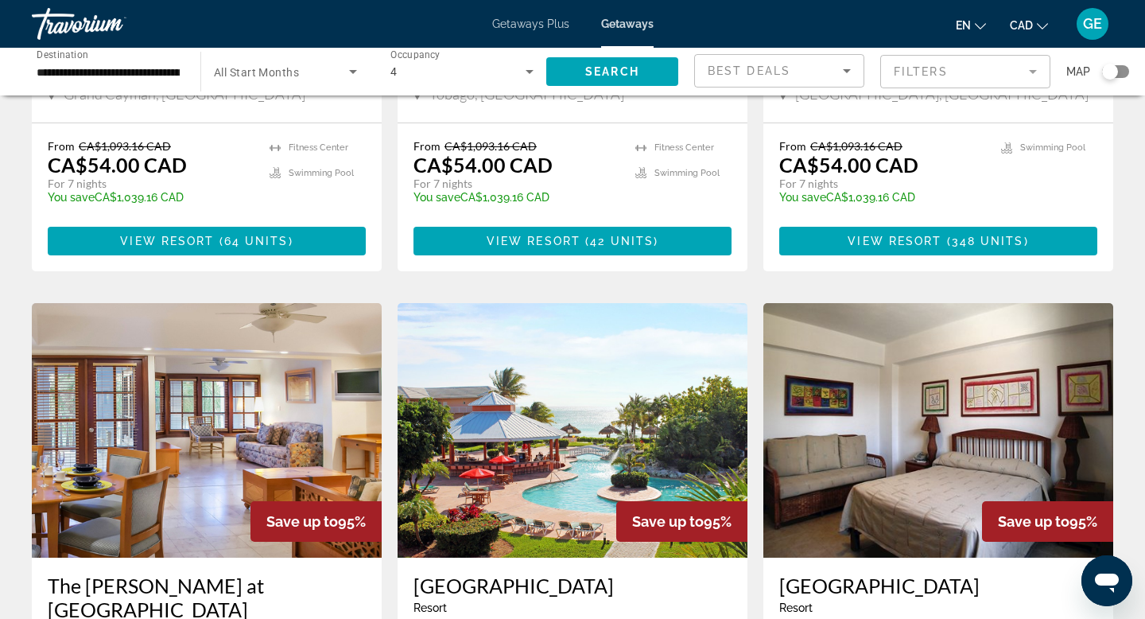
scroll to position [1954, 0]
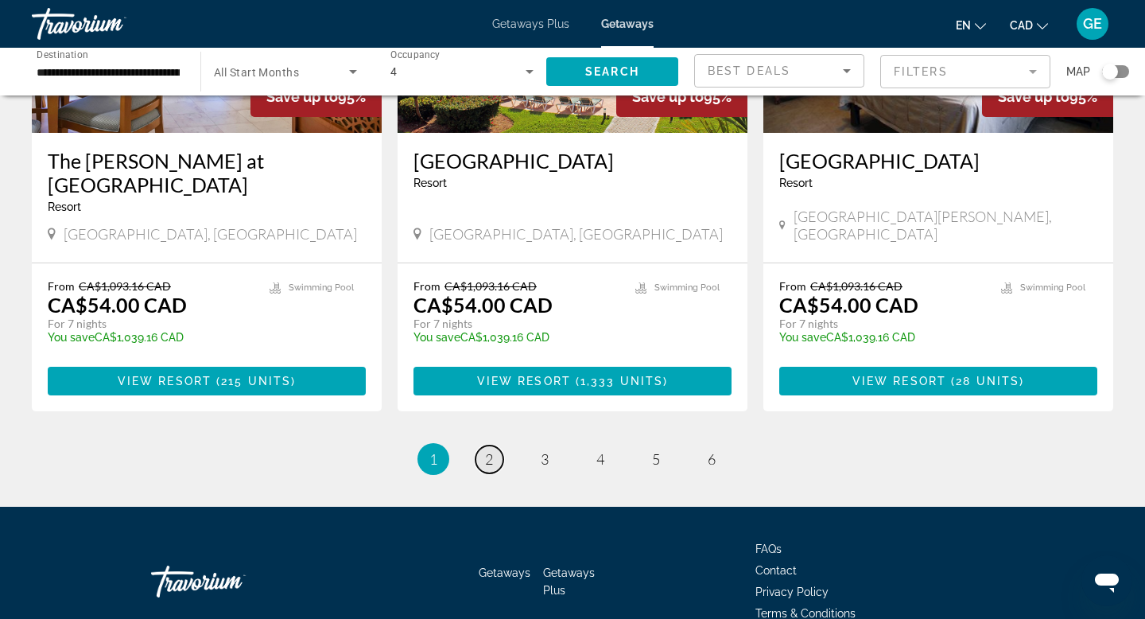
click at [493, 445] on link "page 2" at bounding box center [490, 459] width 28 height 28
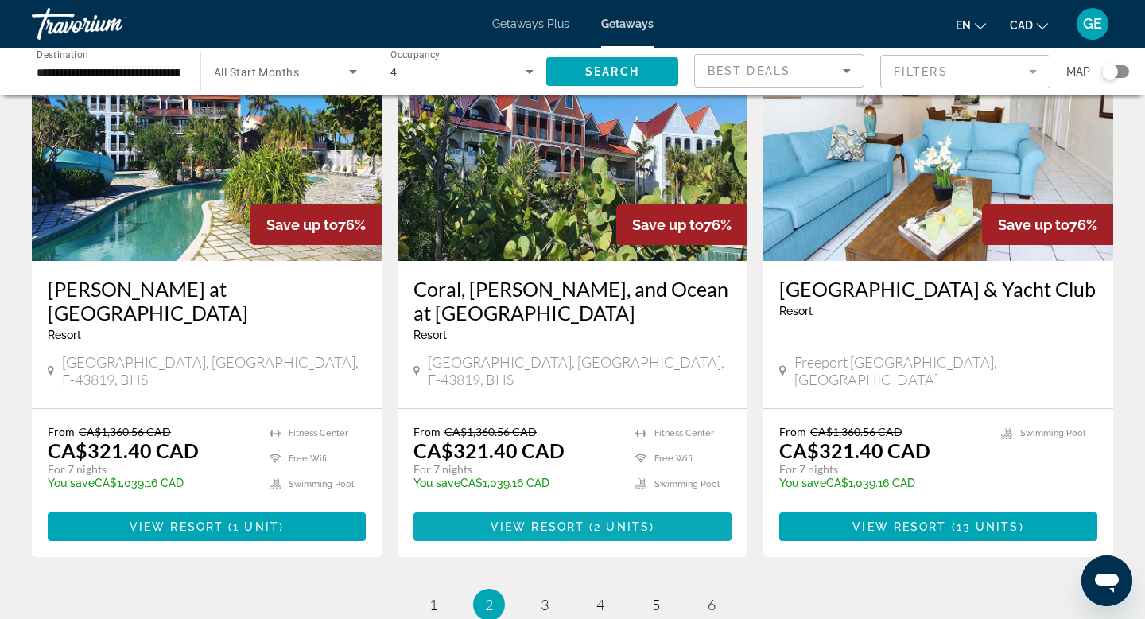
scroll to position [1888, 0]
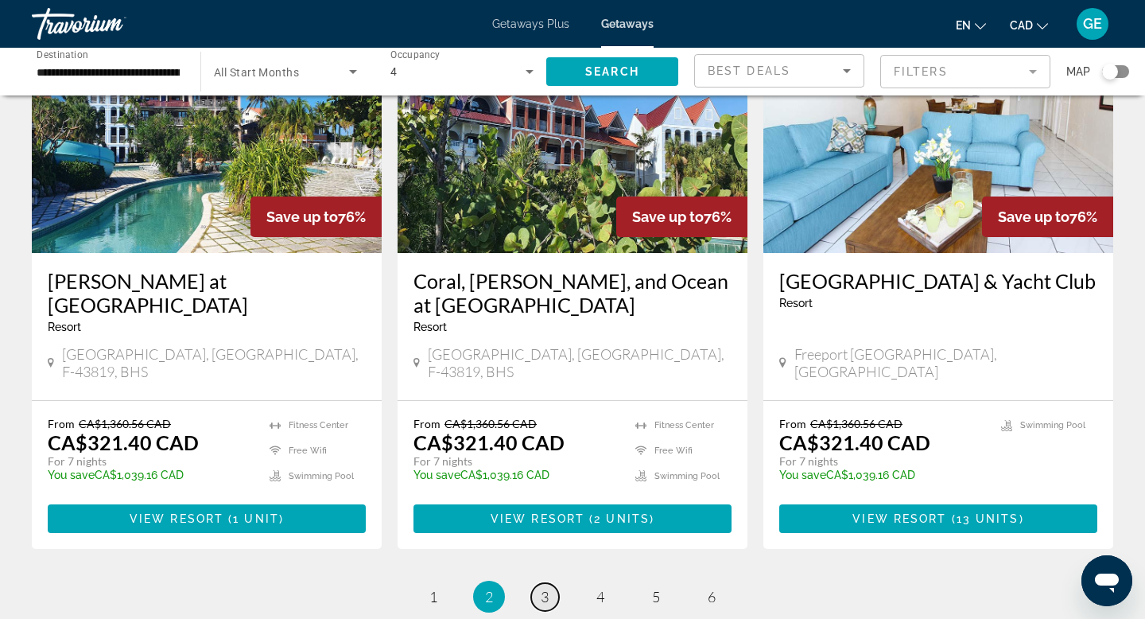
click at [542, 588] on span "3" at bounding box center [545, 596] width 8 height 17
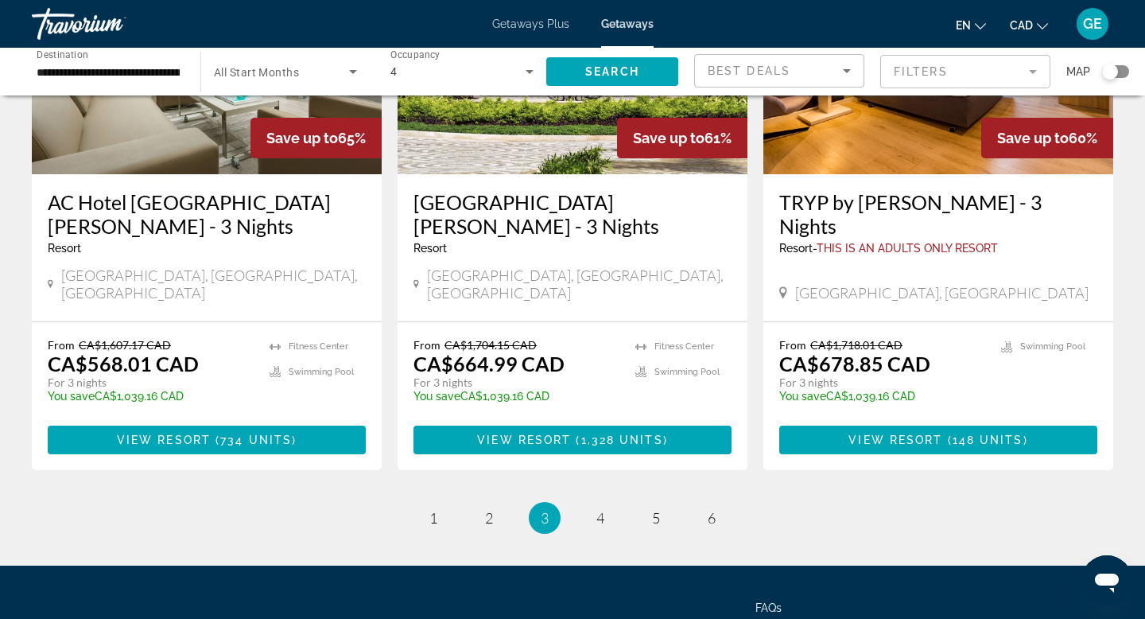
scroll to position [1938, 0]
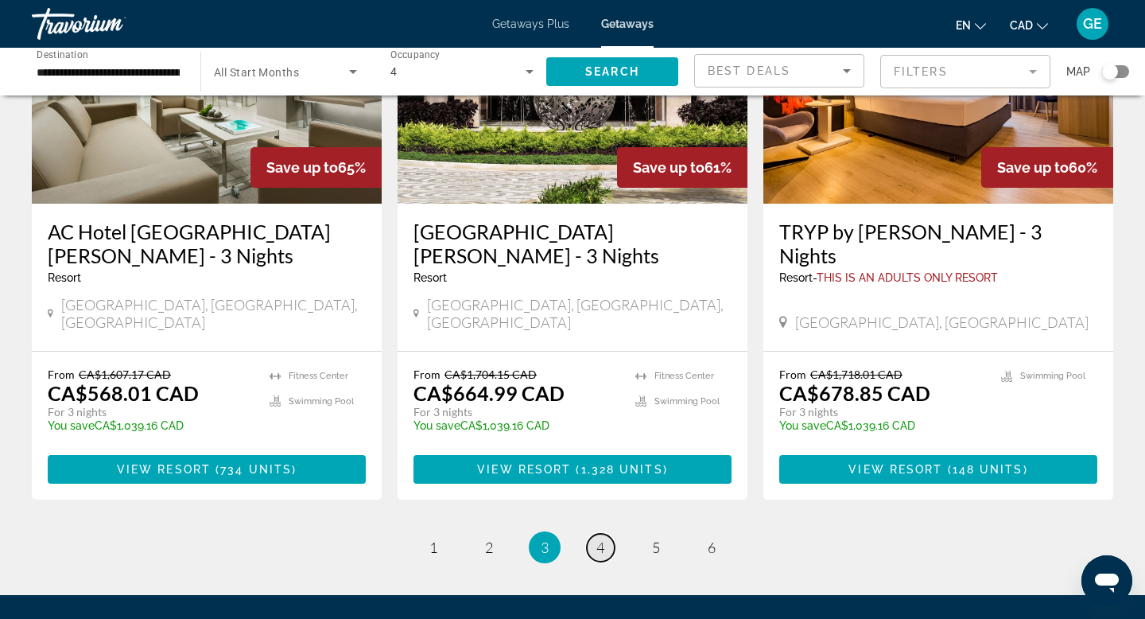
click at [603, 538] on span "4" at bounding box center [601, 546] width 8 height 17
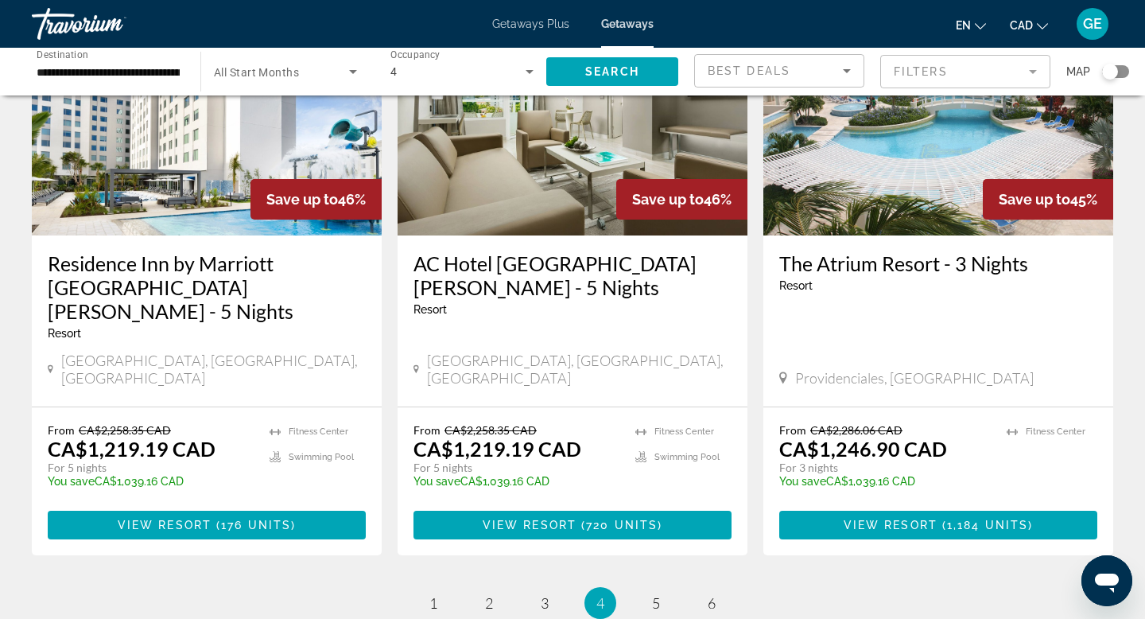
scroll to position [1883, 0]
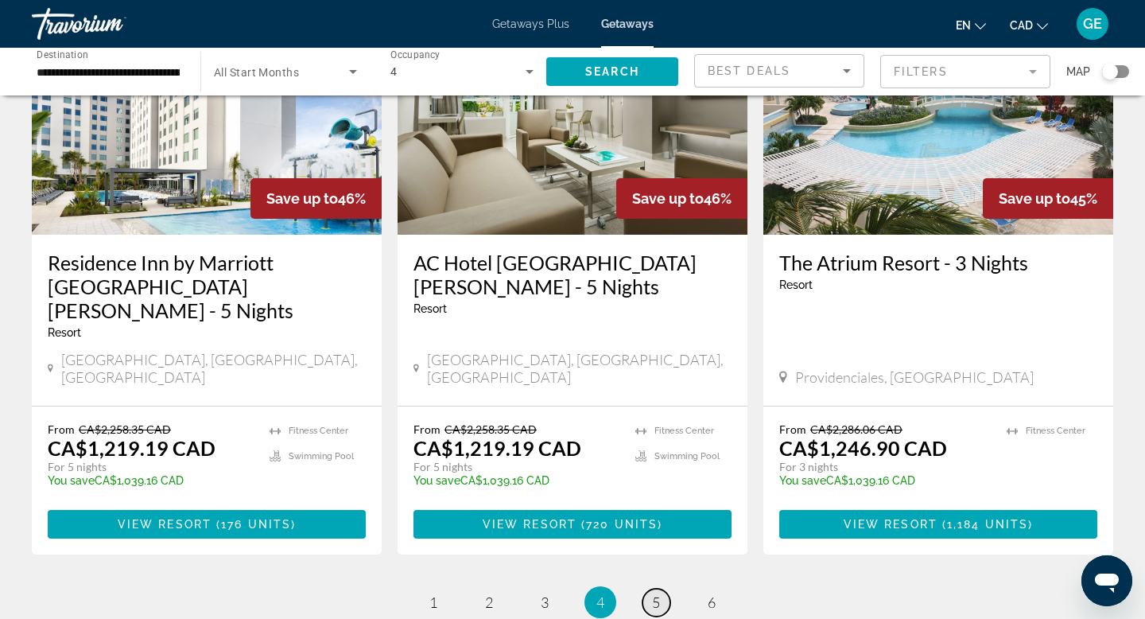
click at [659, 593] on span "5" at bounding box center [656, 601] width 8 height 17
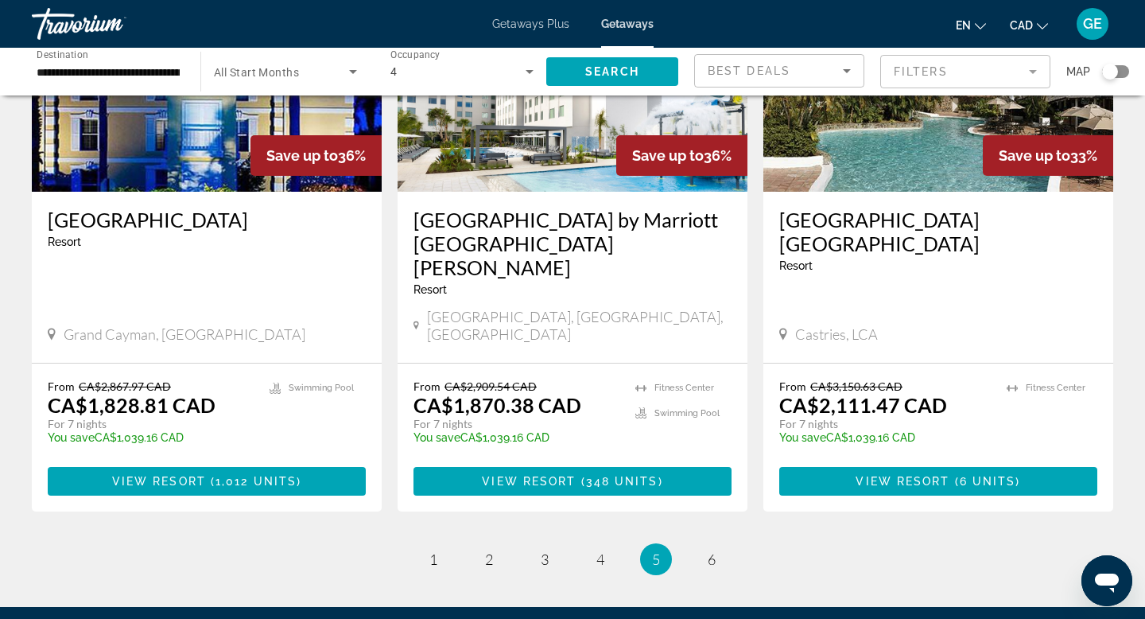
scroll to position [2002, 0]
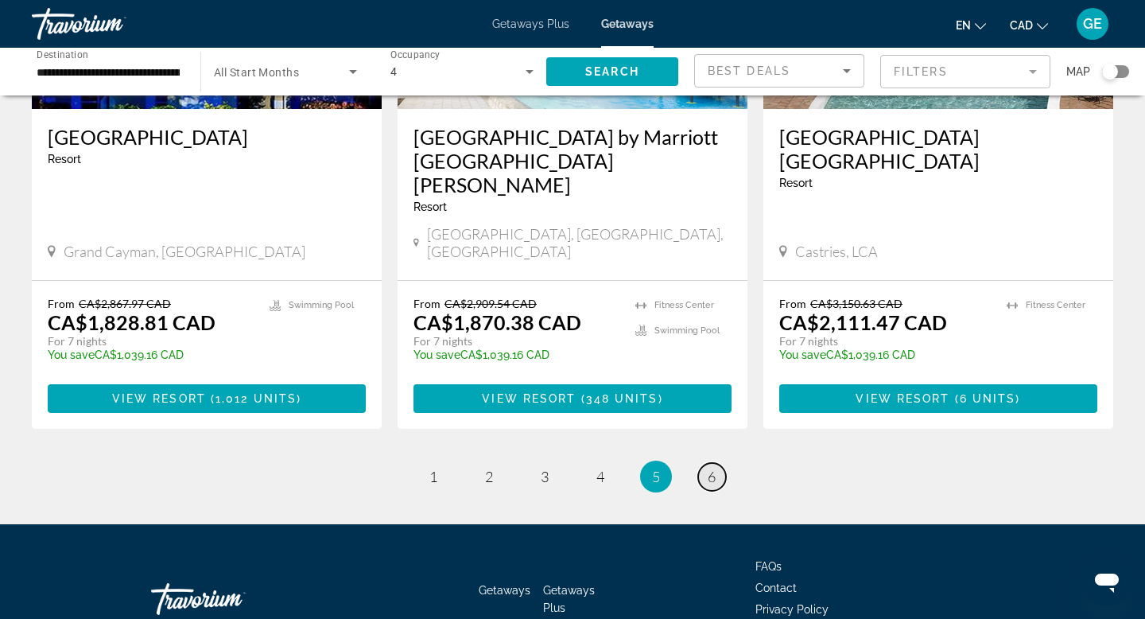
click at [707, 463] on link "page 6" at bounding box center [712, 477] width 28 height 28
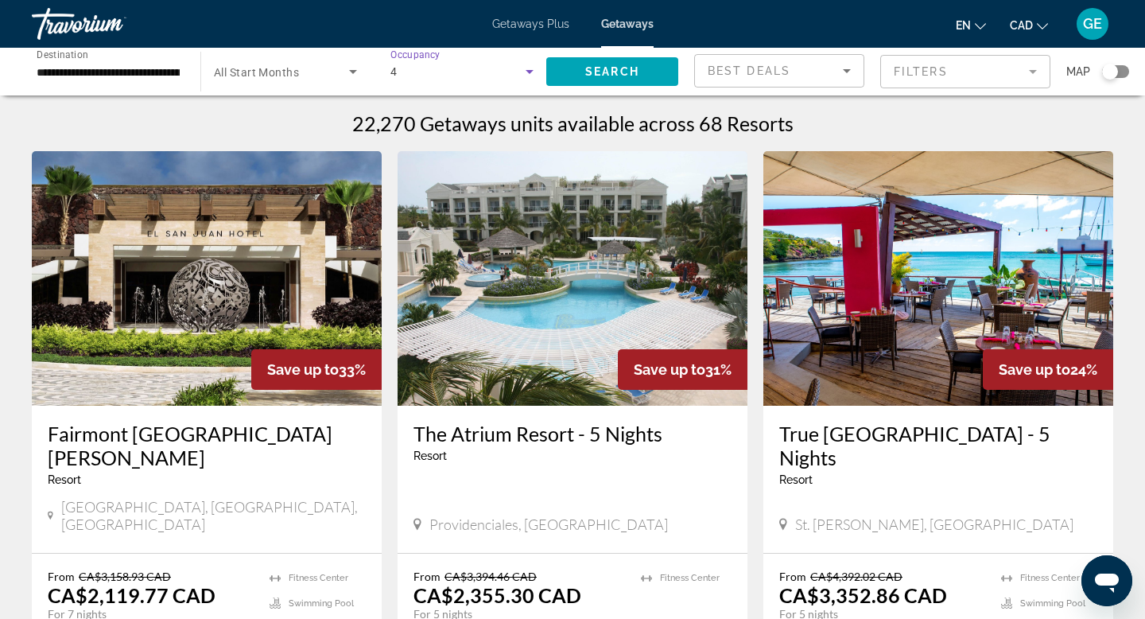
click at [423, 78] on div "4" at bounding box center [458, 71] width 135 height 19
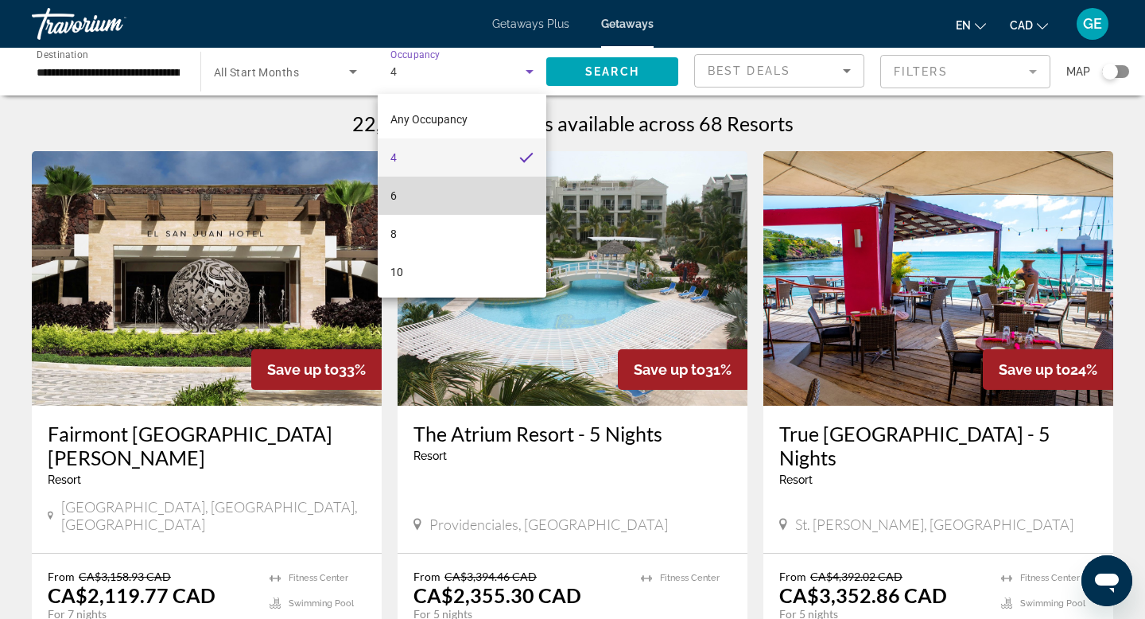
click at [431, 192] on mat-option "6" at bounding box center [462, 196] width 169 height 38
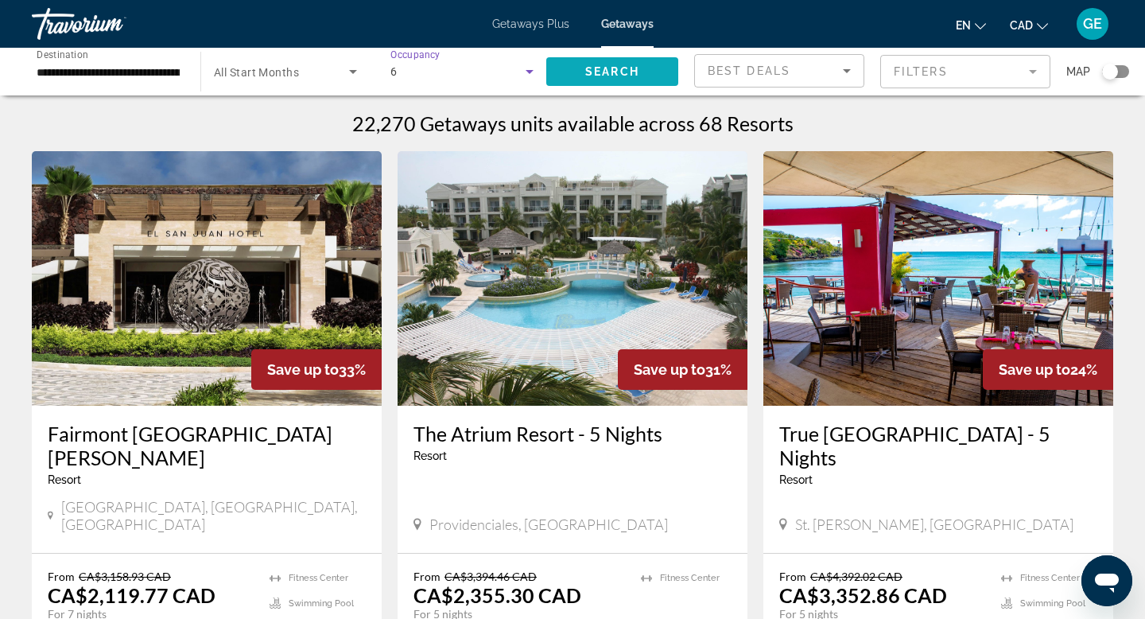
click at [609, 64] on span "Search widget" at bounding box center [612, 71] width 132 height 38
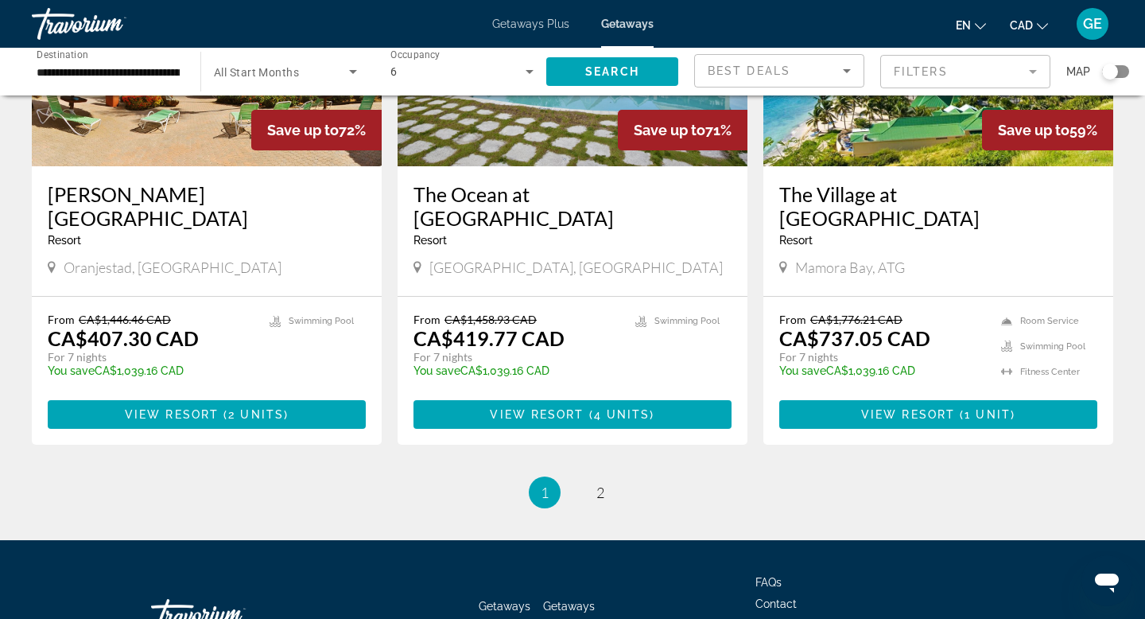
scroll to position [1954, 0]
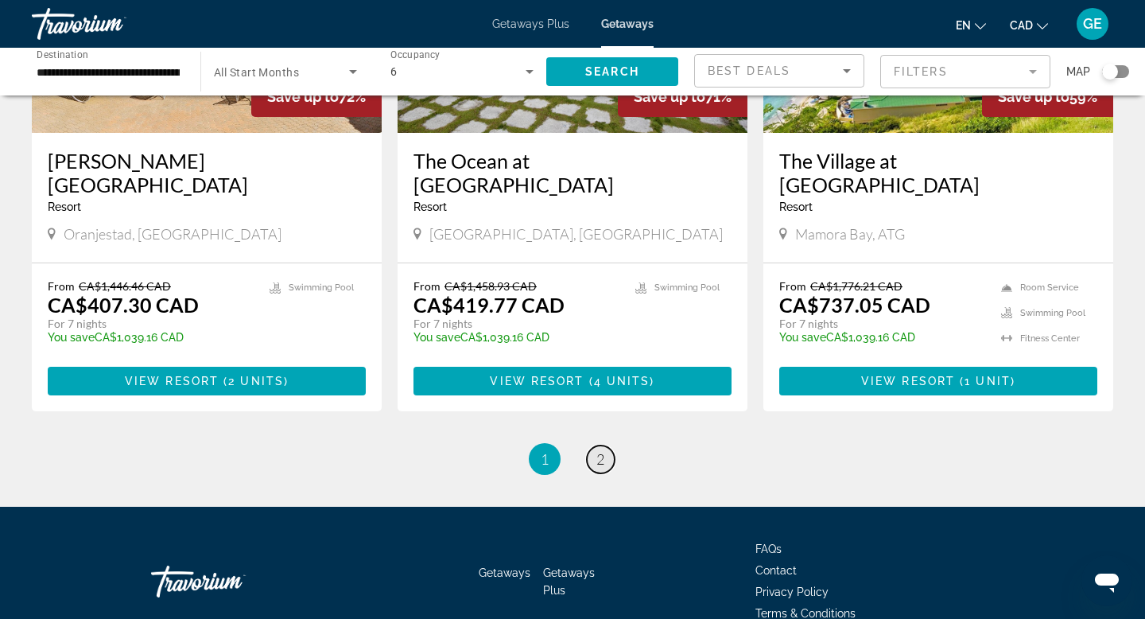
click at [607, 445] on link "page 2" at bounding box center [601, 459] width 28 height 28
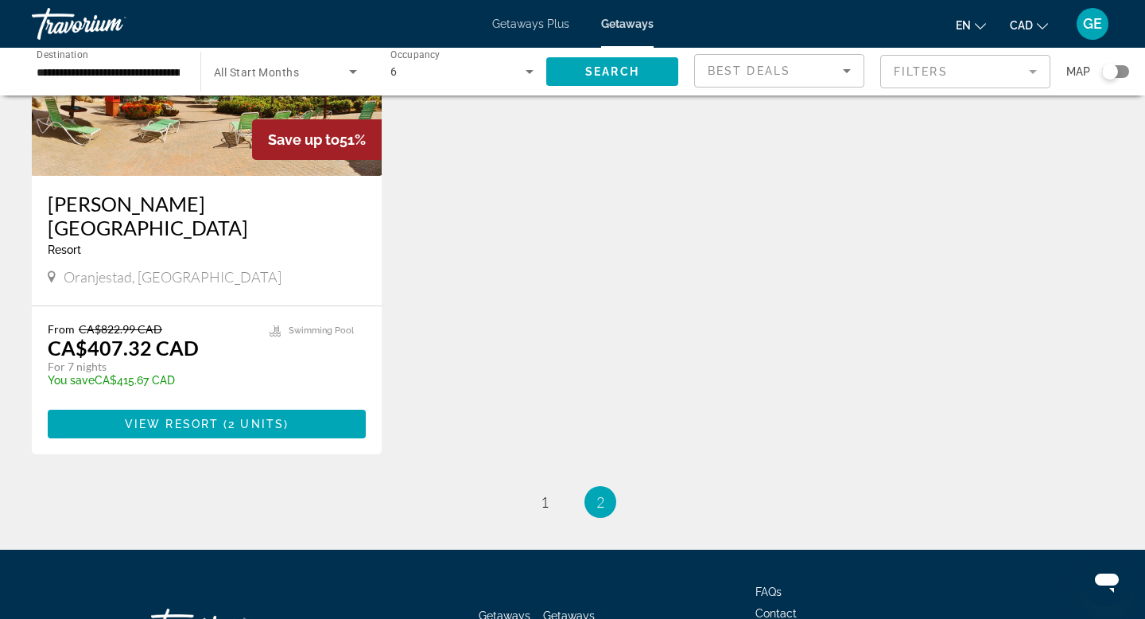
scroll to position [332, 0]
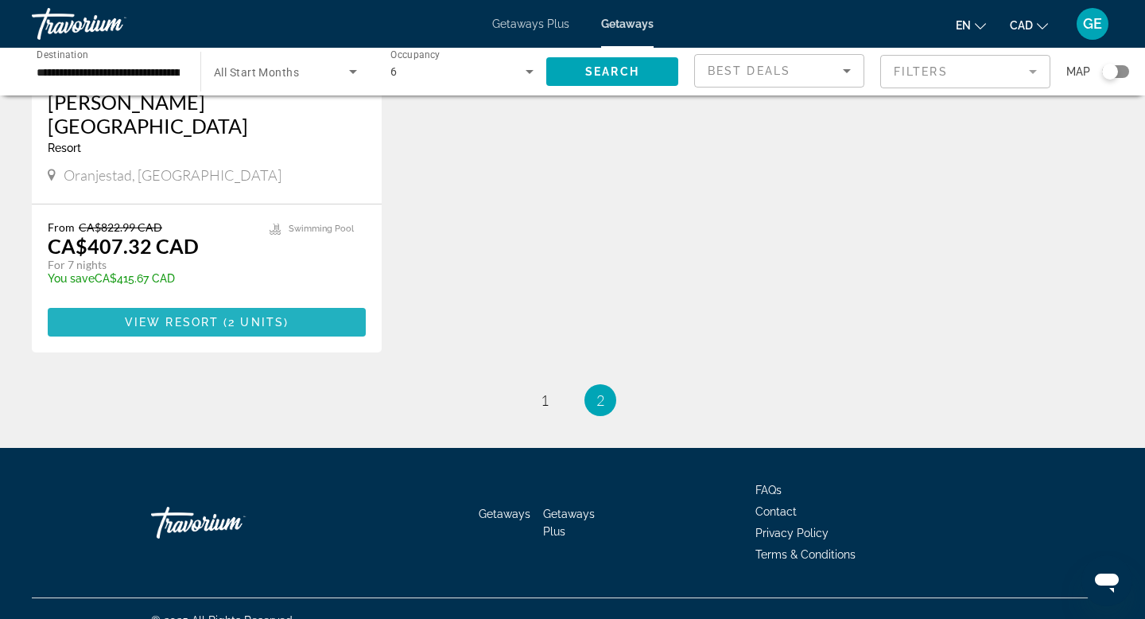
click at [250, 316] on span "2 units" at bounding box center [256, 322] width 56 height 13
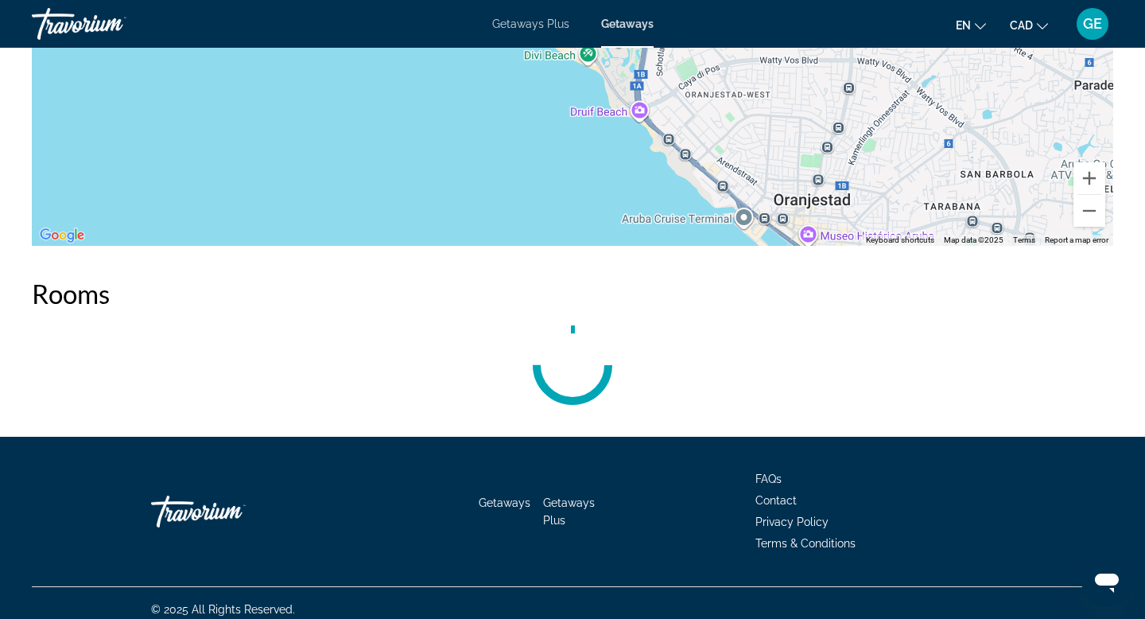
scroll to position [2415, 0]
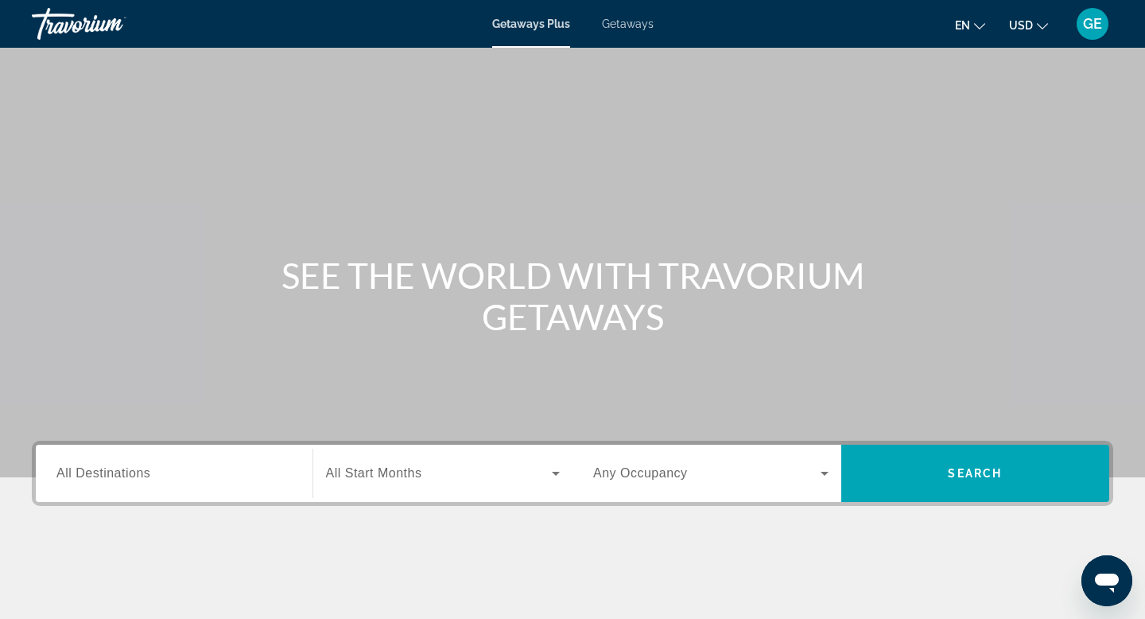
click at [633, 24] on span "Getaways" at bounding box center [628, 23] width 52 height 13
click at [1017, 26] on span "USD" at bounding box center [1021, 25] width 24 height 13
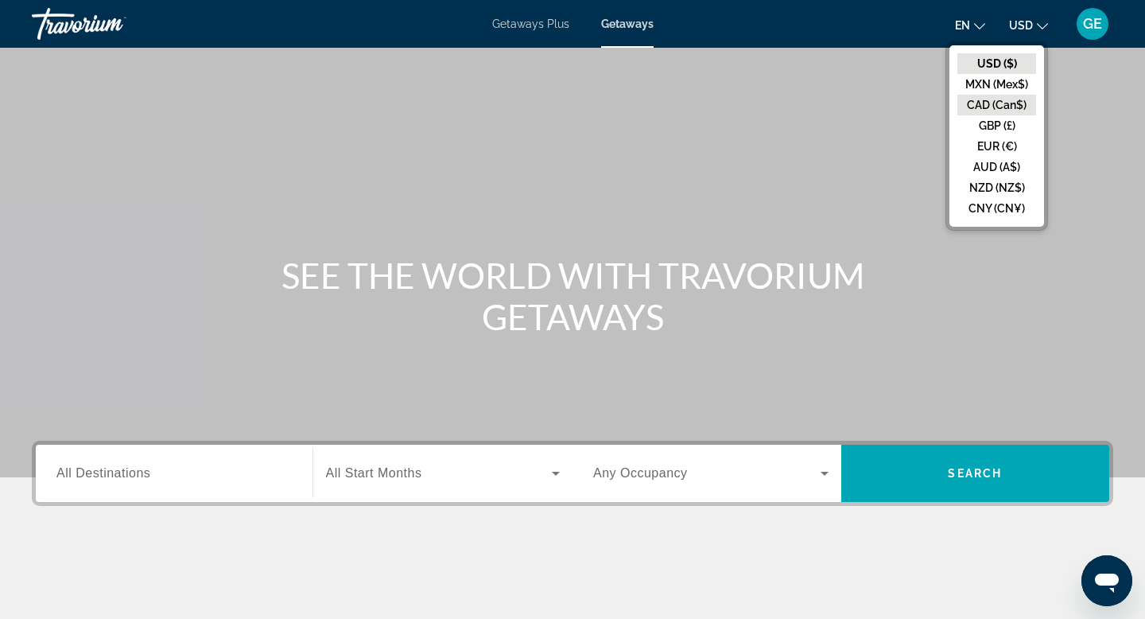
click at [989, 109] on button "CAD (Can$)" at bounding box center [997, 105] width 79 height 21
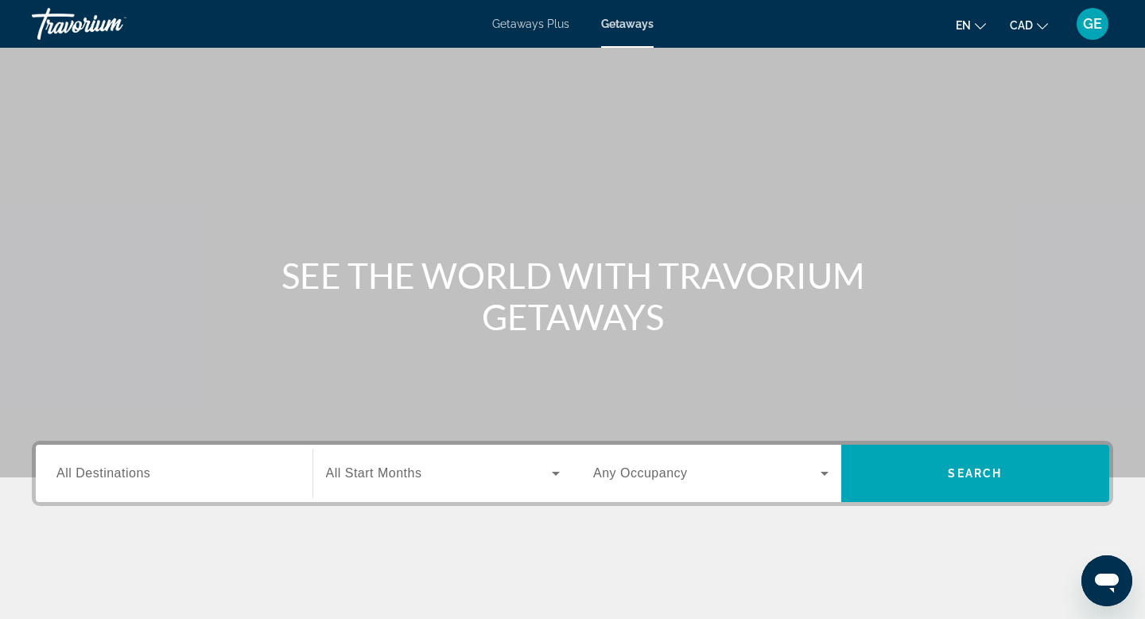
click at [228, 453] on div "Search widget" at bounding box center [173, 473] width 235 height 45
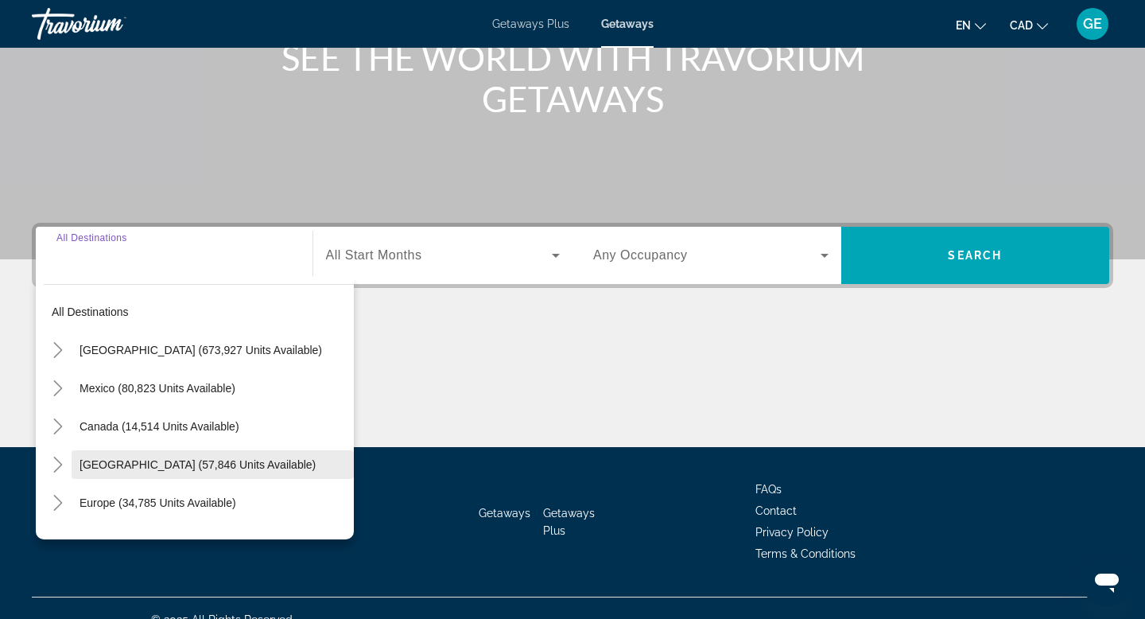
scroll to position [241, 0]
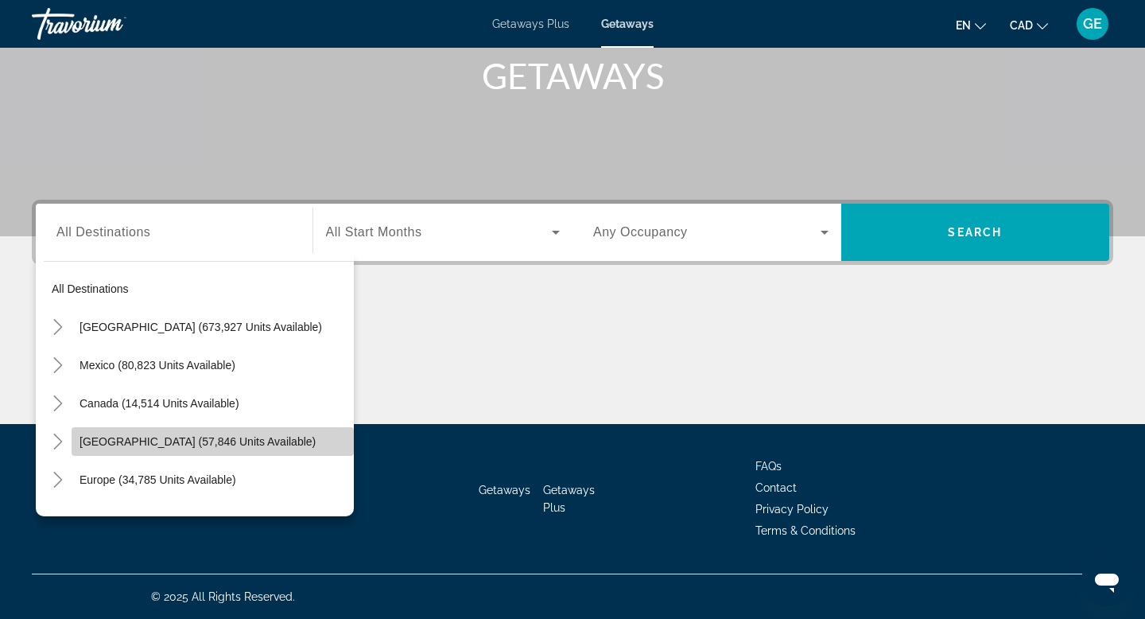
click at [221, 444] on span "[GEOGRAPHIC_DATA] (57,846 units available)" at bounding box center [198, 441] width 236 height 13
type input "**********"
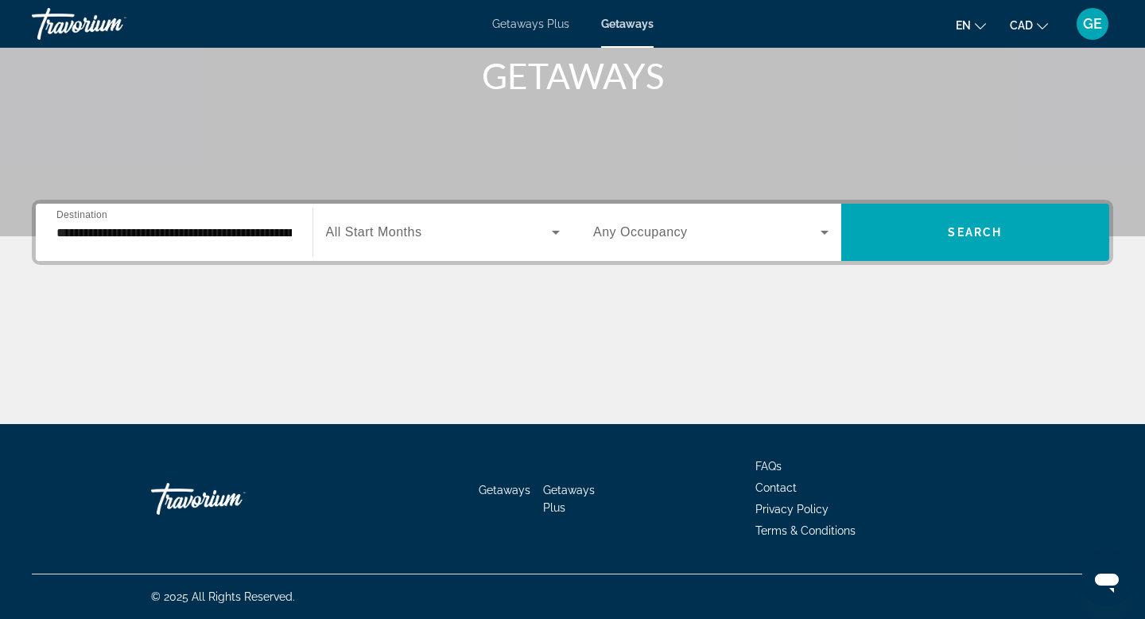
click at [682, 243] on div "Search widget" at bounding box center [710, 232] width 235 height 45
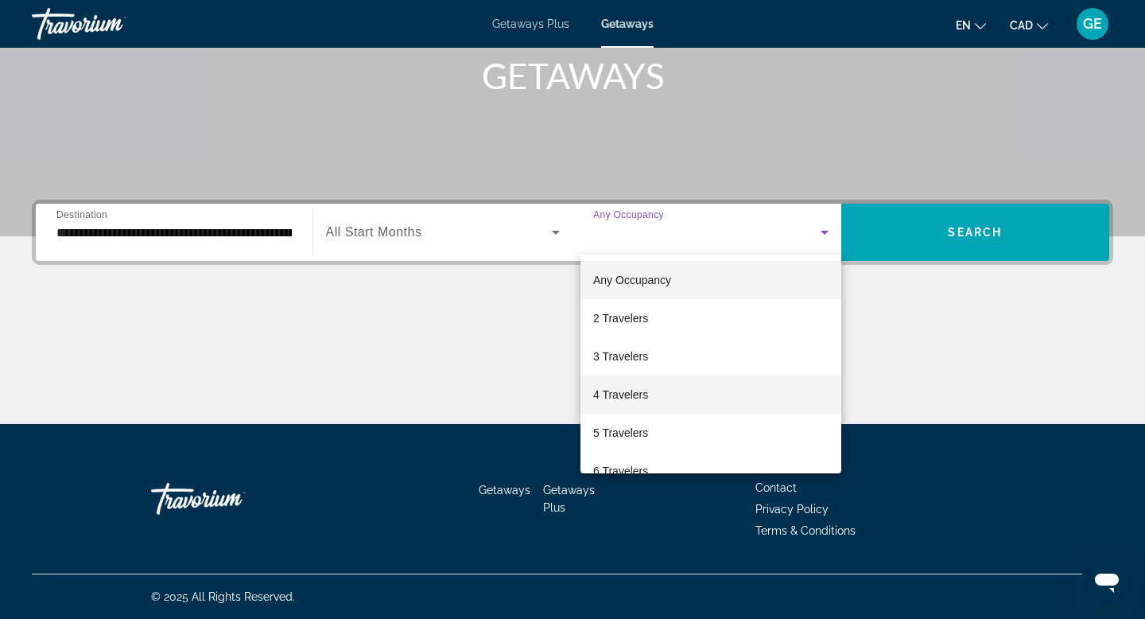
click at [671, 395] on mat-option "4 Travelers" at bounding box center [711, 394] width 261 height 38
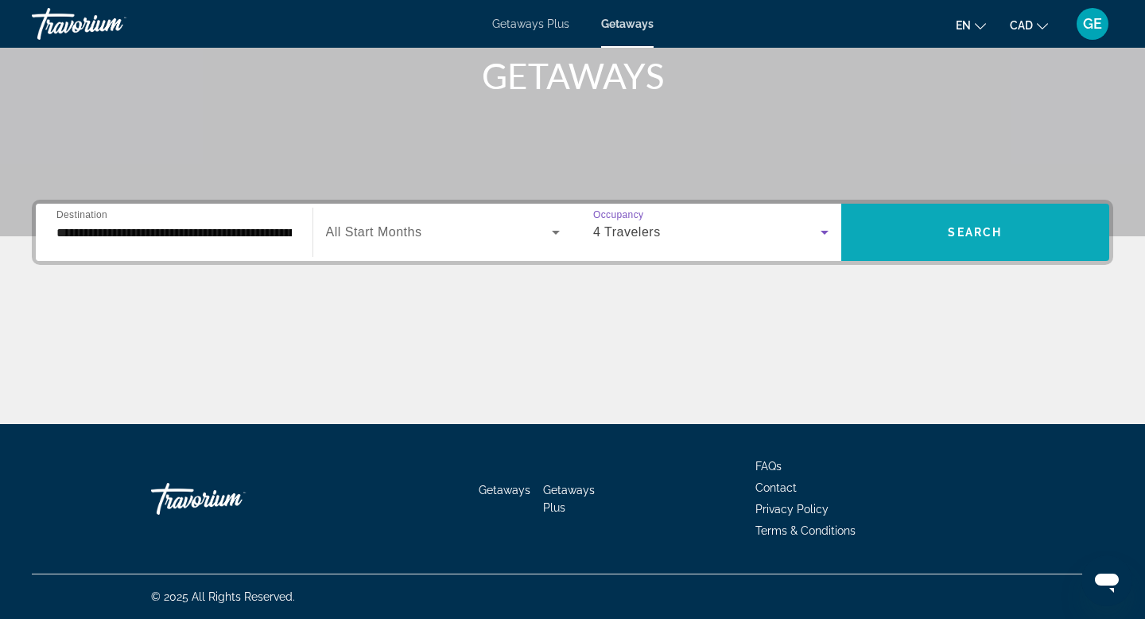
click at [943, 241] on span "Search widget" at bounding box center [976, 232] width 269 height 38
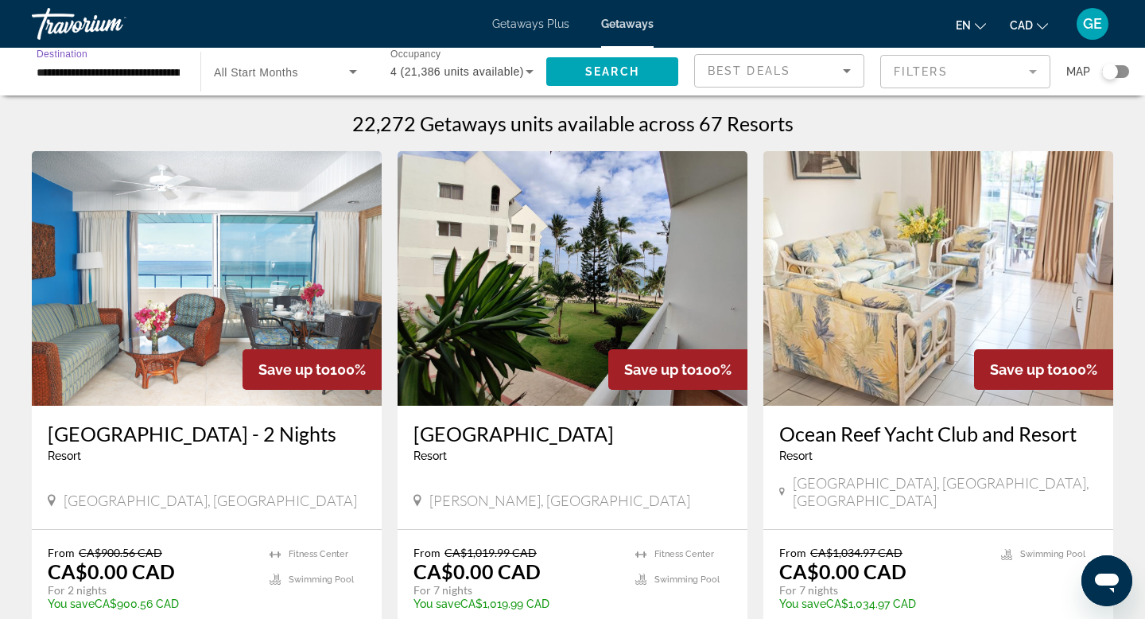
click at [132, 63] on input "**********" at bounding box center [108, 72] width 143 height 19
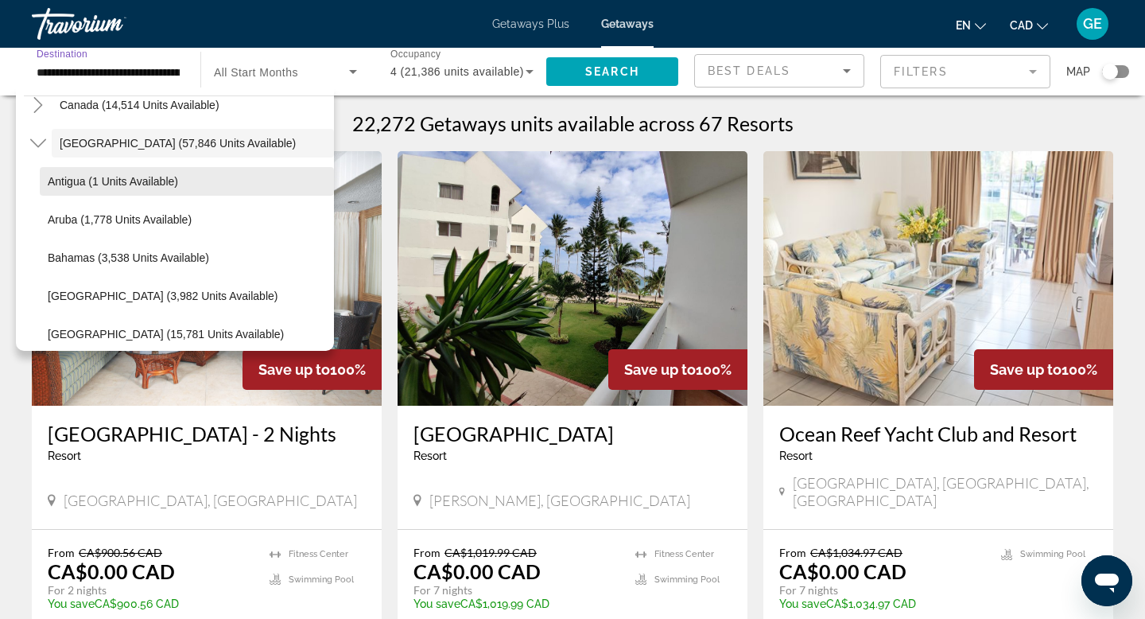
scroll to position [150, 0]
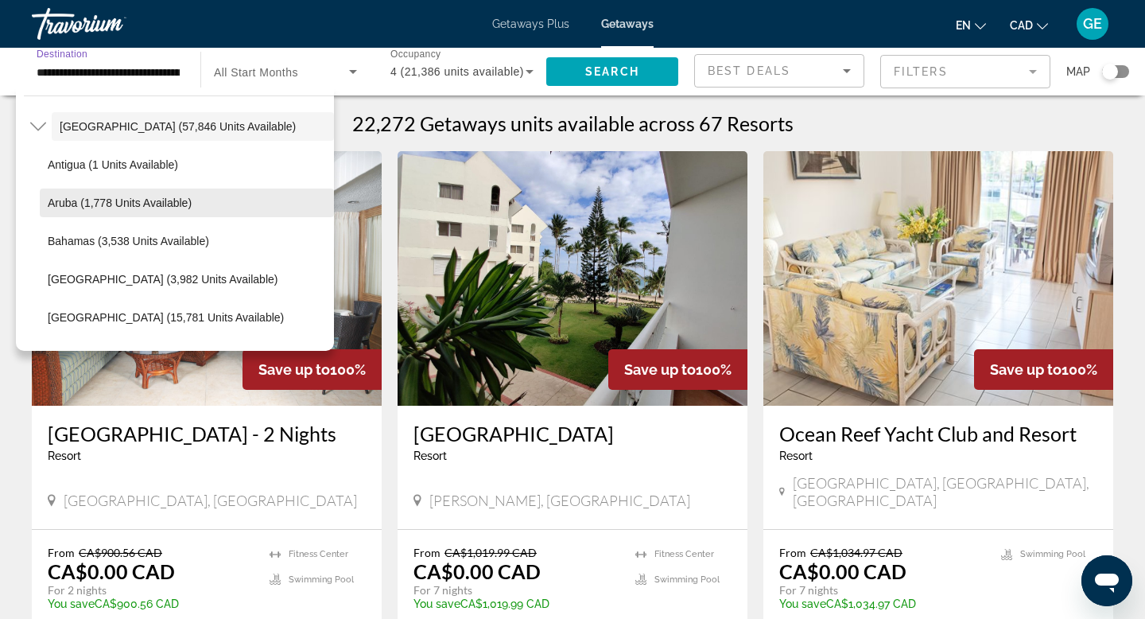
click at [165, 199] on span "Aruba (1,778 units available)" at bounding box center [120, 202] width 144 height 13
type input "**********"
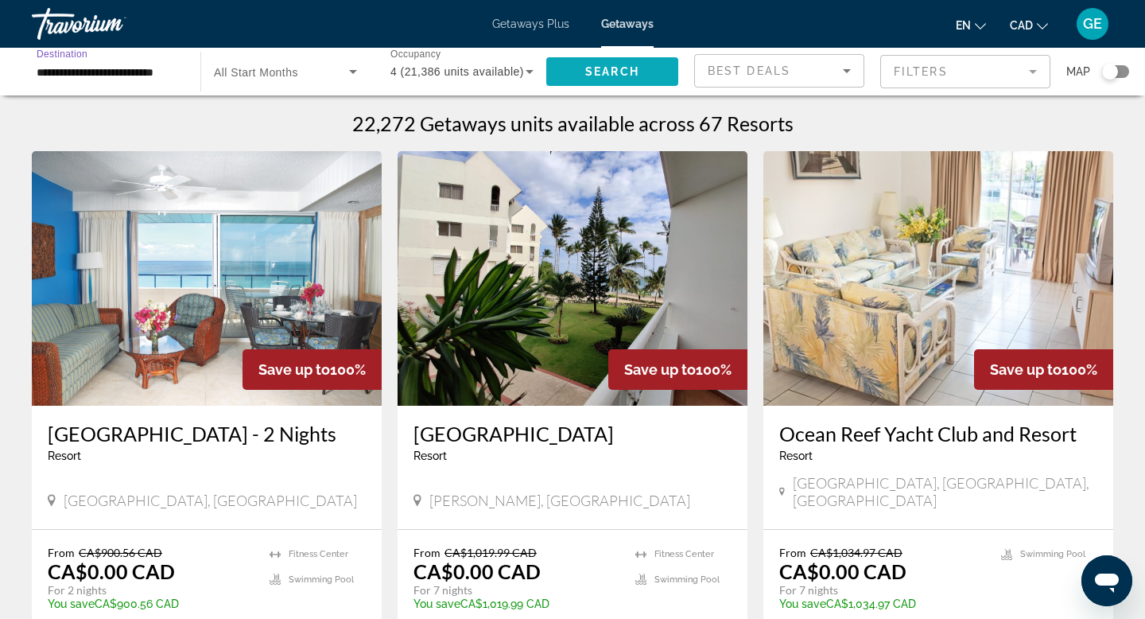
click at [604, 70] on span "Search" at bounding box center [612, 71] width 54 height 13
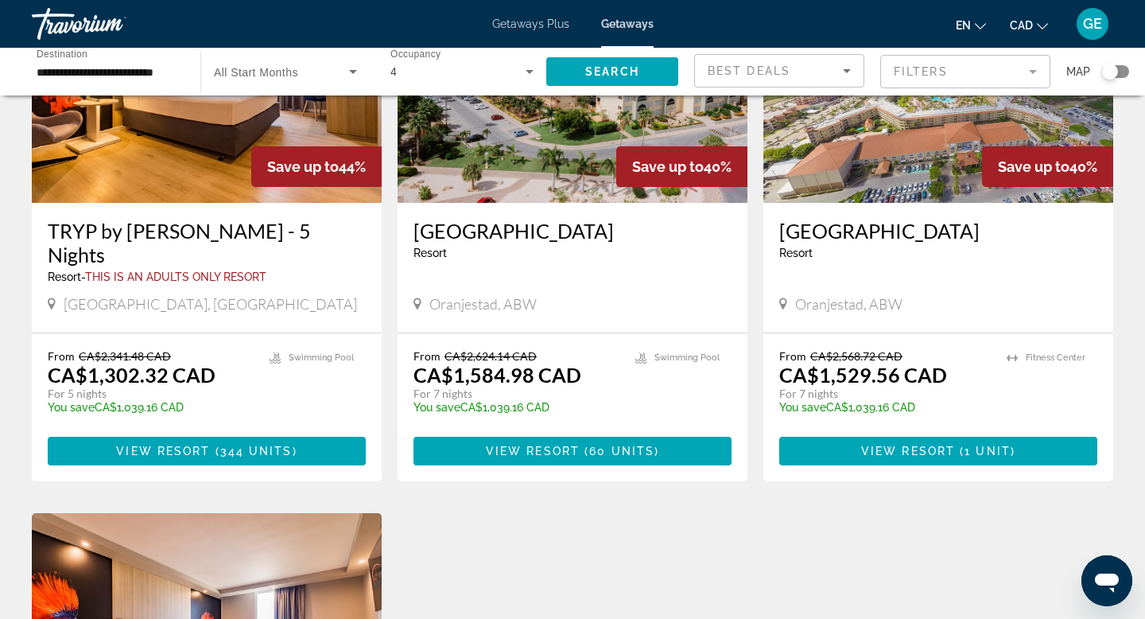
scroll to position [791, 0]
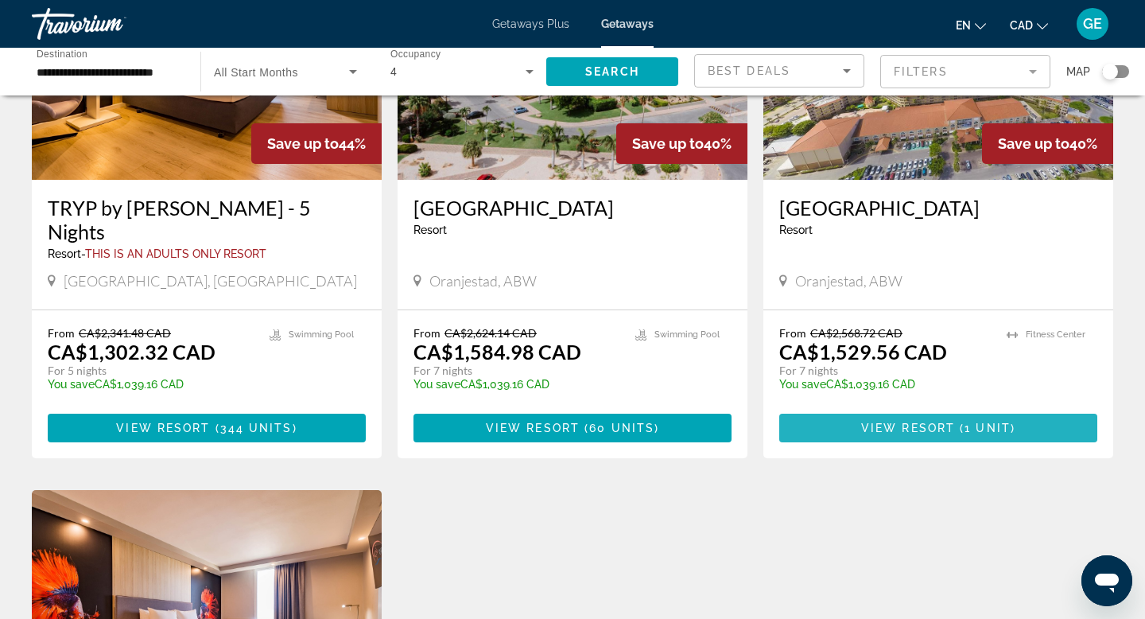
click at [877, 422] on span "View Resort" at bounding box center [908, 428] width 94 height 13
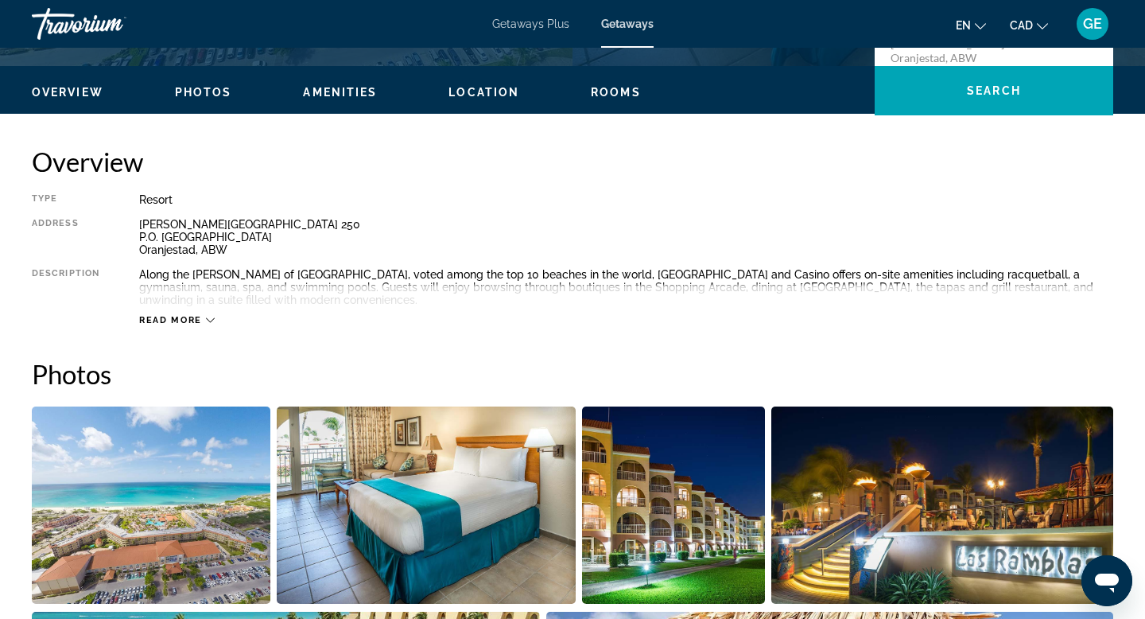
scroll to position [527, 0]
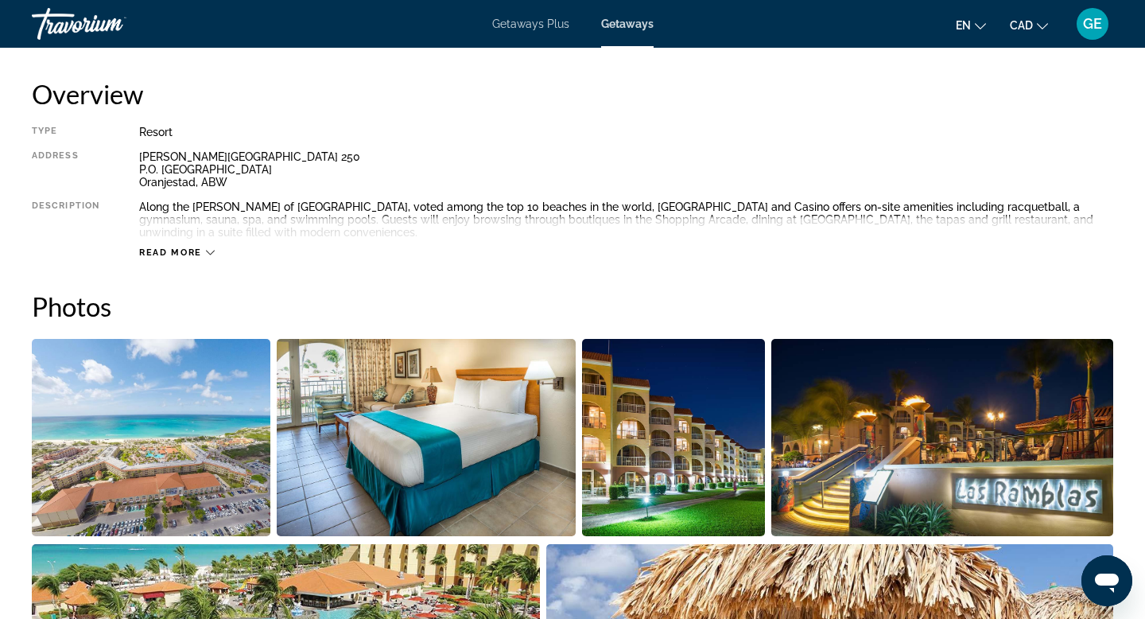
click at [187, 251] on span "Read more" at bounding box center [170, 252] width 63 height 10
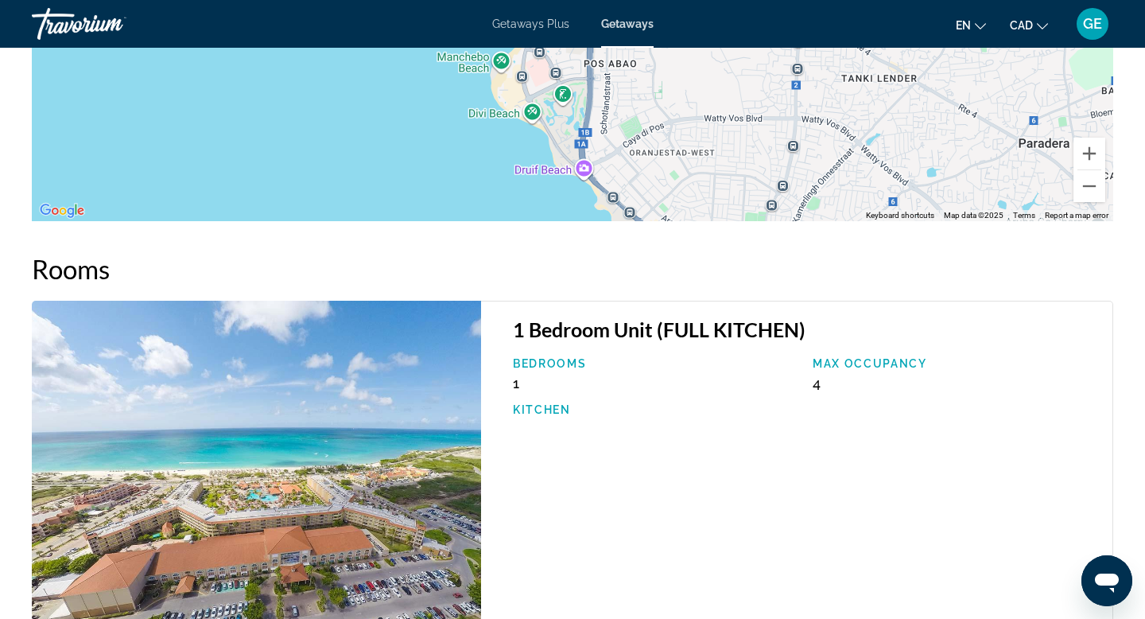
scroll to position [2186, 0]
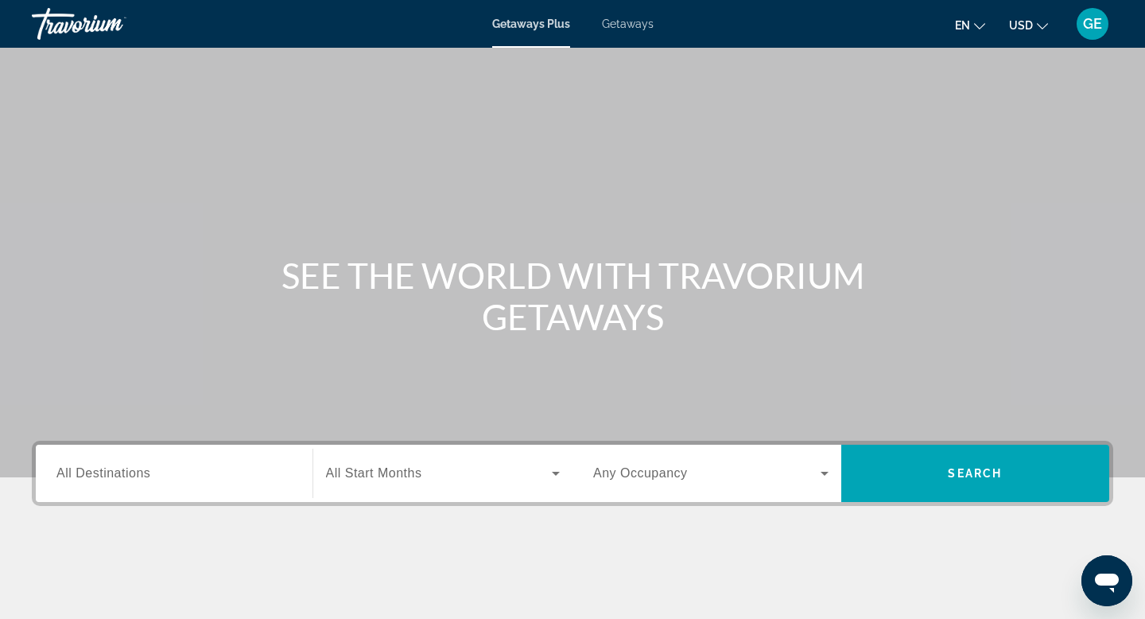
click at [633, 18] on span "Getaways" at bounding box center [628, 23] width 52 height 13
click at [1027, 24] on span "USD" at bounding box center [1021, 25] width 24 height 13
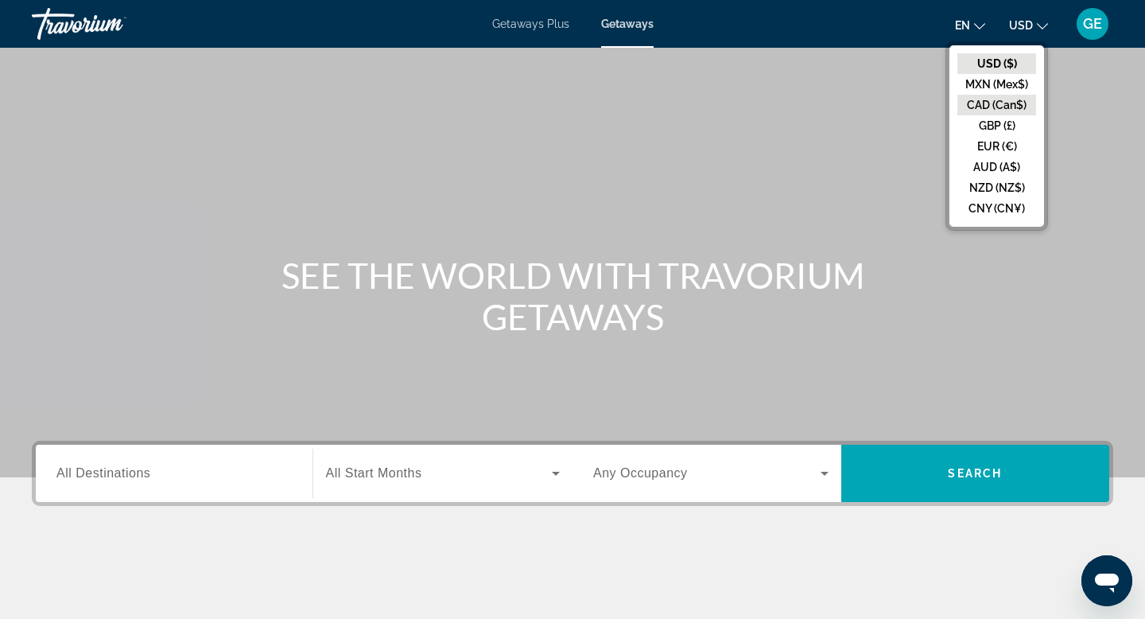
click at [1002, 104] on button "CAD (Can$)" at bounding box center [997, 105] width 79 height 21
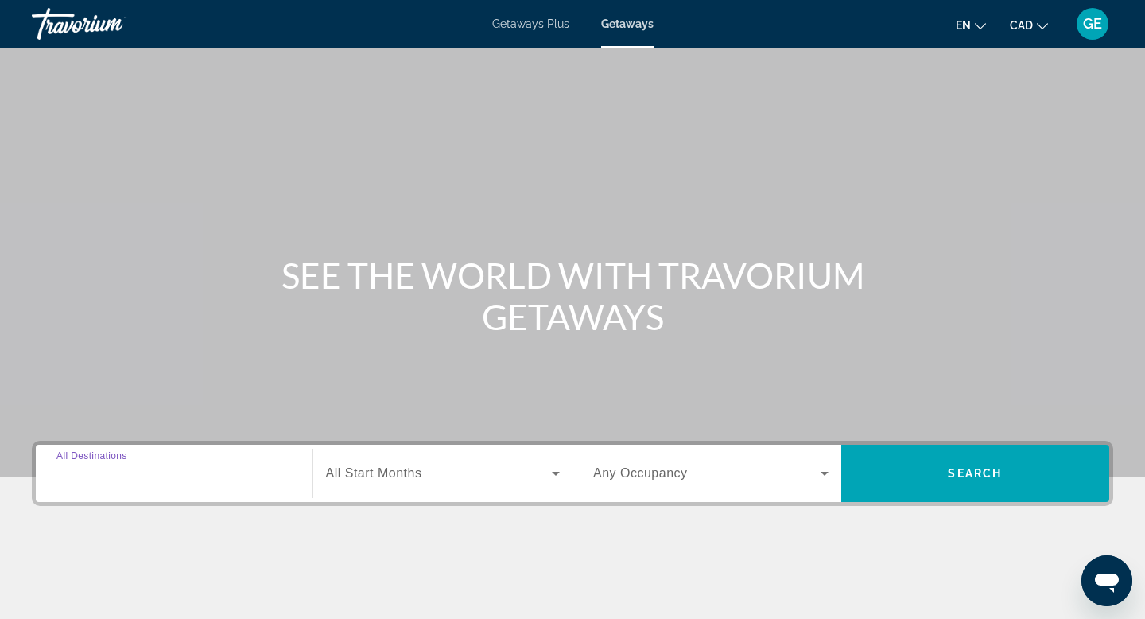
click at [192, 464] on input "Destination All Destinations" at bounding box center [173, 473] width 235 height 19
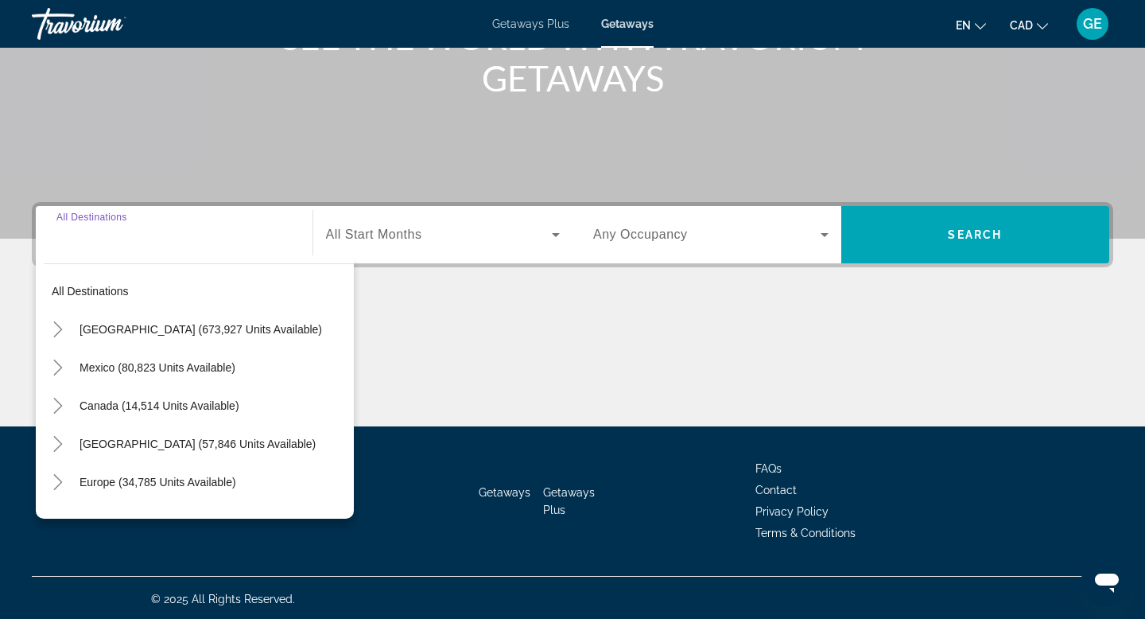
scroll to position [241, 0]
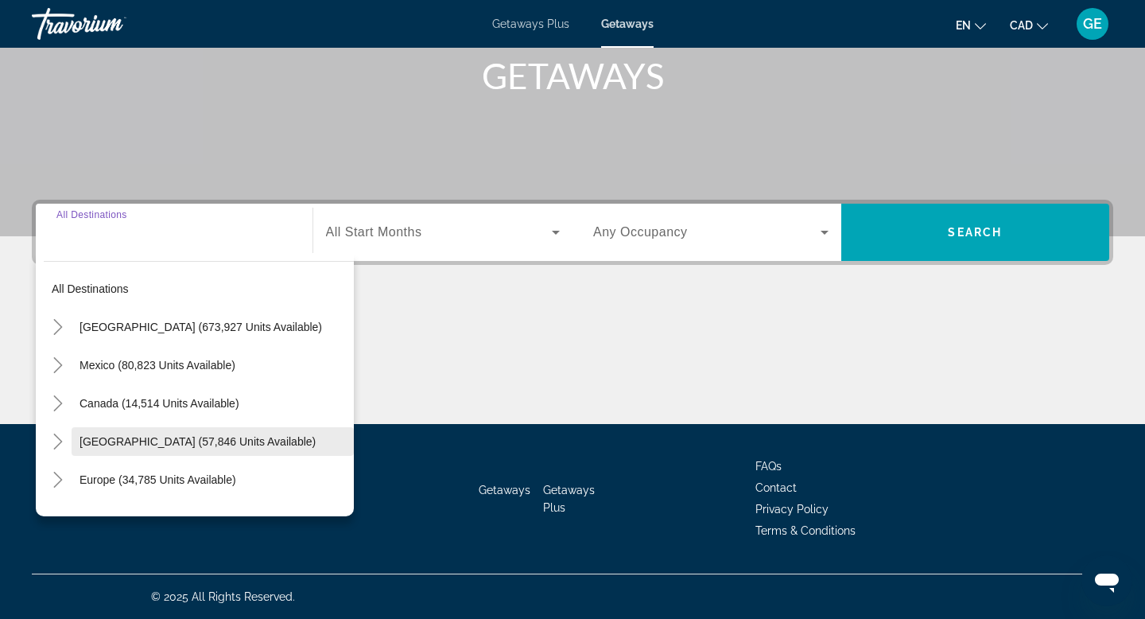
click at [192, 436] on span "[GEOGRAPHIC_DATA] (57,846 units available)" at bounding box center [198, 441] width 236 height 13
type input "**********"
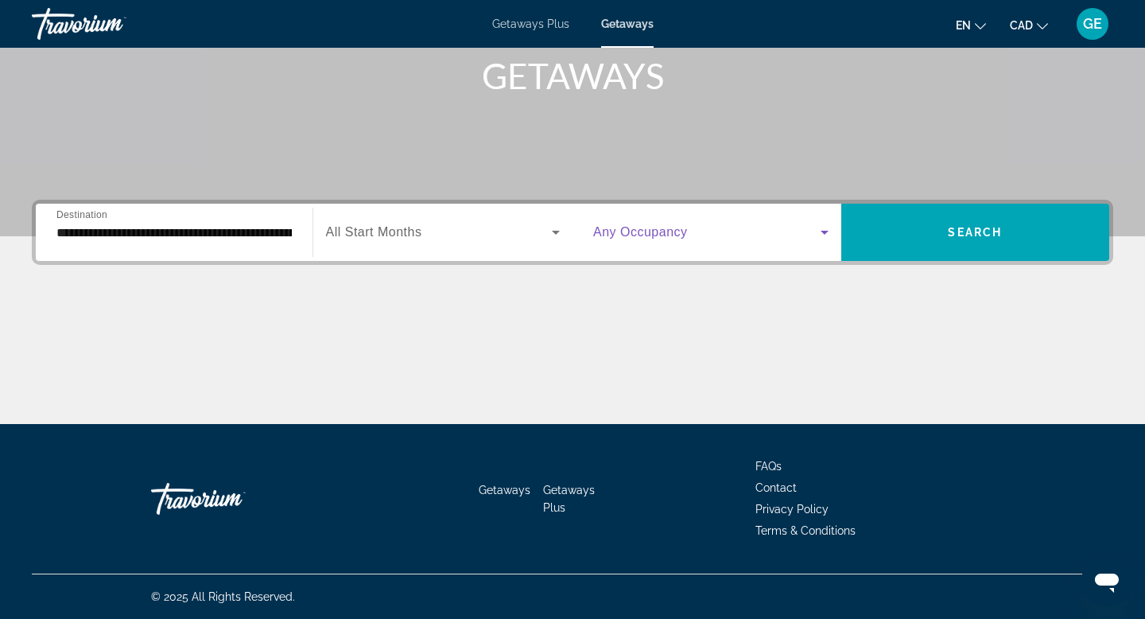
click at [638, 223] on span "Search widget" at bounding box center [706, 232] width 227 height 19
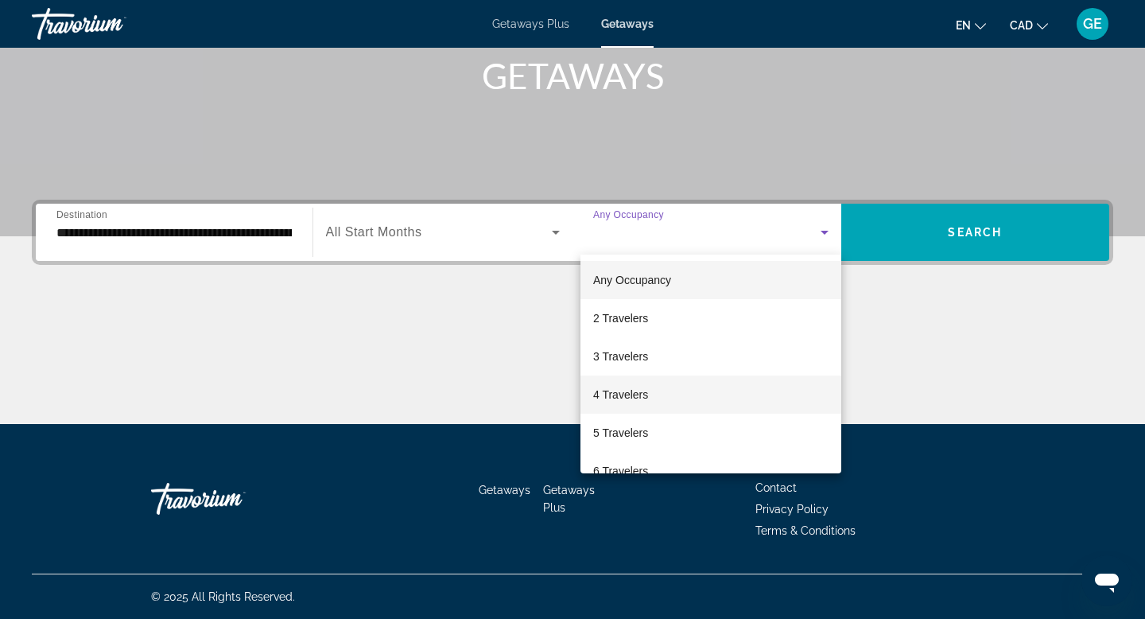
click at [645, 398] on span "4 Travelers" at bounding box center [620, 394] width 55 height 19
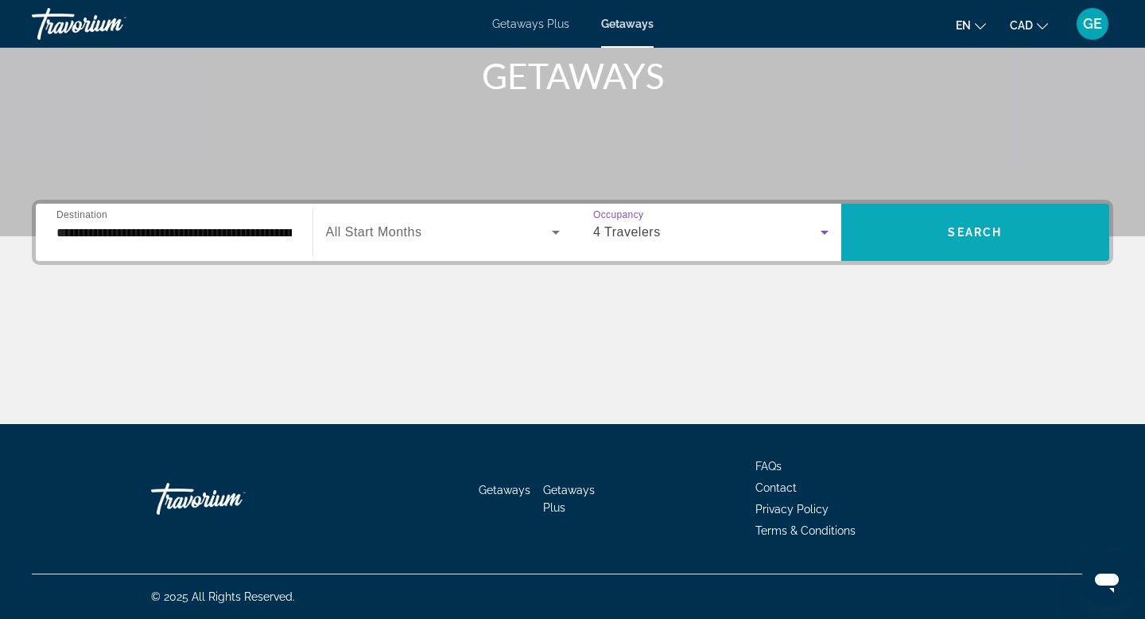
click at [896, 239] on span "Search widget" at bounding box center [976, 232] width 269 height 38
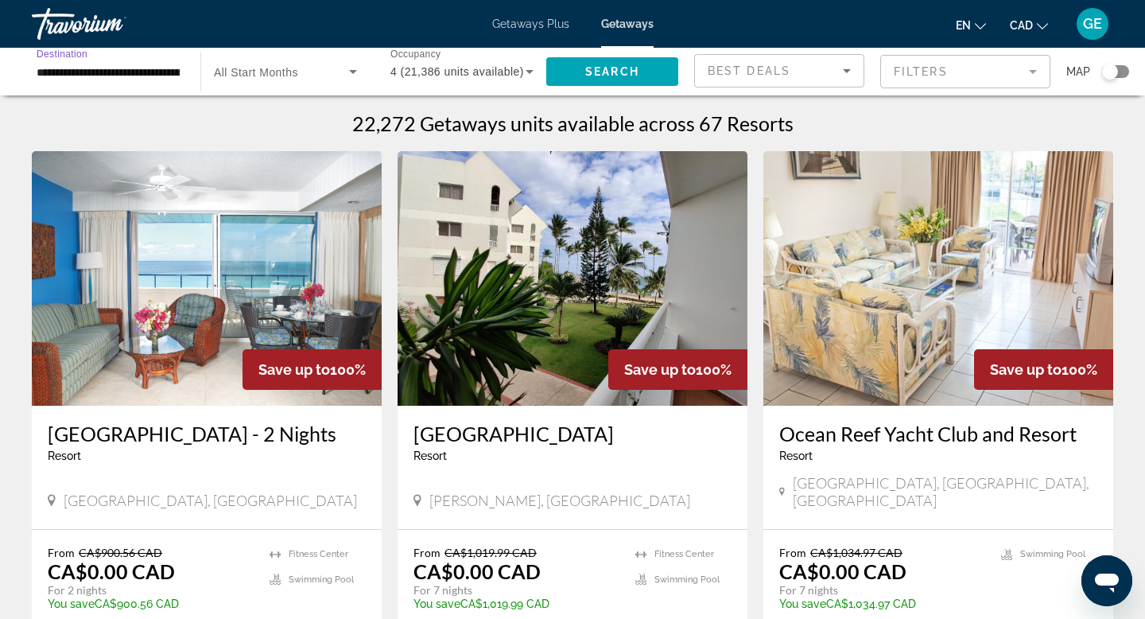
click at [122, 68] on input "**********" at bounding box center [108, 72] width 143 height 19
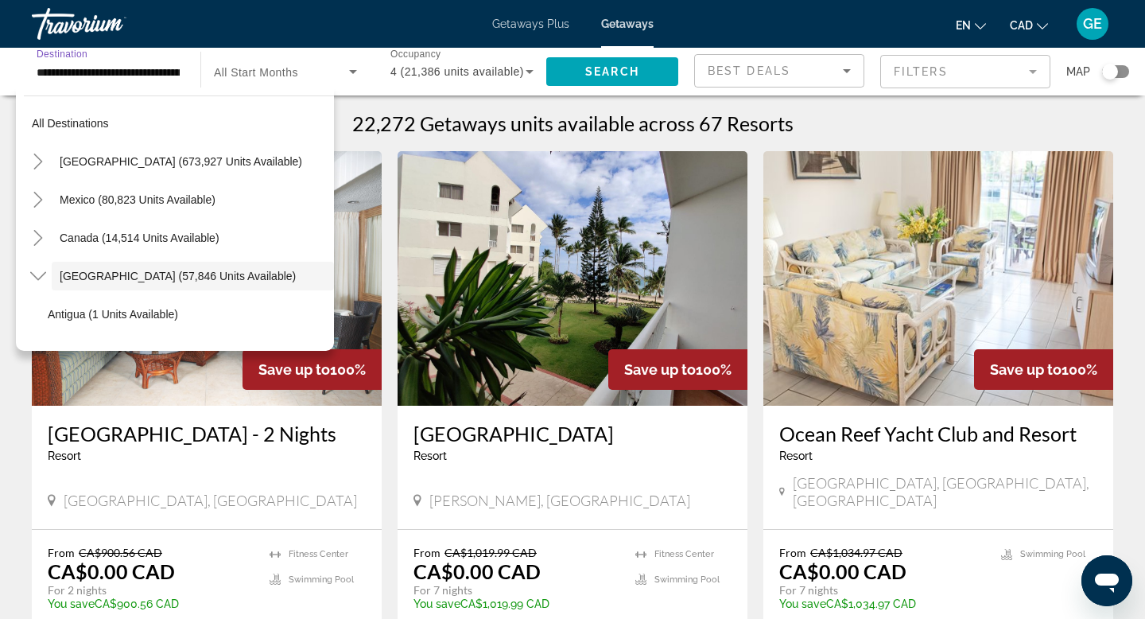
scroll to position [56, 0]
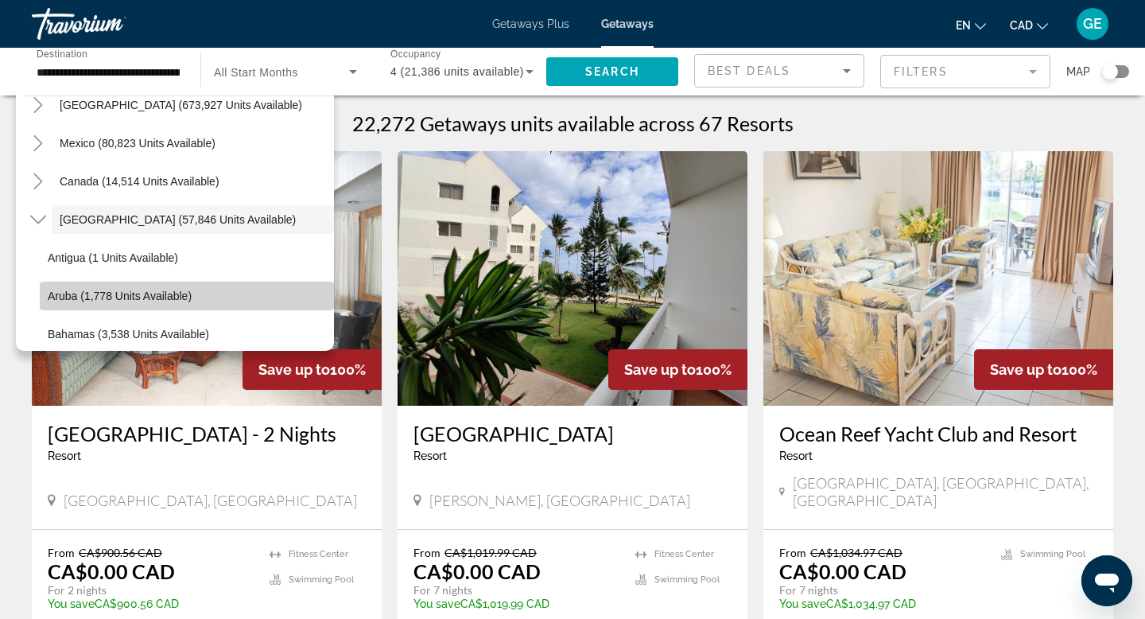
click at [192, 295] on span "Search widget" at bounding box center [187, 296] width 294 height 38
type input "**********"
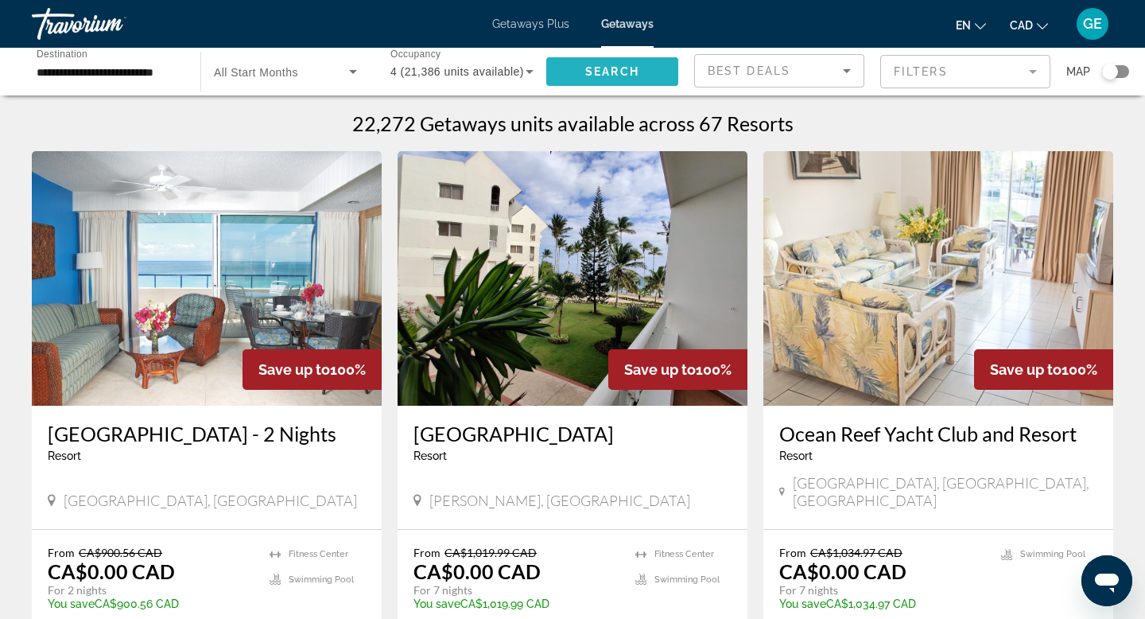
click at [634, 72] on span "Search" at bounding box center [612, 71] width 54 height 13
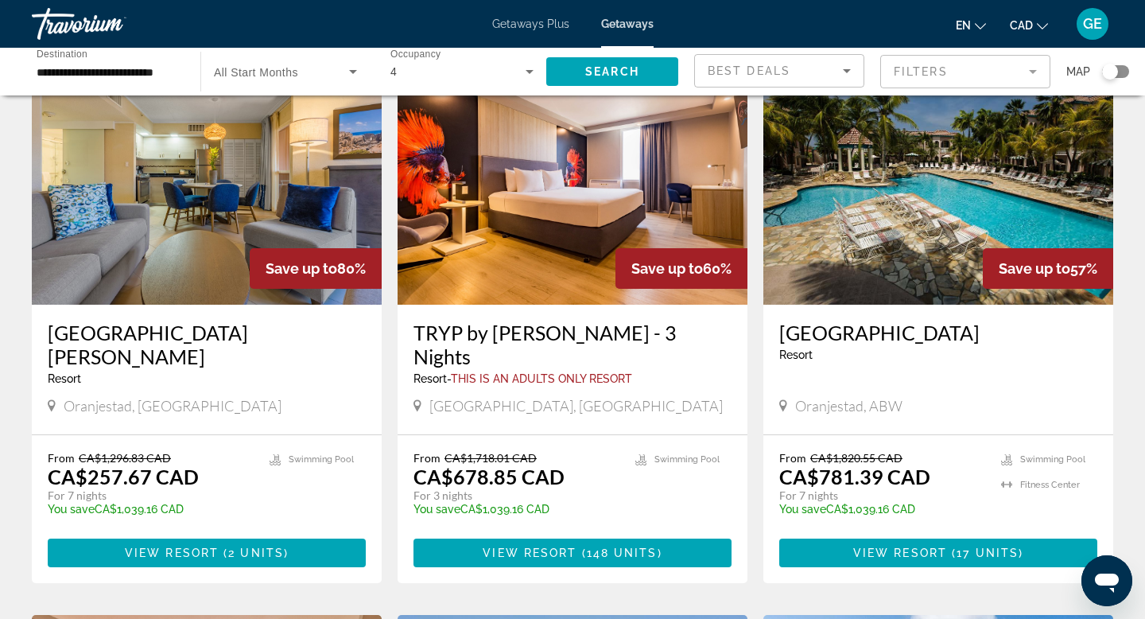
scroll to position [107, 0]
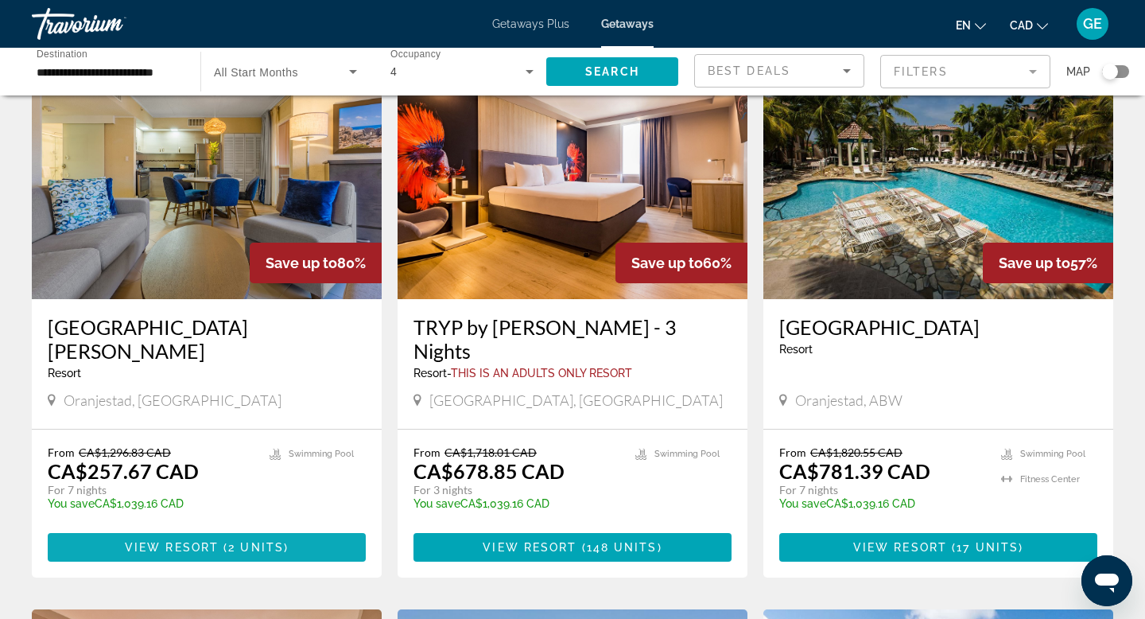
click at [161, 541] on span "View Resort" at bounding box center [172, 547] width 94 height 13
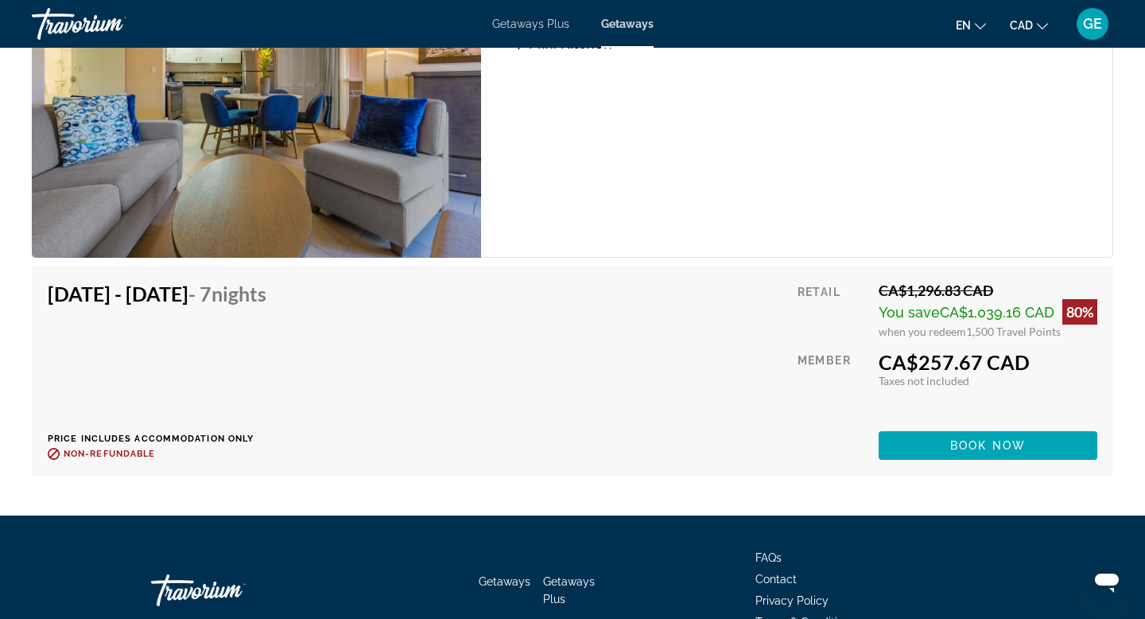
scroll to position [3186, 0]
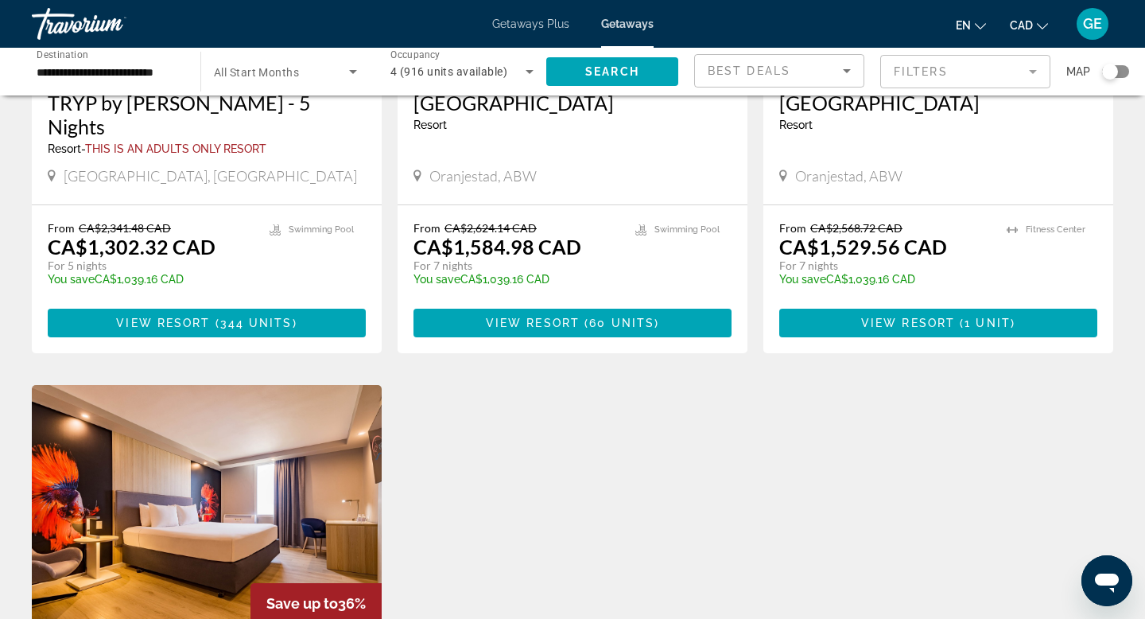
scroll to position [893, 0]
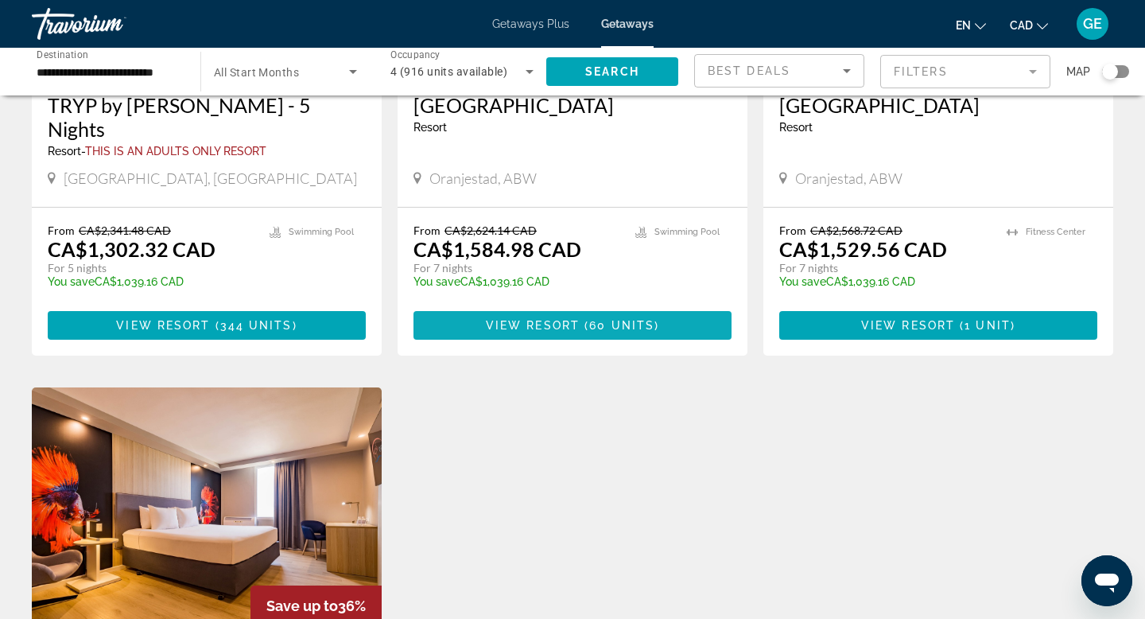
click at [528, 319] on span "View Resort" at bounding box center [533, 325] width 94 height 13
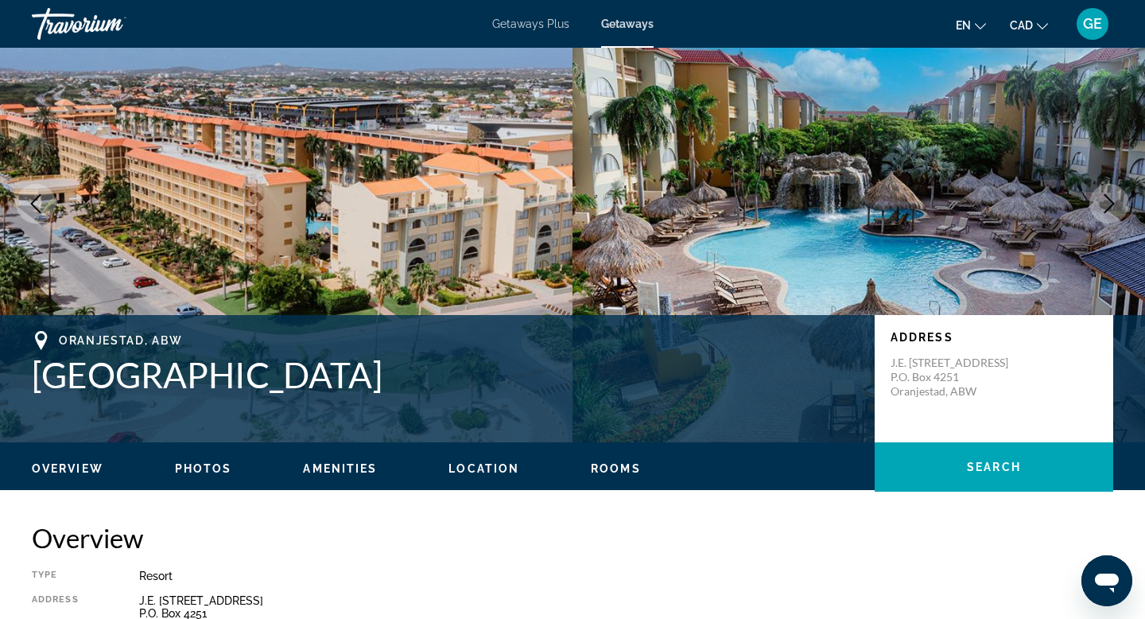
scroll to position [14, 0]
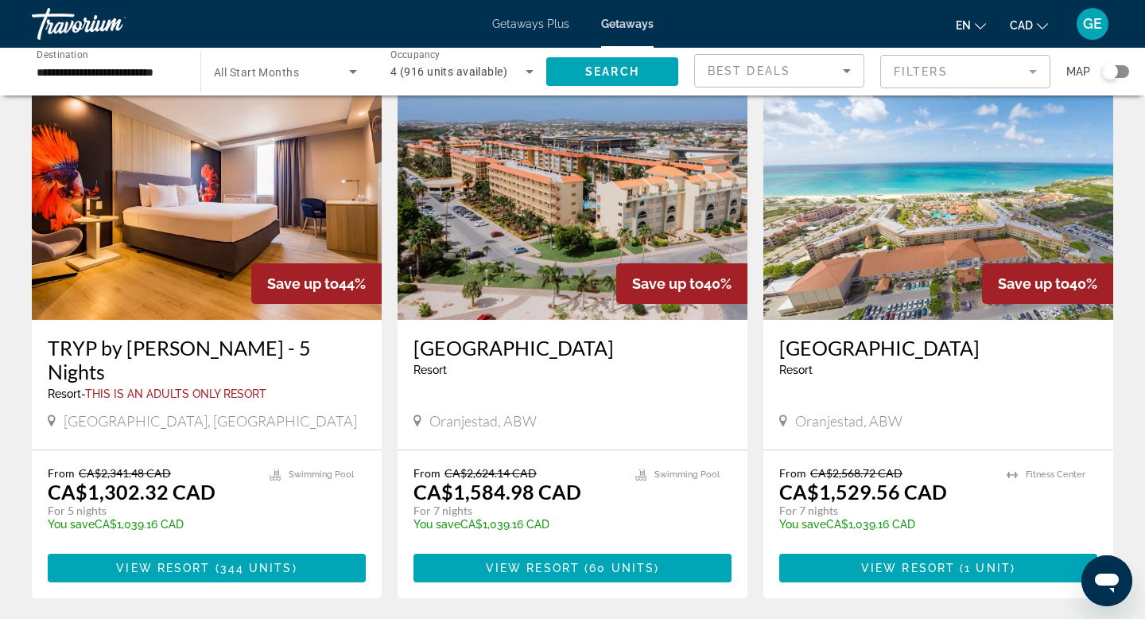
scroll to position [652, 0]
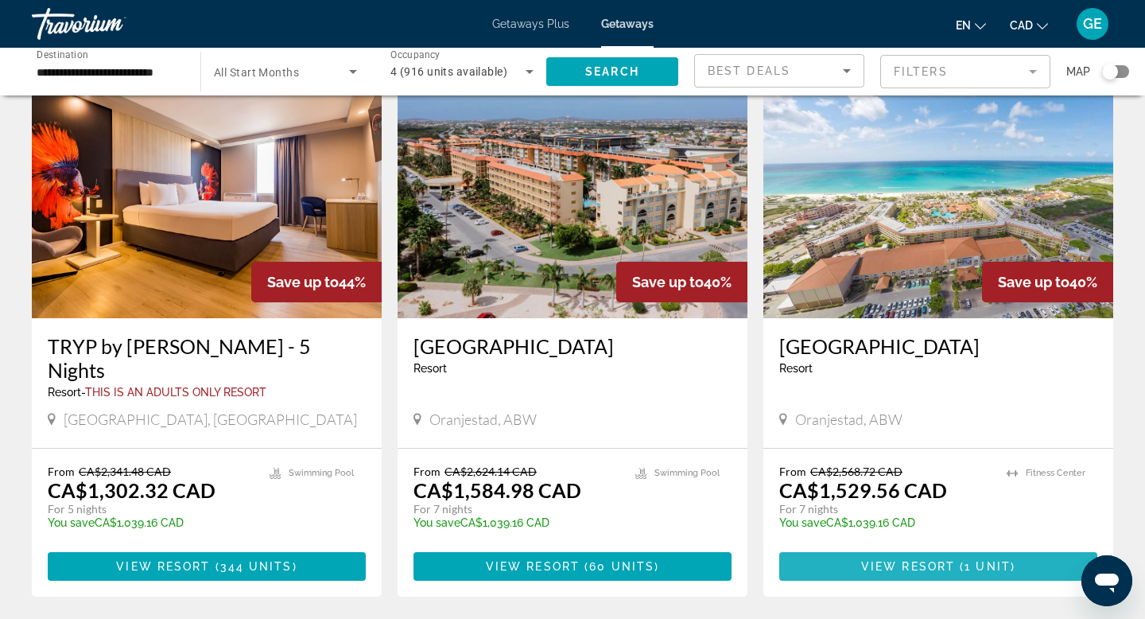
click at [1000, 560] on span "1 unit" at bounding box center [988, 566] width 46 height 13
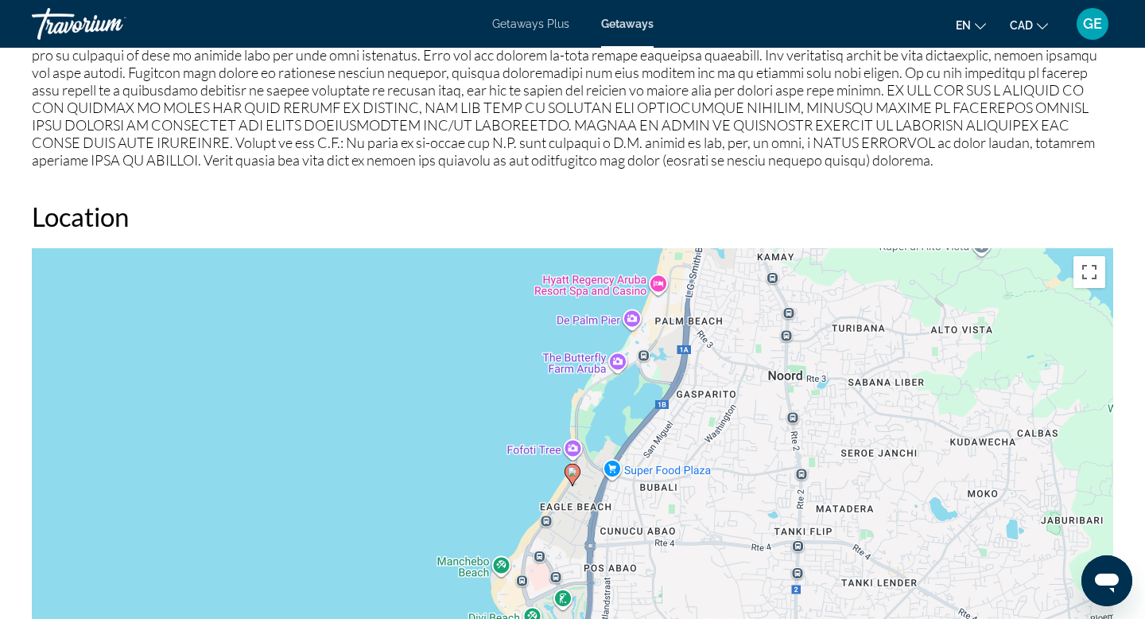
scroll to position [2816, 0]
